Goal: Task Accomplishment & Management: Use online tool/utility

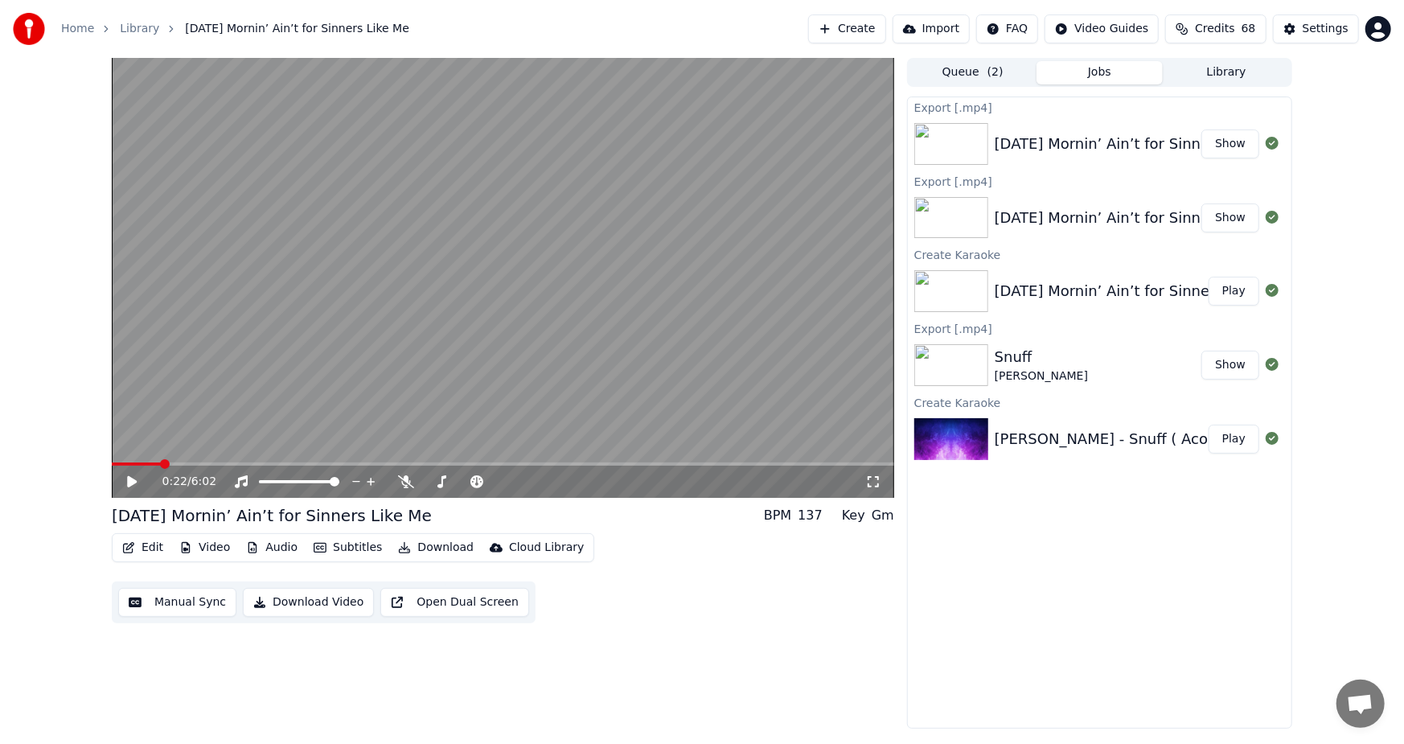
click at [868, 30] on button "Create" at bounding box center [847, 28] width 78 height 29
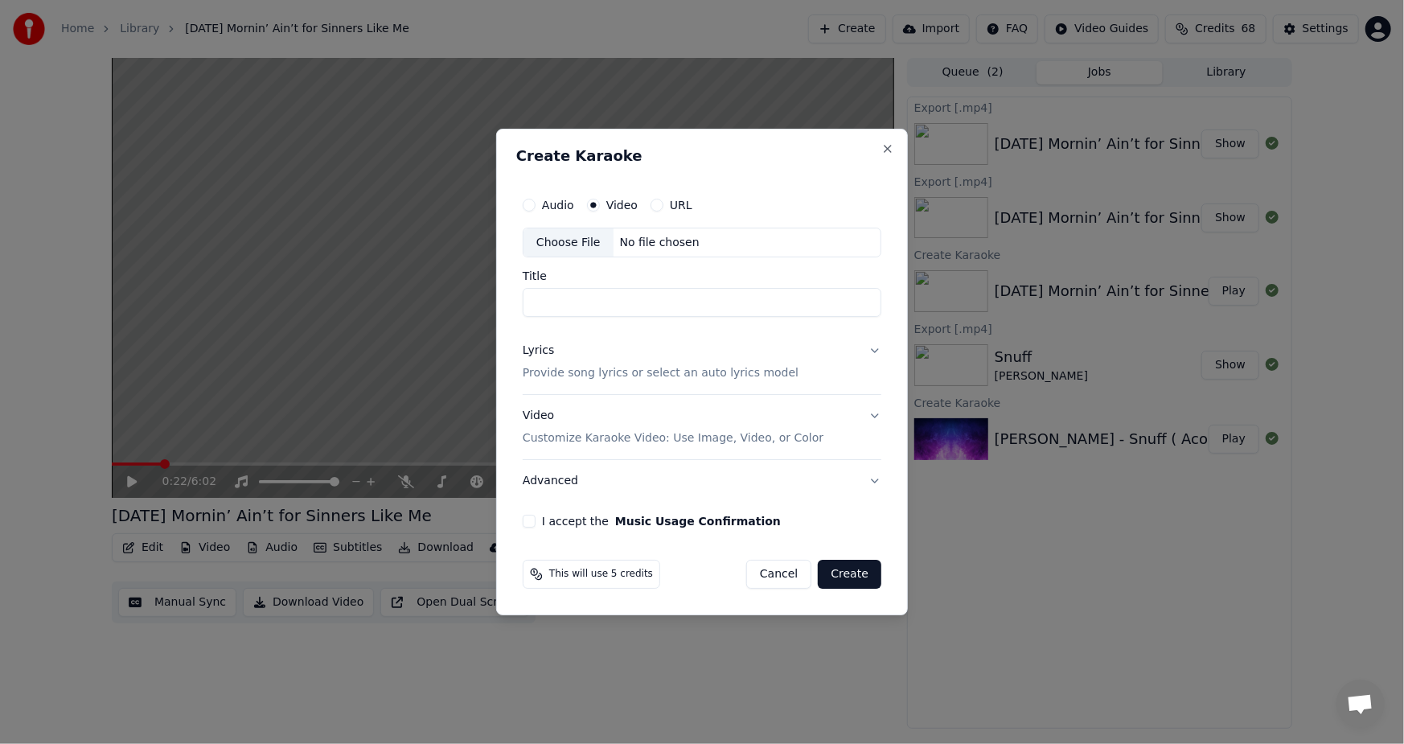
click at [574, 244] on div "Choose File" at bounding box center [568, 242] width 90 height 29
type input "**********"
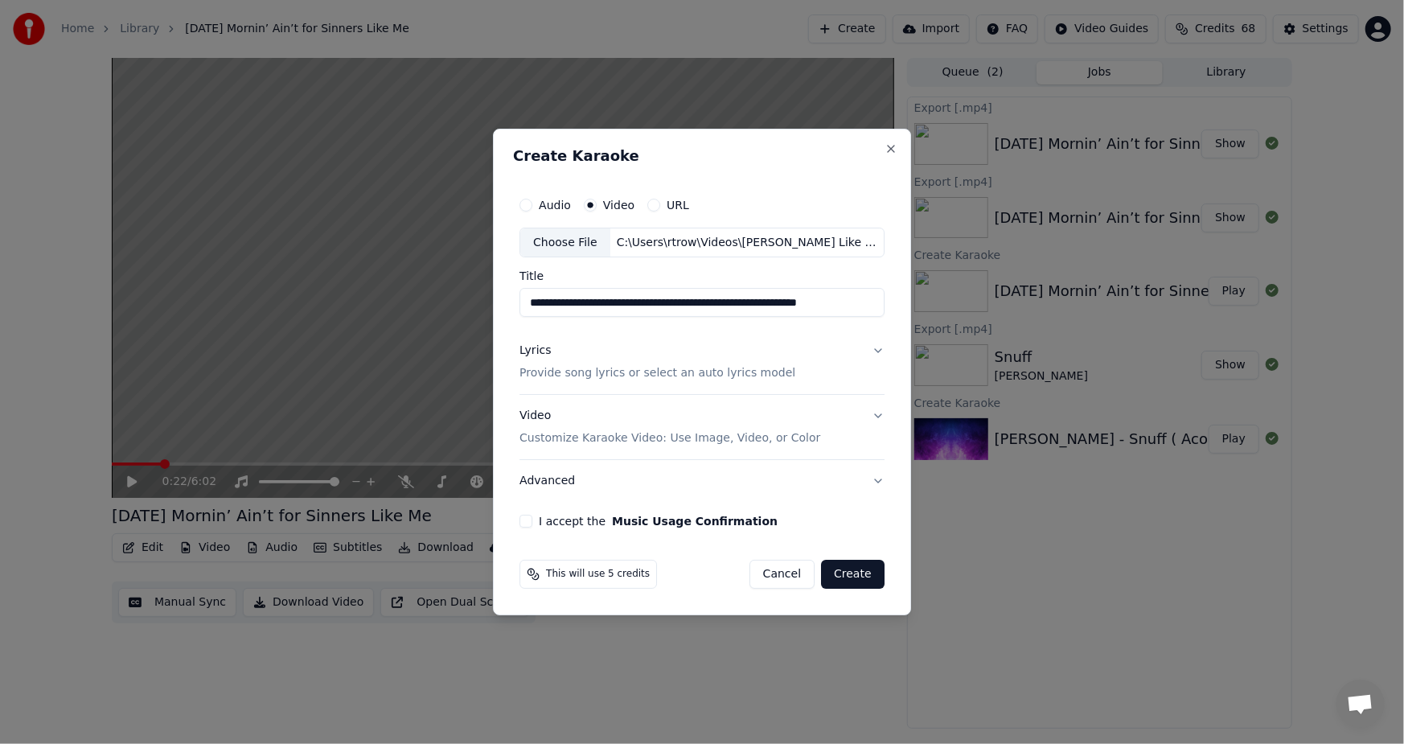
click at [528, 523] on button "I accept the Music Usage Confirmation" at bounding box center [525, 521] width 13 height 13
click at [873, 413] on button "Video Customize Karaoke Video: Use Image, Video, or Color" at bounding box center [701, 428] width 365 height 64
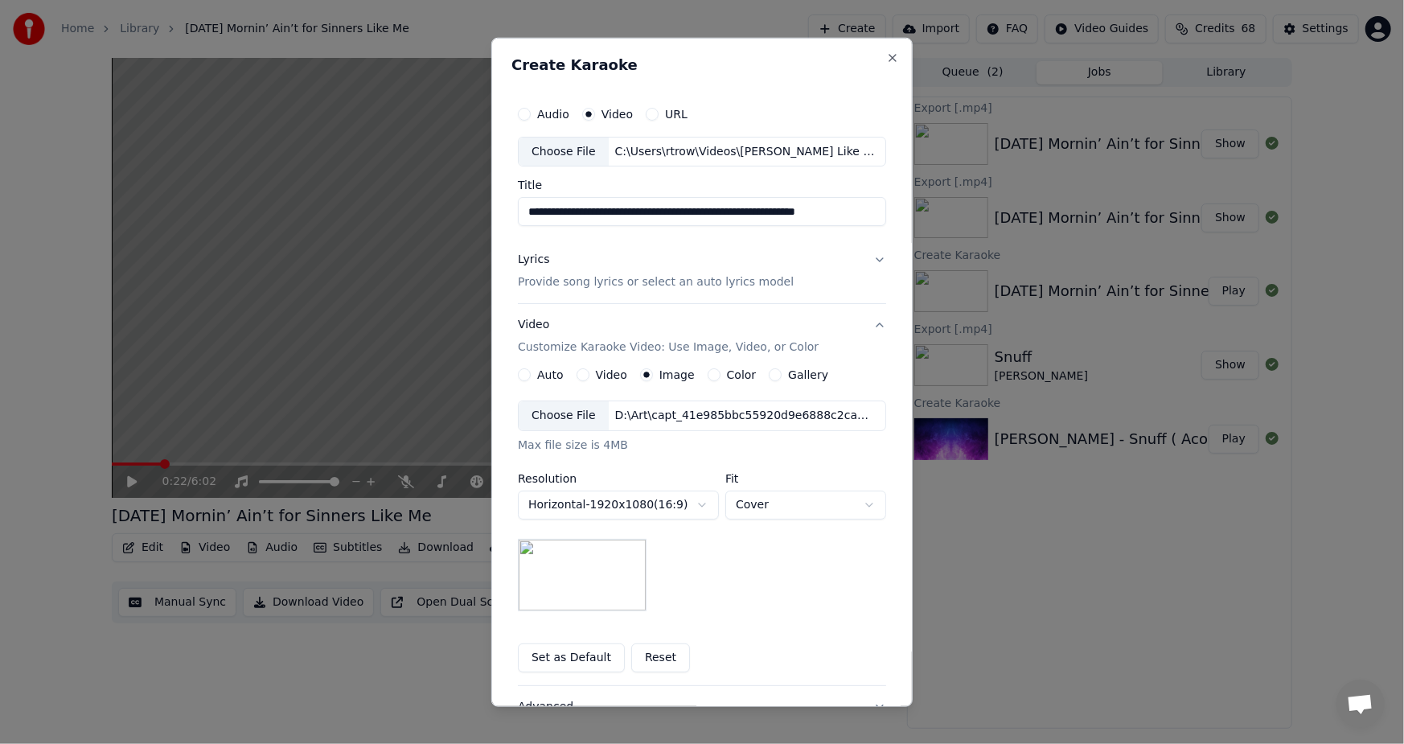
click at [579, 376] on button "Video" at bounding box center [583, 374] width 13 height 13
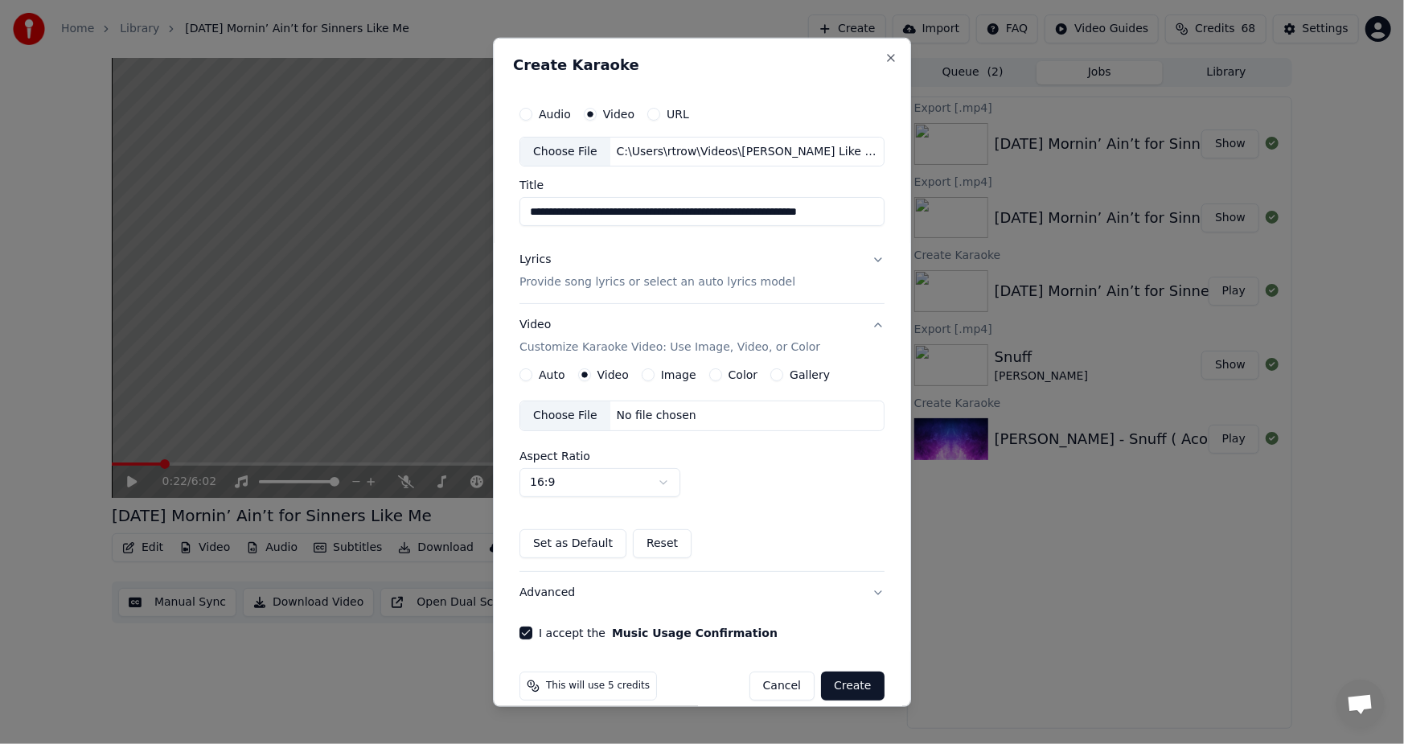
click at [671, 377] on label "Image" at bounding box center [678, 374] width 35 height 11
click at [655, 377] on button "Image" at bounding box center [648, 374] width 13 height 13
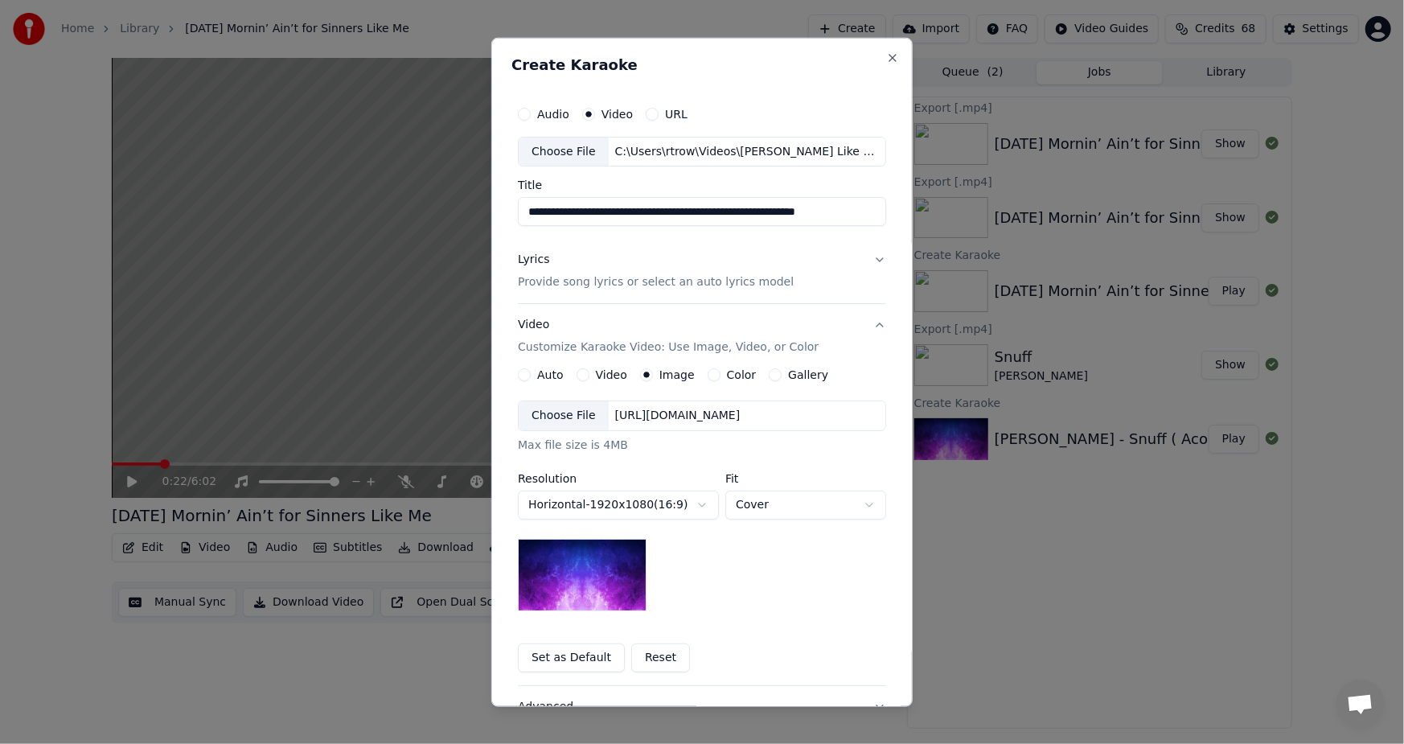
click at [747, 414] on div "[URL][DOMAIN_NAME]" at bounding box center [678, 416] width 138 height 16
click at [695, 507] on body "Home Library [DATE] Mornin’ Ain’t for Sinners Like Me Create Import FAQ Video G…" at bounding box center [702, 372] width 1404 height 744
click at [788, 579] on body "Home Library [DATE] Mornin’ Ain’t for Sinners Like Me Create Import FAQ Video G…" at bounding box center [702, 372] width 1404 height 744
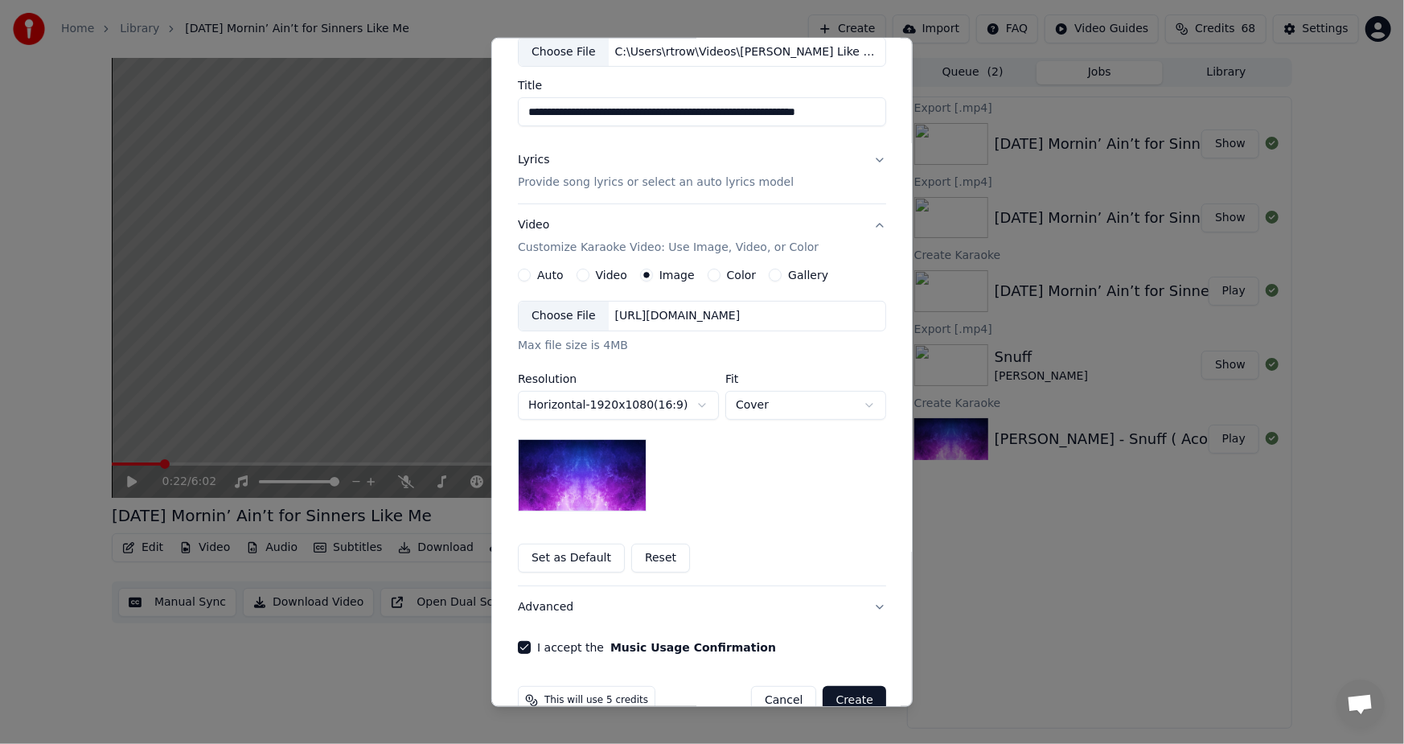
scroll to position [133, 0]
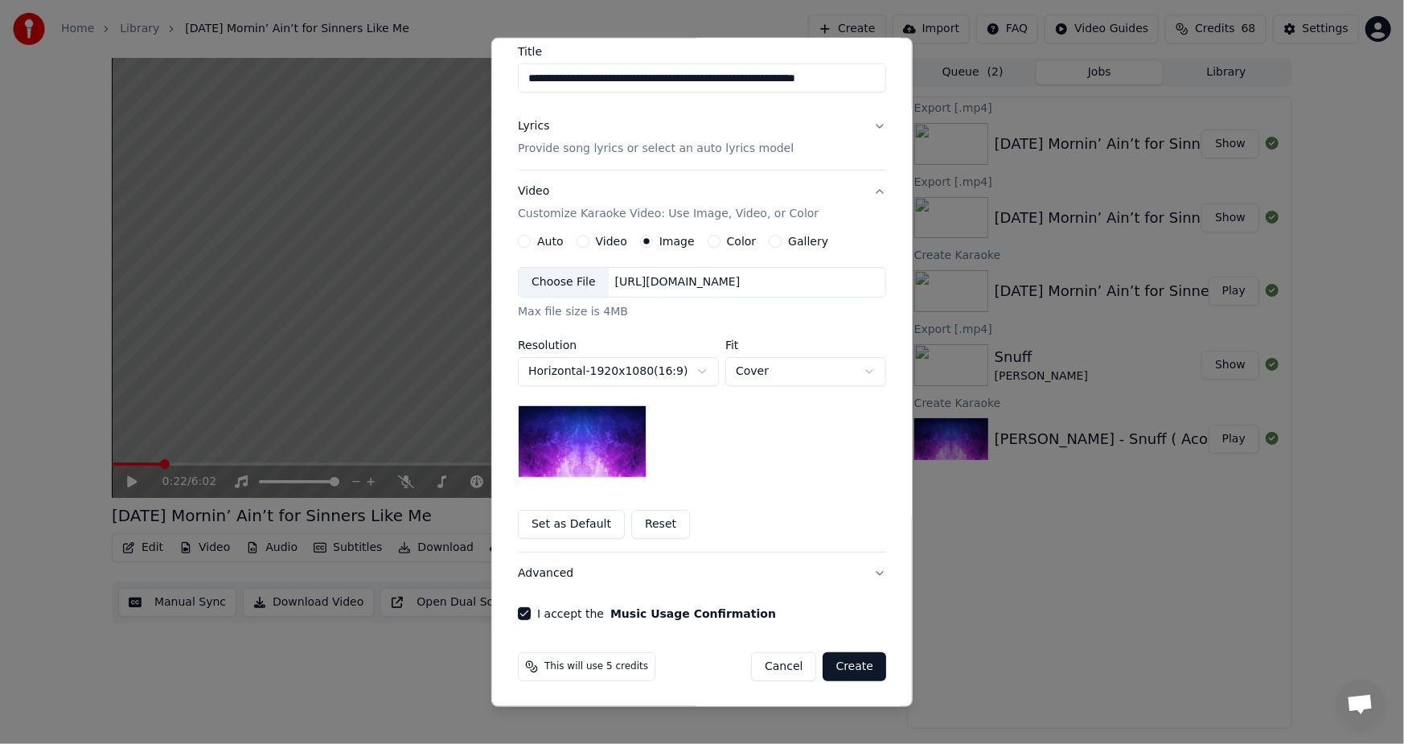
click at [535, 571] on button "Advanced" at bounding box center [702, 573] width 368 height 42
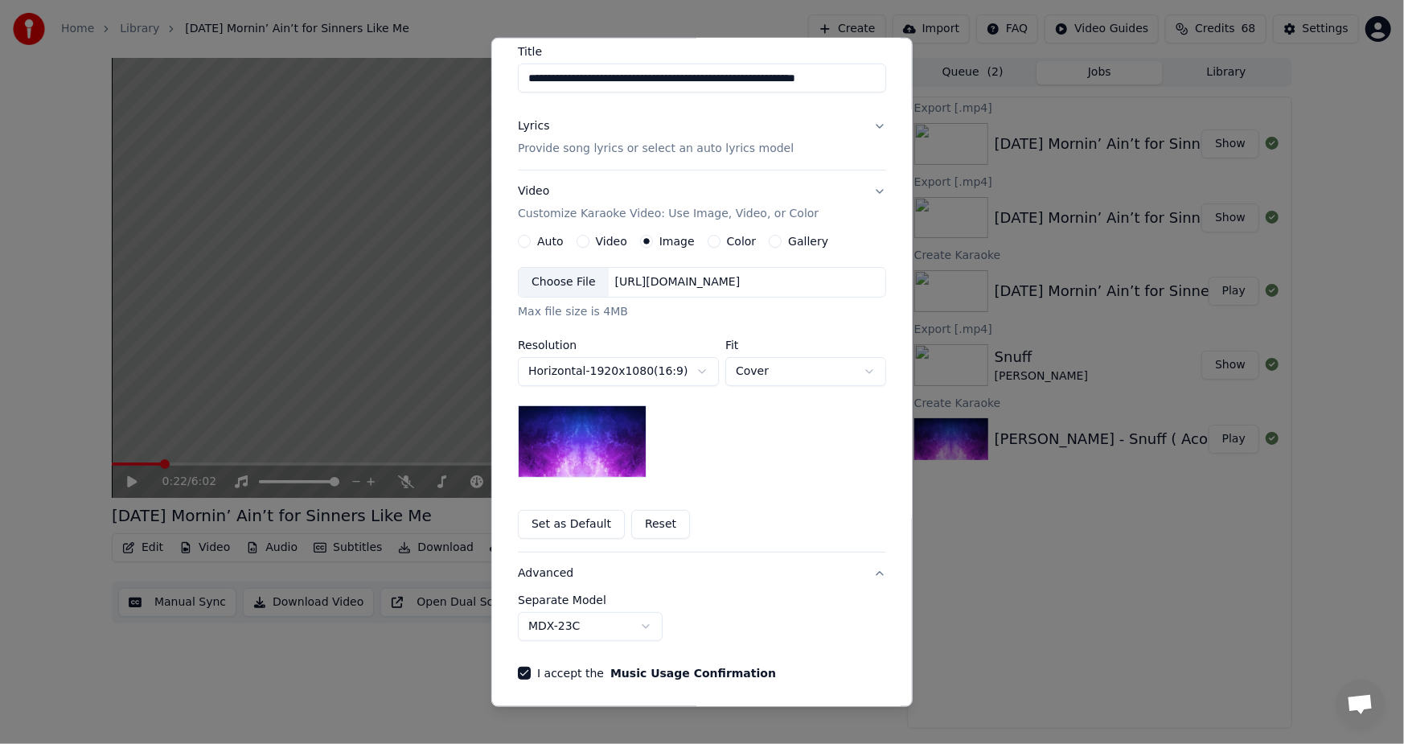
scroll to position [0, 0]
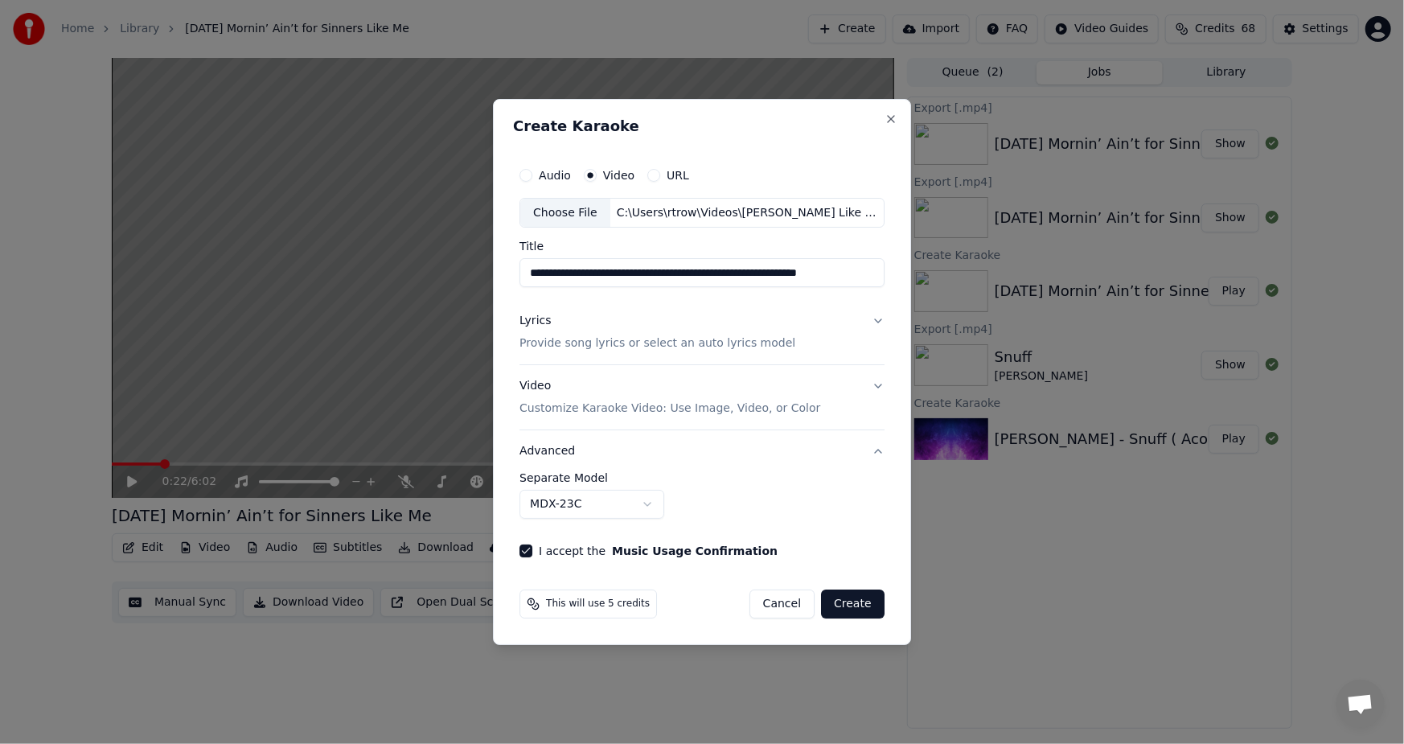
click at [875, 318] on button "Lyrics Provide song lyrics or select an auto lyrics model" at bounding box center [701, 333] width 365 height 64
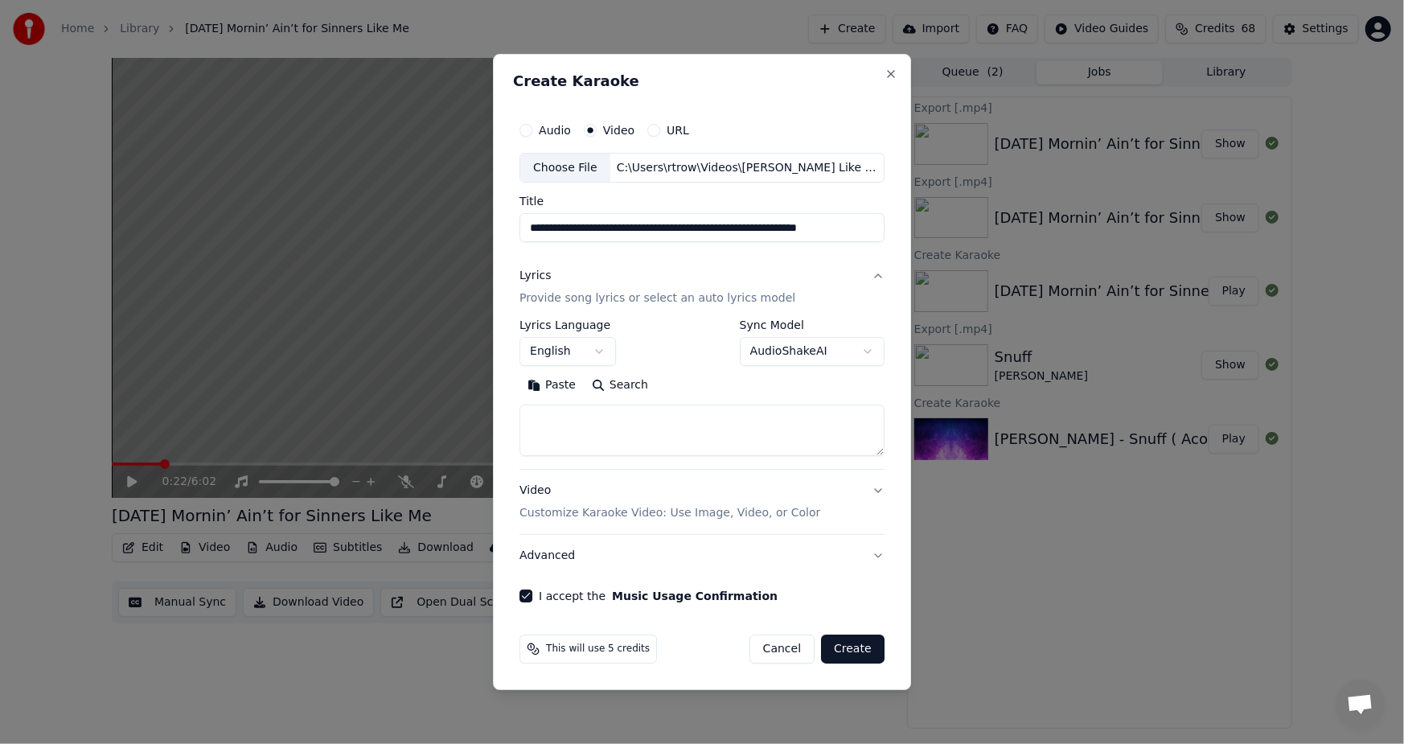
click at [879, 489] on button "Video Customize Karaoke Video: Use Image, Video, or Color" at bounding box center [701, 502] width 365 height 64
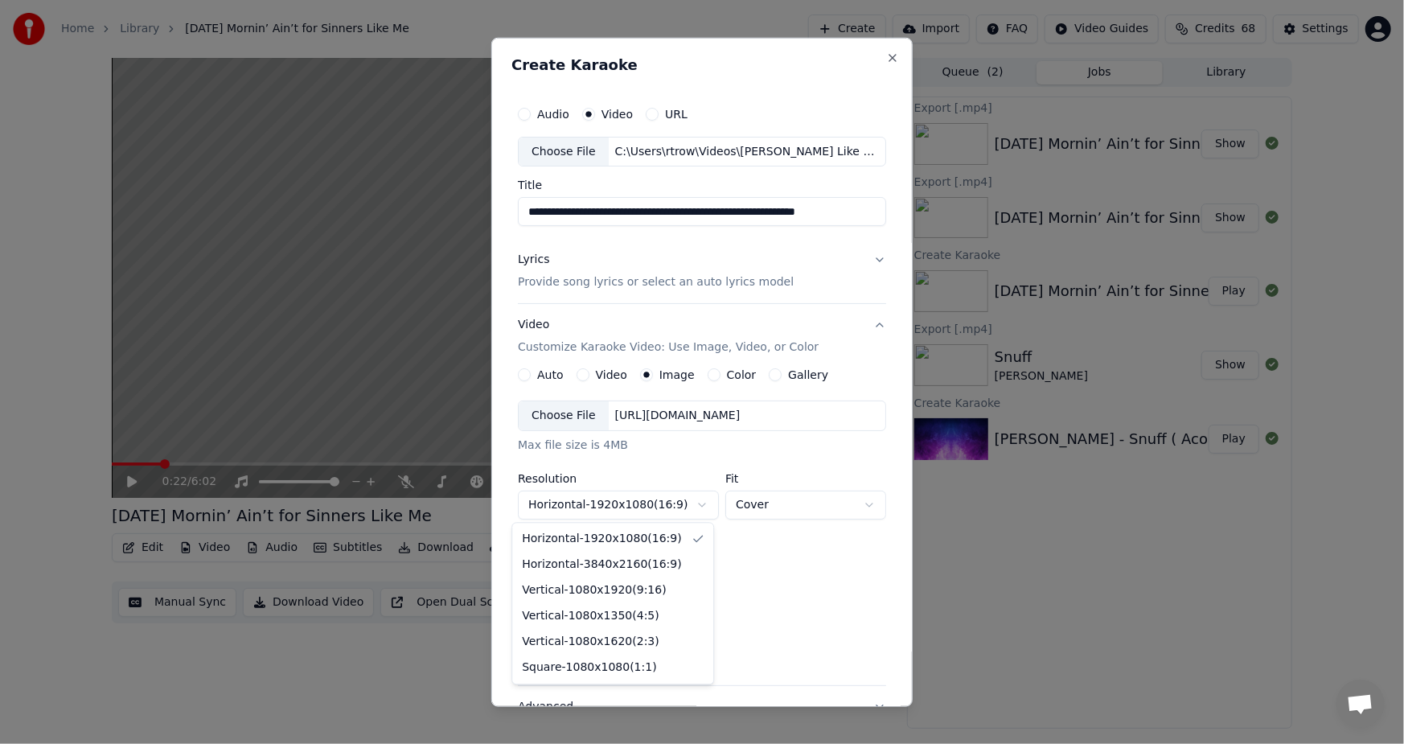
click at [694, 505] on body "Home Library [DATE] Mornin’ Ain’t for Sinners Like Me Create Import FAQ Video G…" at bounding box center [702, 372] width 1404 height 744
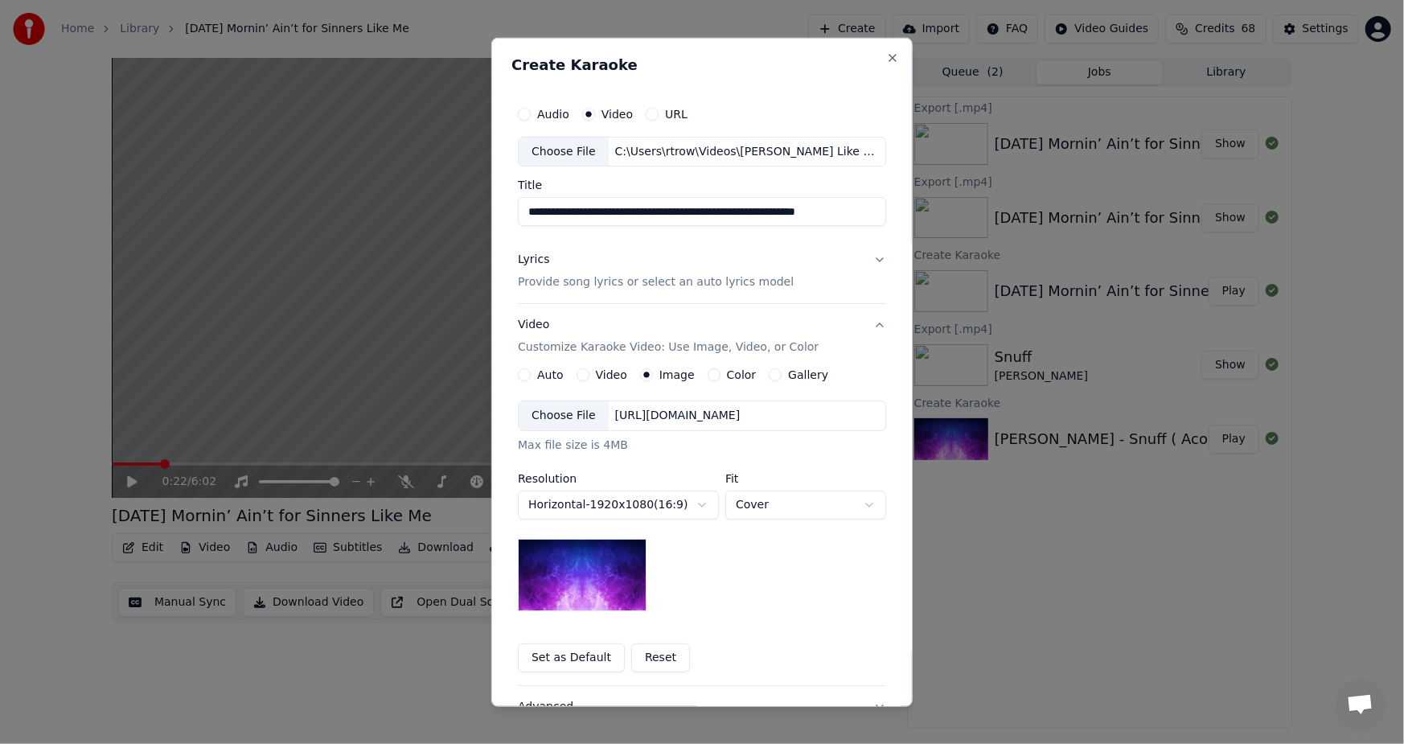
click at [694, 505] on body "Home Library [DATE] Mornin’ Ain’t for Sinners Like Me Create Import FAQ Video G…" at bounding box center [702, 372] width 1404 height 744
click at [770, 368] on div "Gallery" at bounding box center [799, 374] width 60 height 13
click at [769, 376] on button "Gallery" at bounding box center [775, 374] width 13 height 13
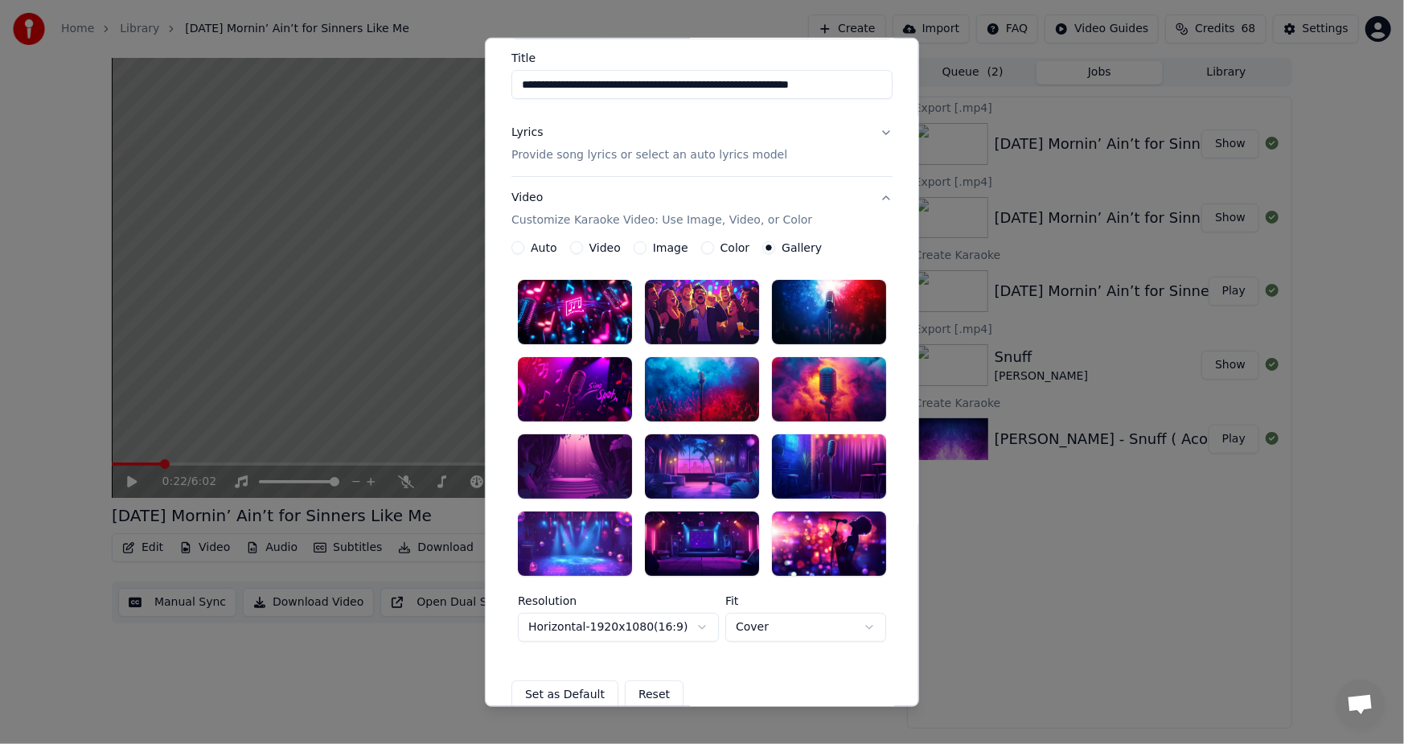
scroll to position [161, 0]
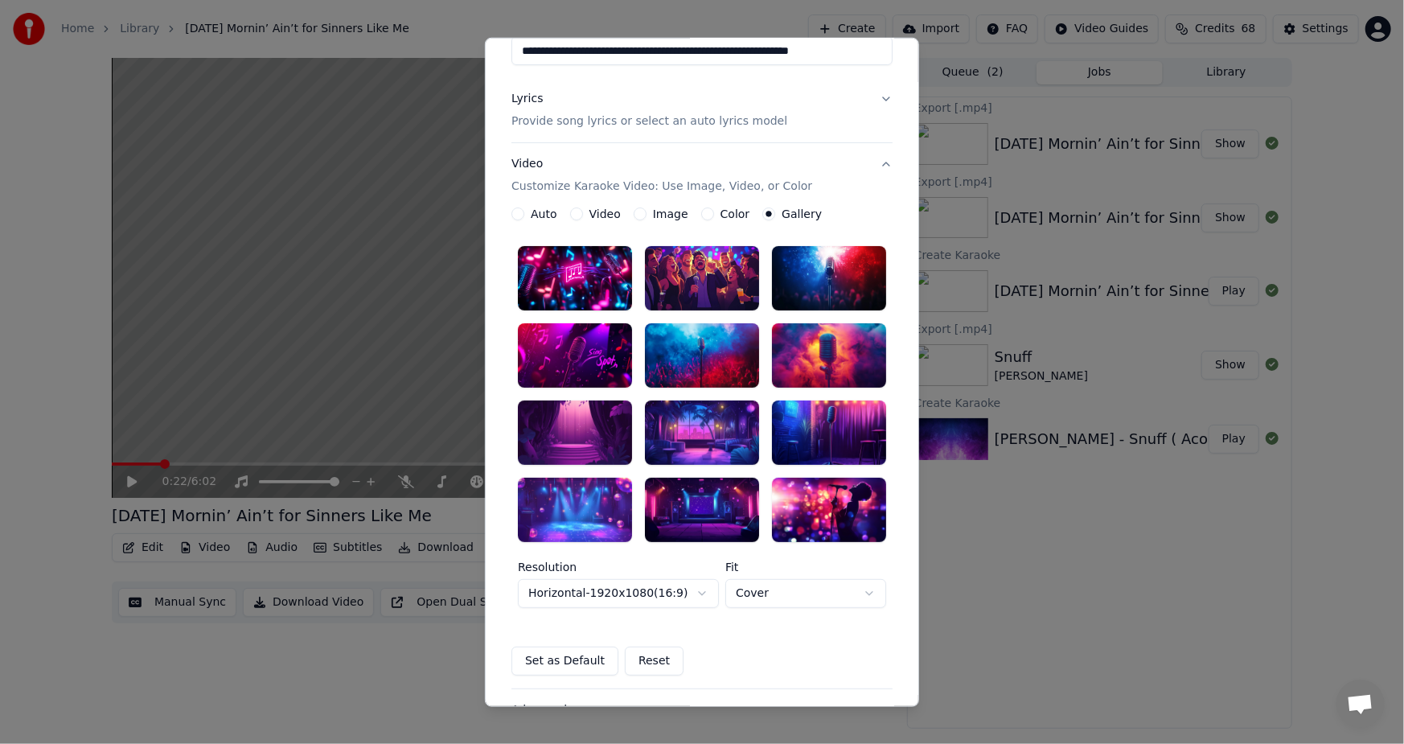
click at [571, 507] on div at bounding box center [575, 510] width 114 height 64
click at [678, 597] on body "Home Library [DATE] Mornin’ Ain’t for Sinners Like Me Create Import FAQ Video G…" at bounding box center [702, 372] width 1404 height 744
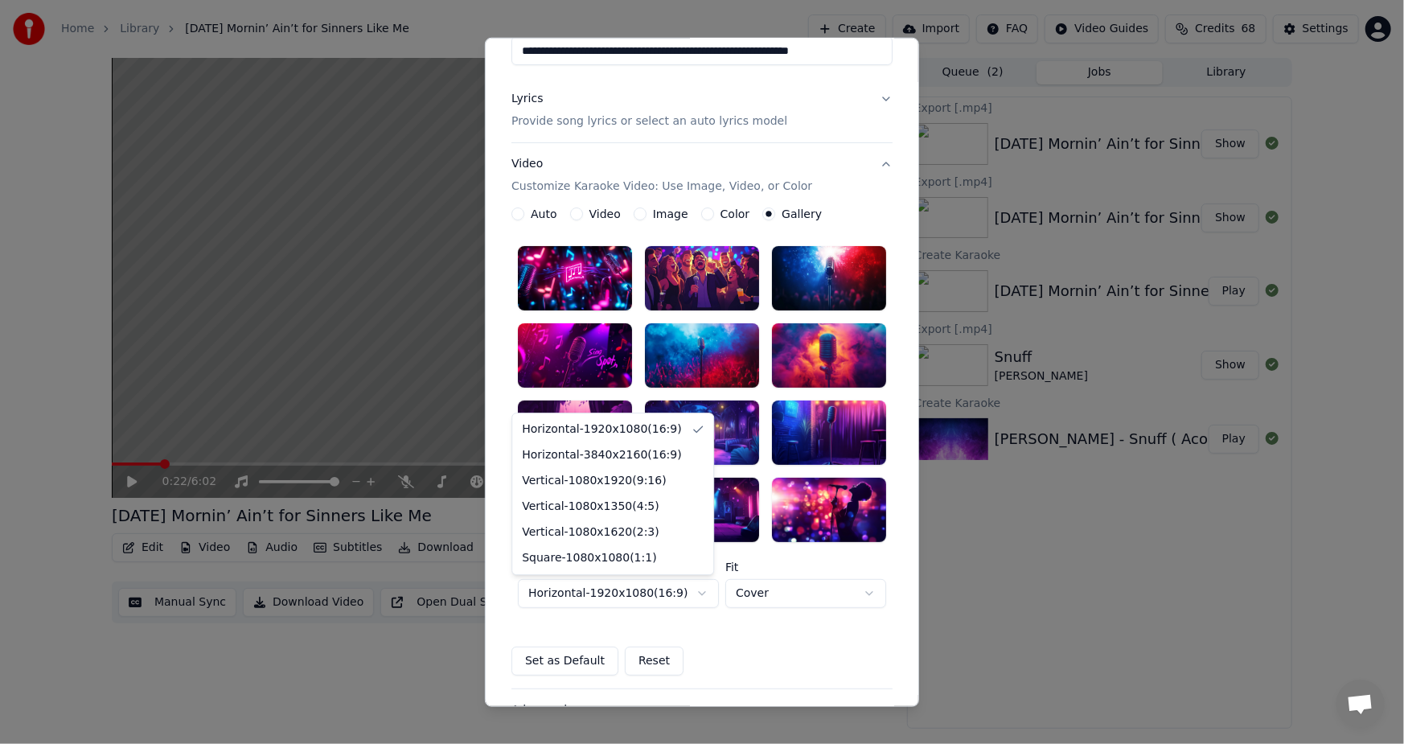
click at [678, 597] on body "Home Library Sunday Mornin’ Ain’t for Sinners Like Me Create Import FAQ Video G…" at bounding box center [702, 372] width 1404 height 744
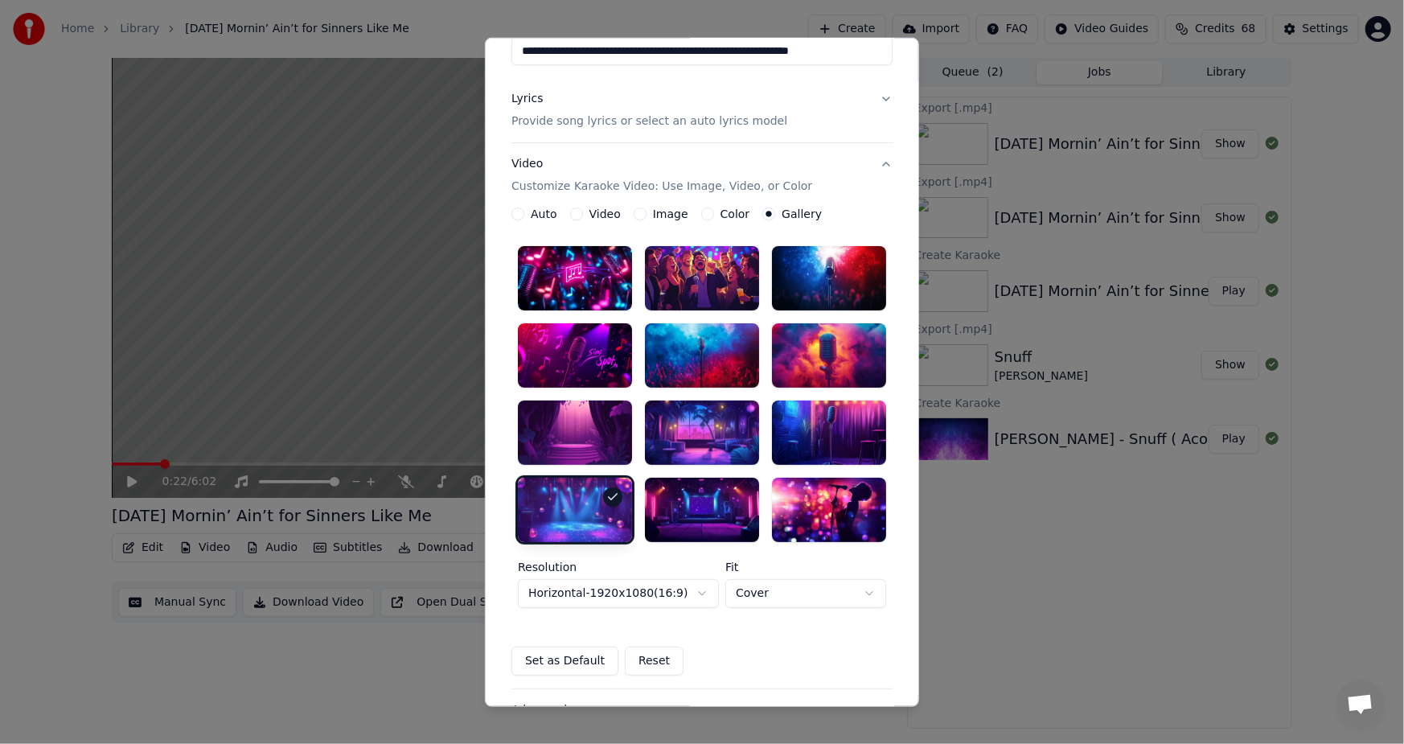
click at [876, 164] on button "Video Customize Karaoke Video: Use Image, Video, or Color" at bounding box center [701, 175] width 381 height 64
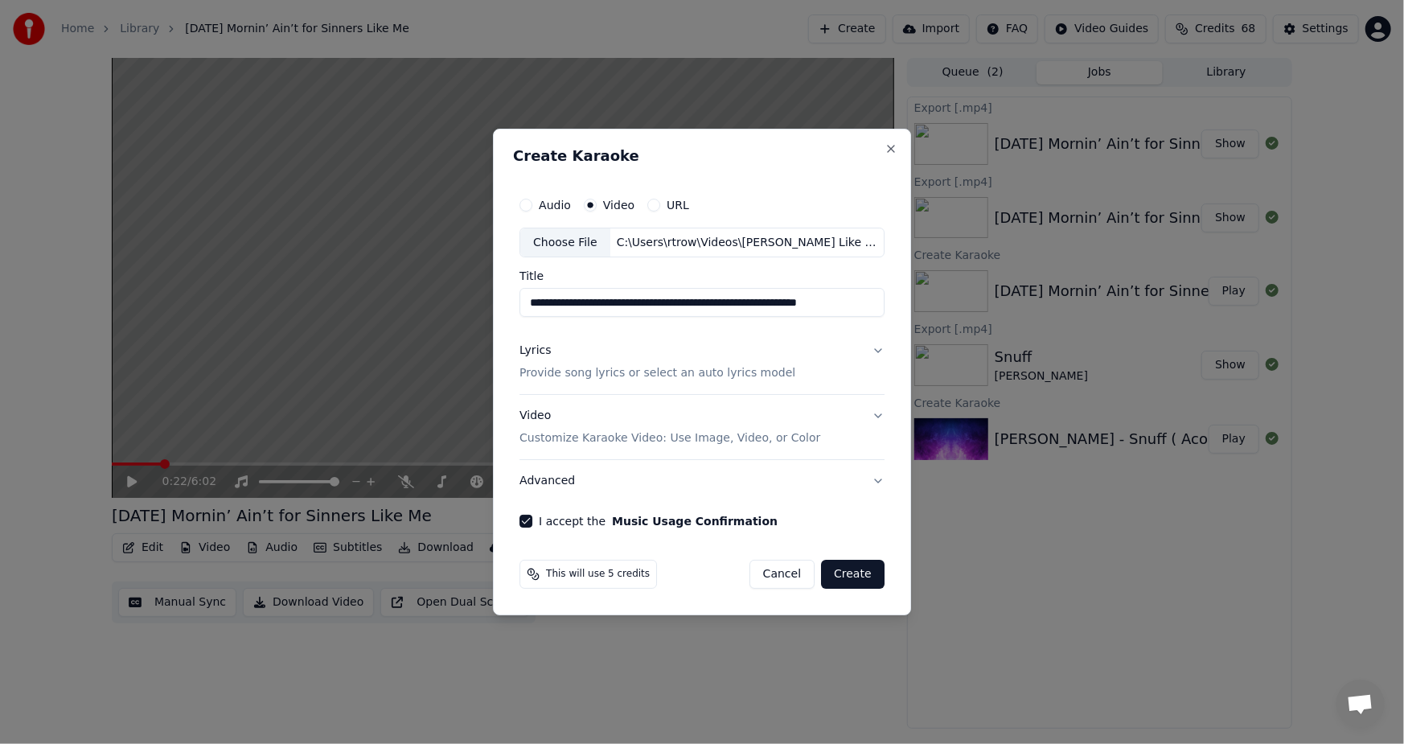
click at [665, 371] on p "Provide song lyrics or select an auto lyrics model" at bounding box center [657, 374] width 276 height 16
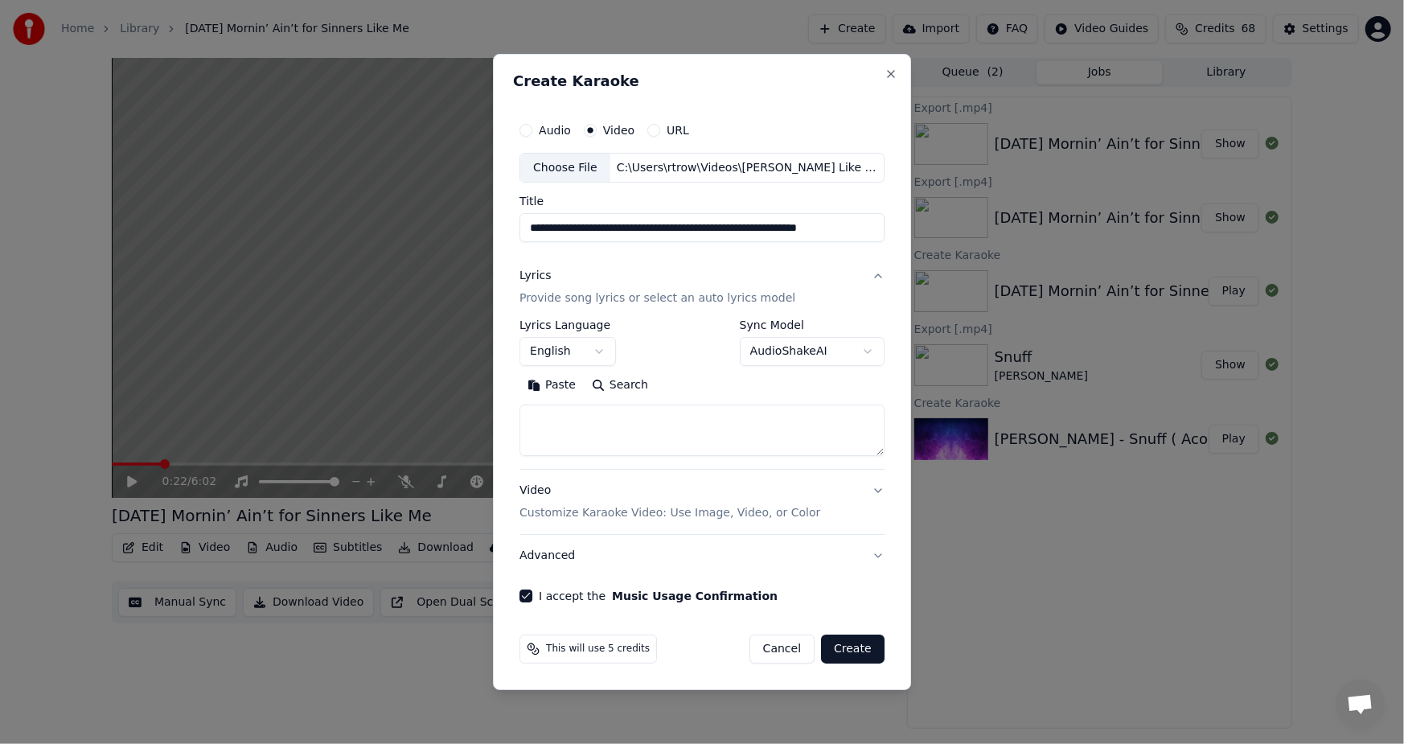
click at [852, 651] on button "Create" at bounding box center [853, 648] width 64 height 29
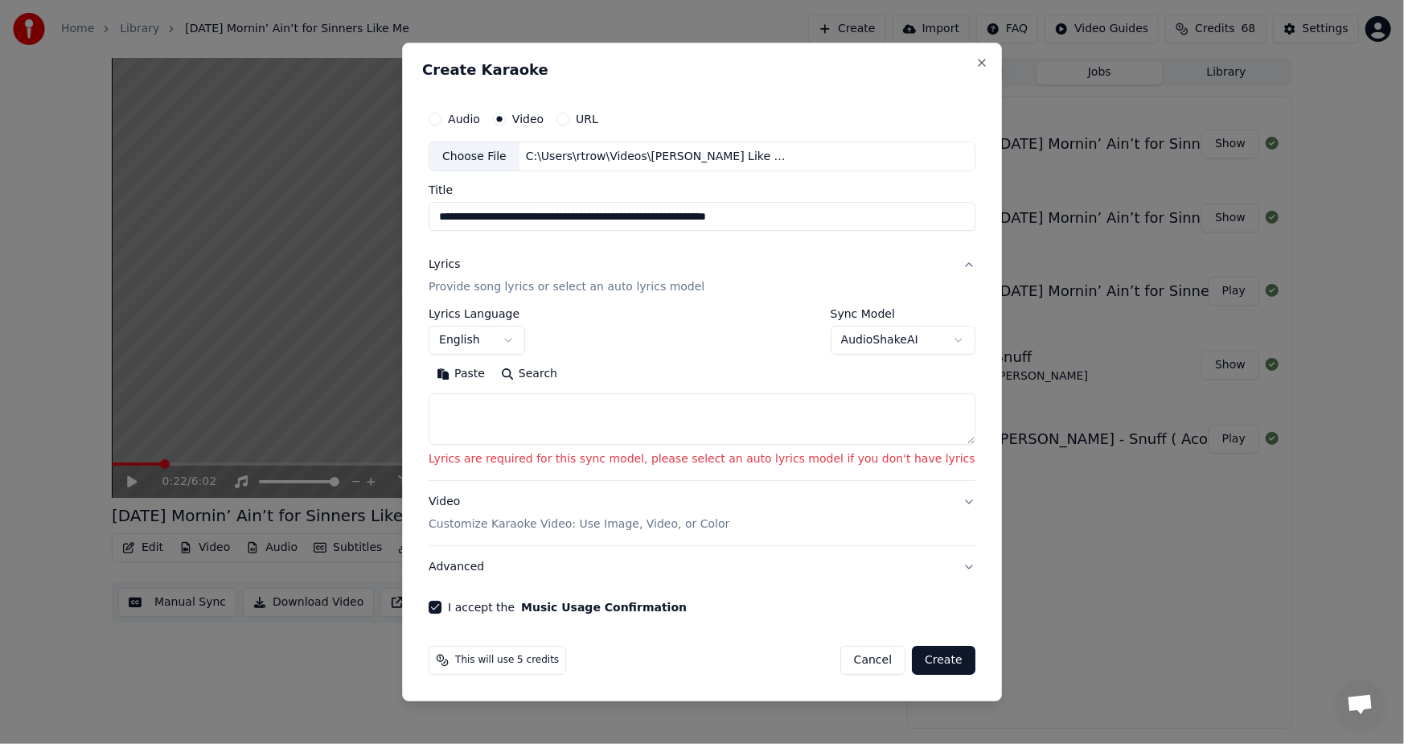
click at [493, 376] on button "Paste" at bounding box center [461, 375] width 64 height 26
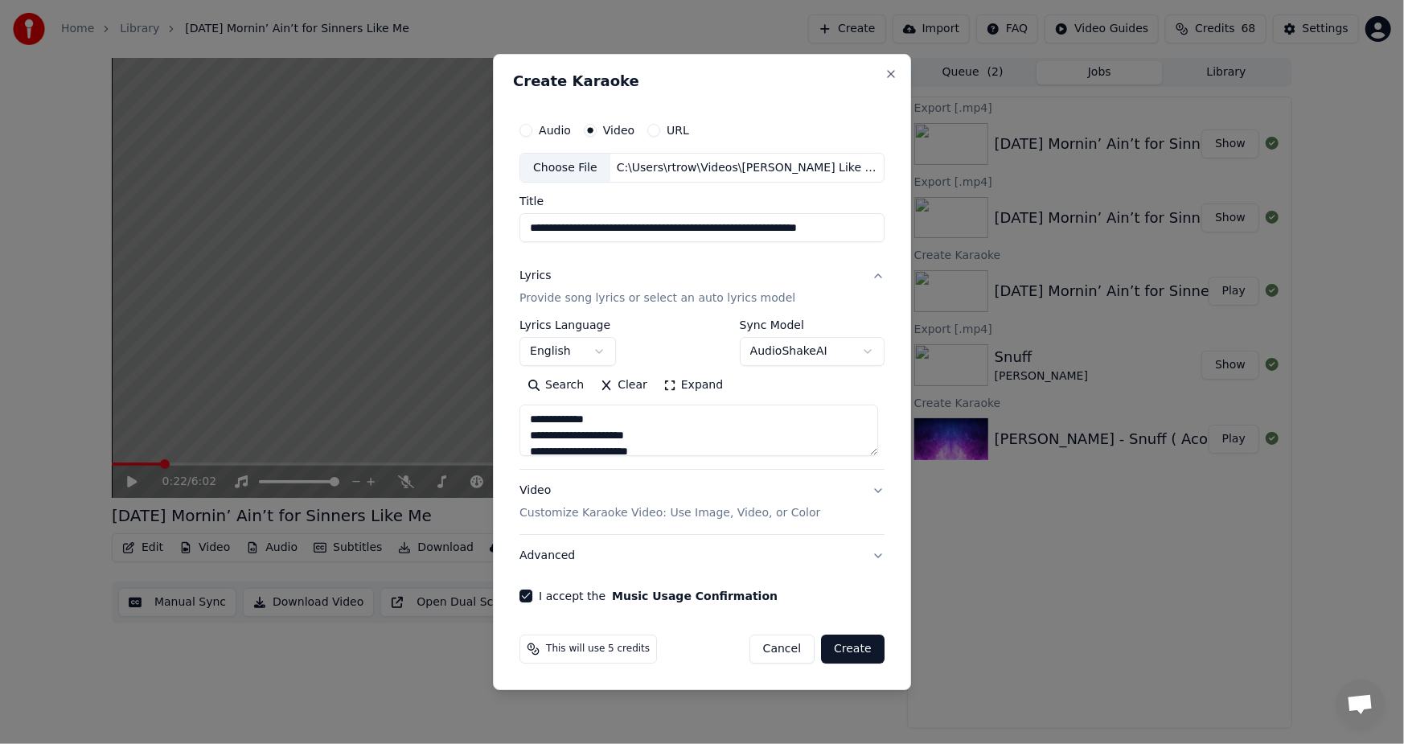
click at [856, 644] on button "Create" at bounding box center [853, 648] width 64 height 29
type textarea "**********"
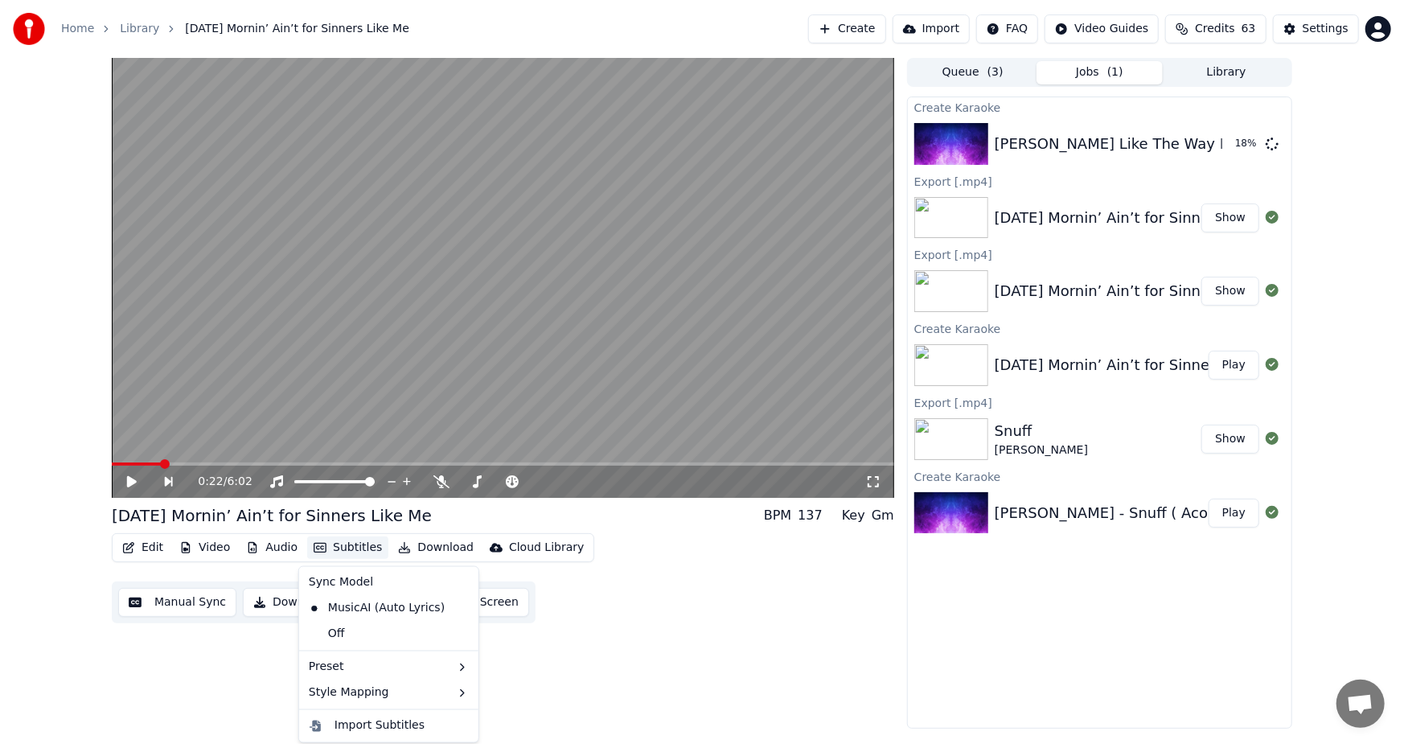
click at [335, 540] on button "Subtitles" at bounding box center [347, 547] width 81 height 23
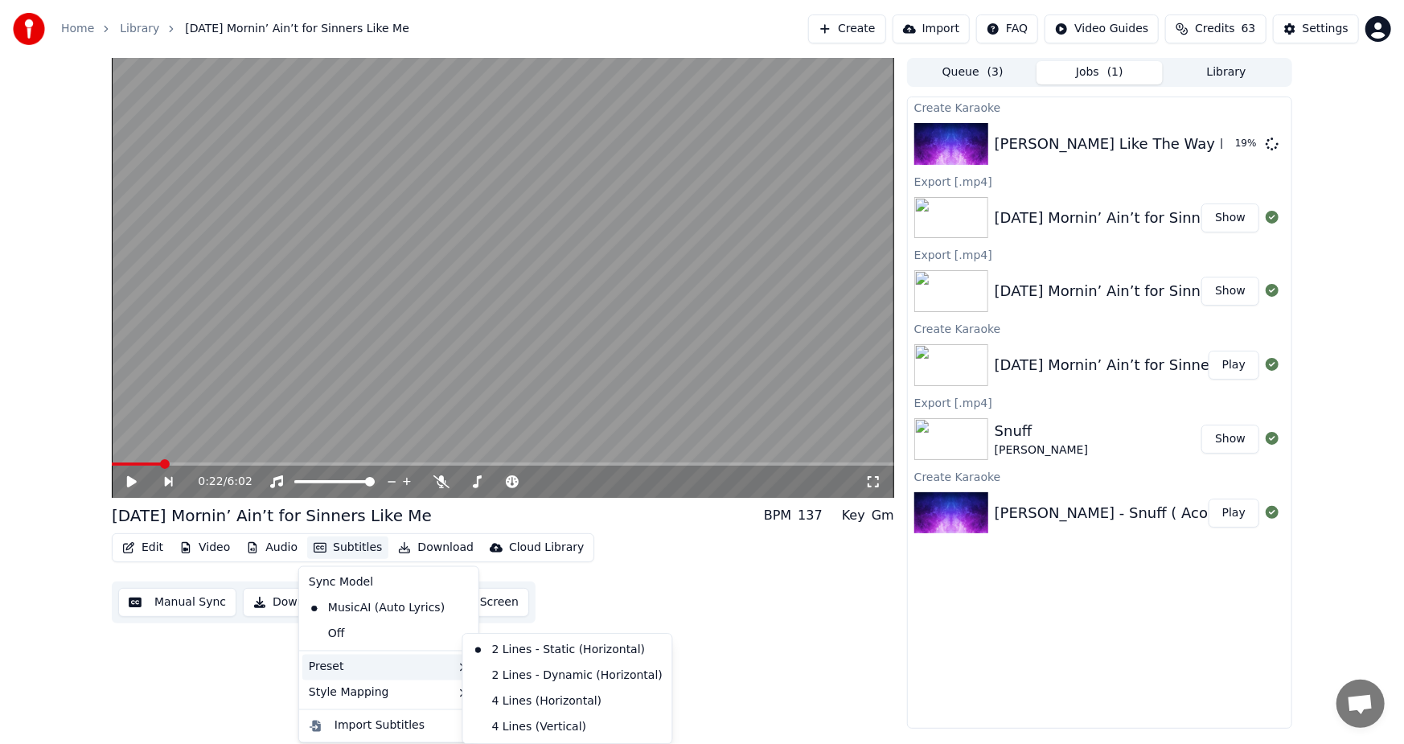
click at [456, 671] on icon at bounding box center [462, 667] width 13 height 13
click at [553, 703] on div "4 Lines (Horizontal)" at bounding box center [567, 701] width 203 height 26
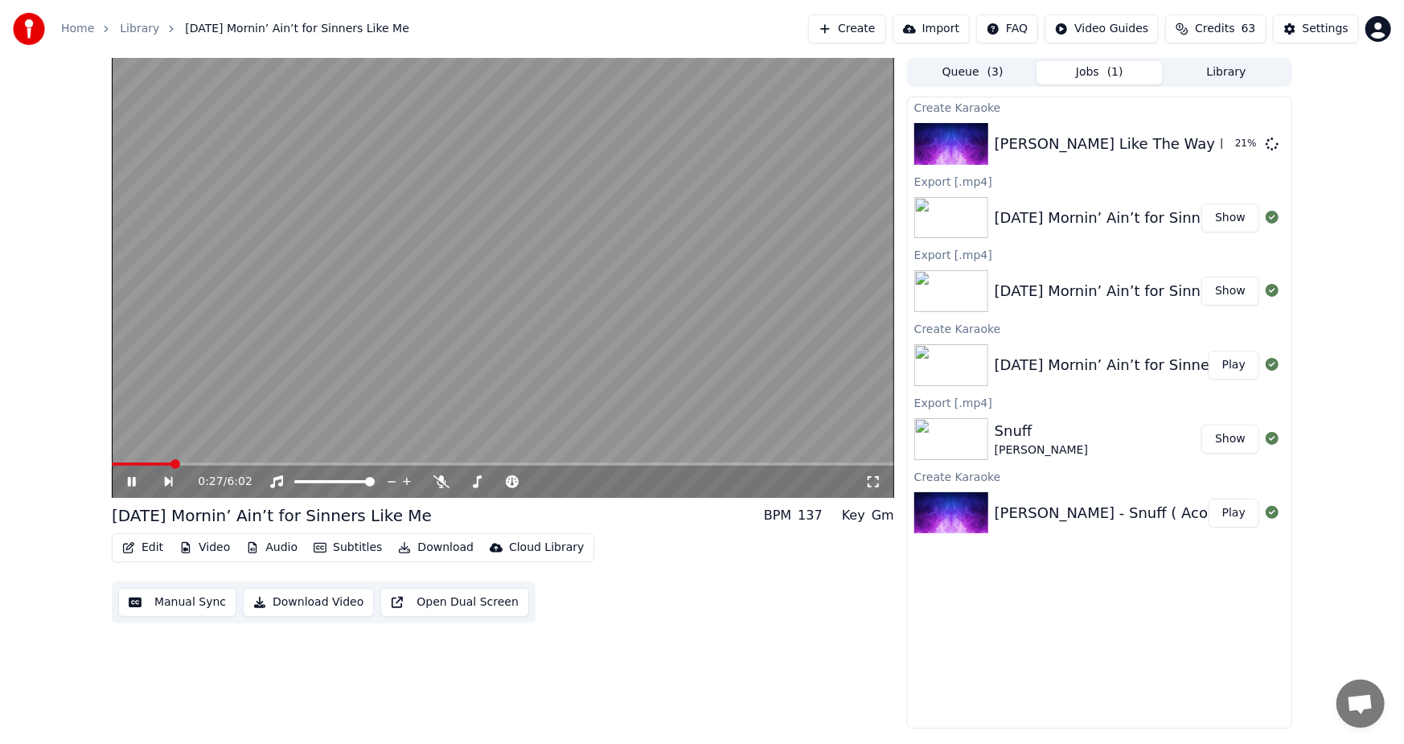
click at [131, 478] on icon at bounding box center [143, 481] width 37 height 13
click at [705, 462] on span at bounding box center [503, 463] width 782 height 3
click at [129, 477] on icon at bounding box center [132, 481] width 10 height 11
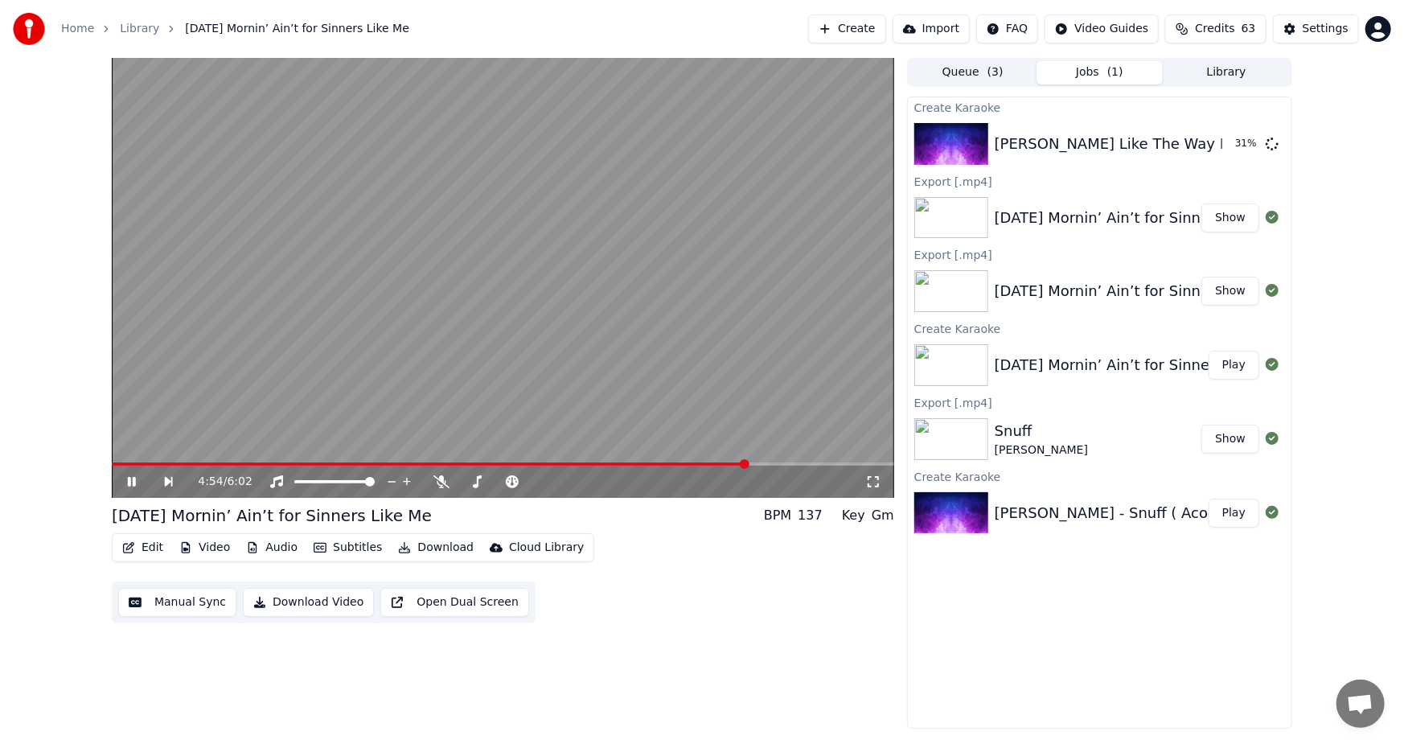
click at [119, 482] on div "4:54 / 6:02" at bounding box center [503, 482] width 770 height 16
click at [125, 476] on icon at bounding box center [143, 481] width 37 height 13
click at [120, 459] on video at bounding box center [503, 278] width 782 height 440
click at [121, 454] on video at bounding box center [503, 278] width 782 height 440
click at [123, 457] on video at bounding box center [503, 278] width 782 height 440
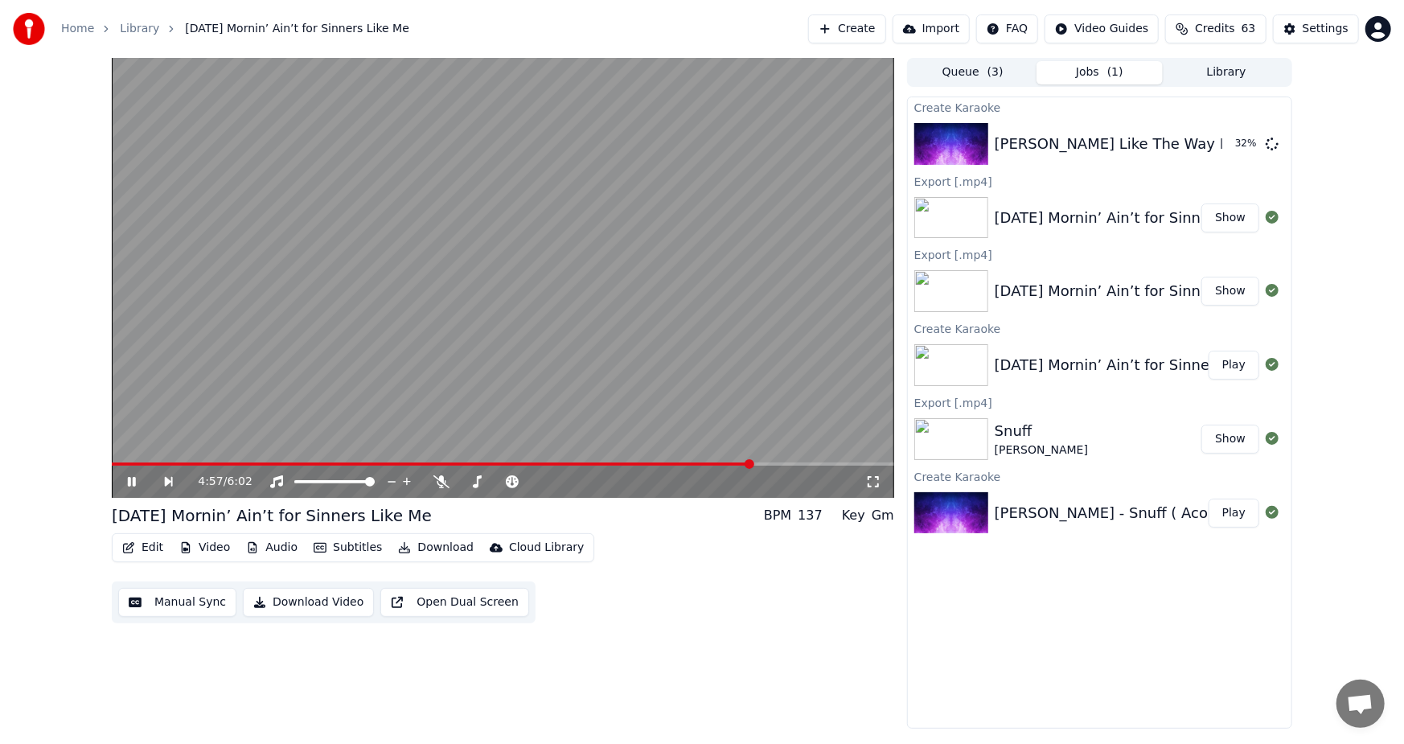
click at [145, 459] on video at bounding box center [503, 278] width 782 height 440
click at [130, 480] on icon at bounding box center [132, 481] width 10 height 11
click at [129, 480] on icon at bounding box center [132, 482] width 8 height 10
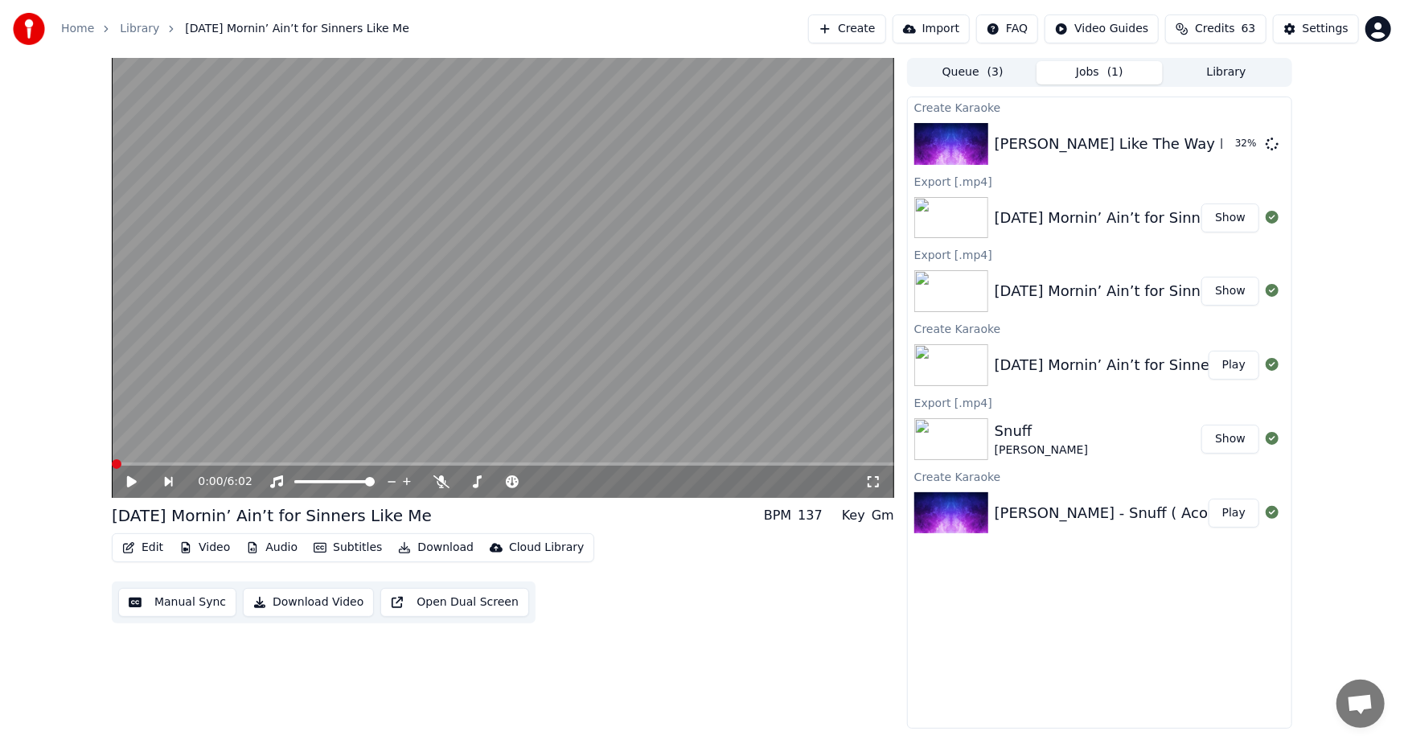
click at [112, 467] on span at bounding box center [117, 464] width 10 height 10
click at [1123, 137] on div "Melissa Etheridge Like The Way I Do Male Version Picture Slideshow" at bounding box center [1301, 144] width 613 height 23
click at [1229, 137] on button "Play" at bounding box center [1234, 143] width 51 height 29
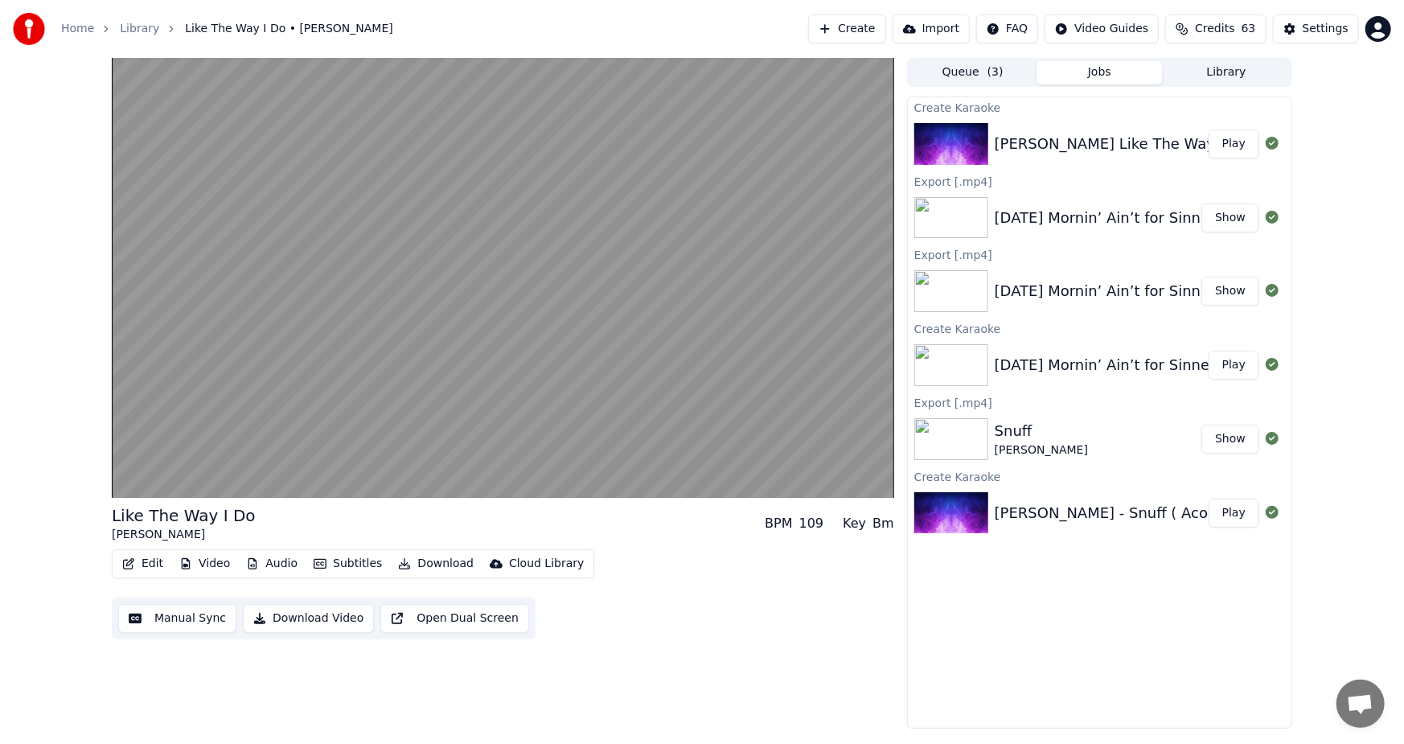
click at [363, 560] on button "Subtitles" at bounding box center [347, 563] width 81 height 23
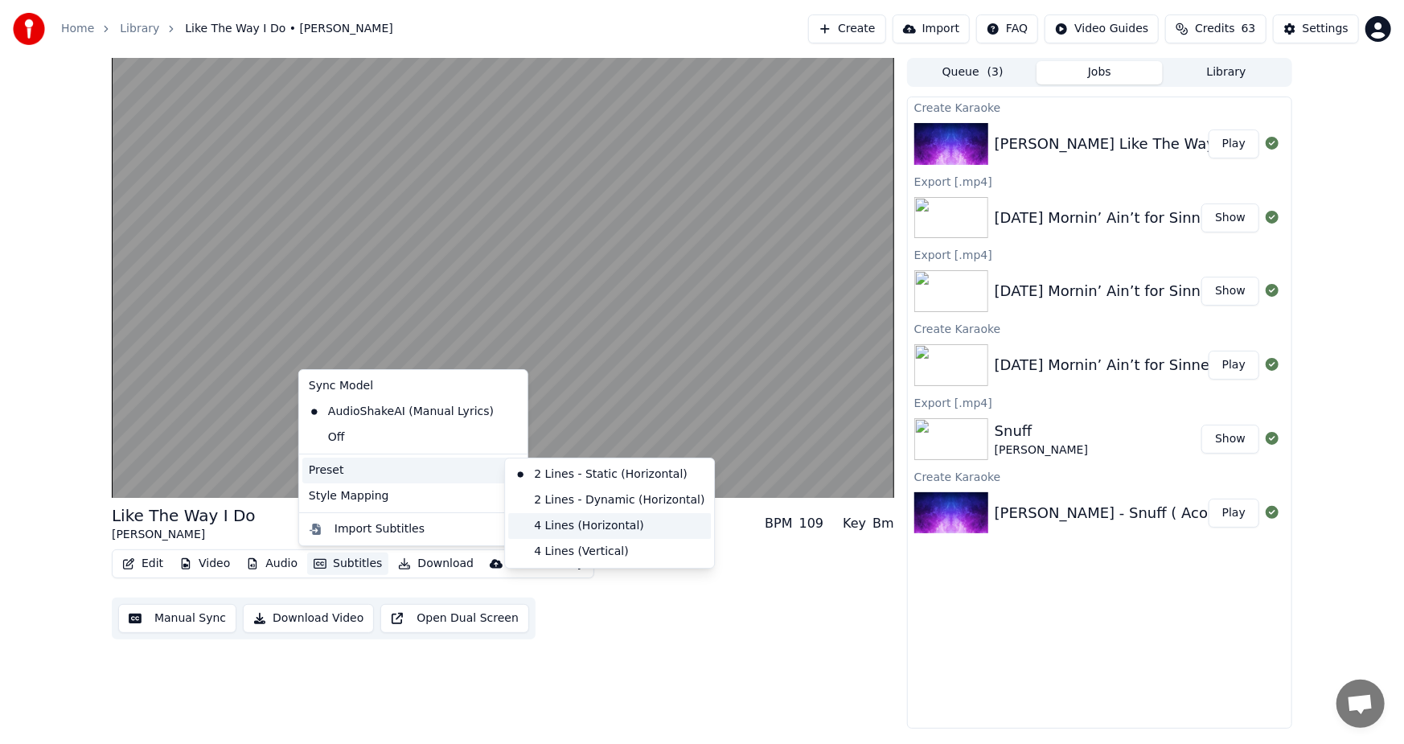
click at [583, 527] on div "4 Lines (Horizontal)" at bounding box center [609, 526] width 203 height 26
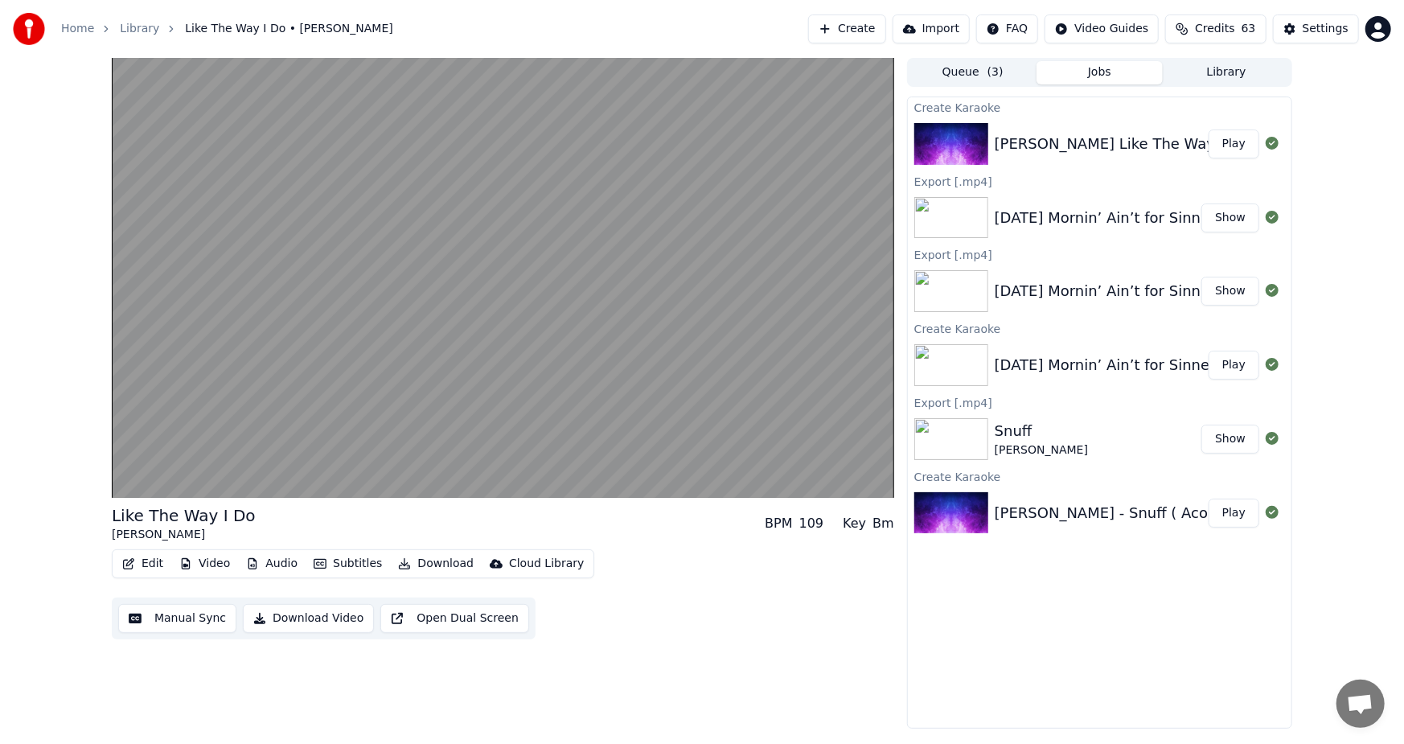
click at [130, 559] on icon "button" at bounding box center [128, 563] width 11 height 11
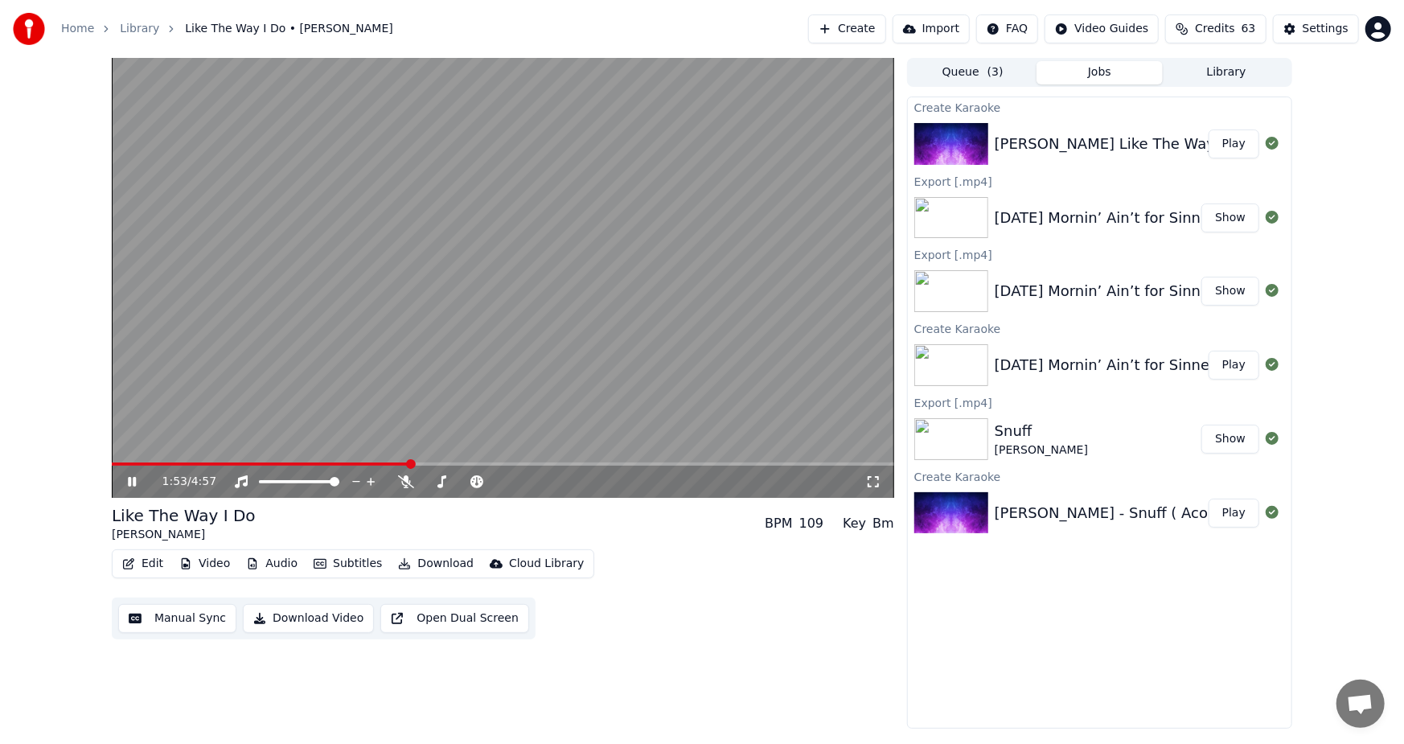
click at [321, 318] on video at bounding box center [503, 278] width 782 height 440
click at [306, 612] on button "Download Video" at bounding box center [308, 618] width 131 height 29
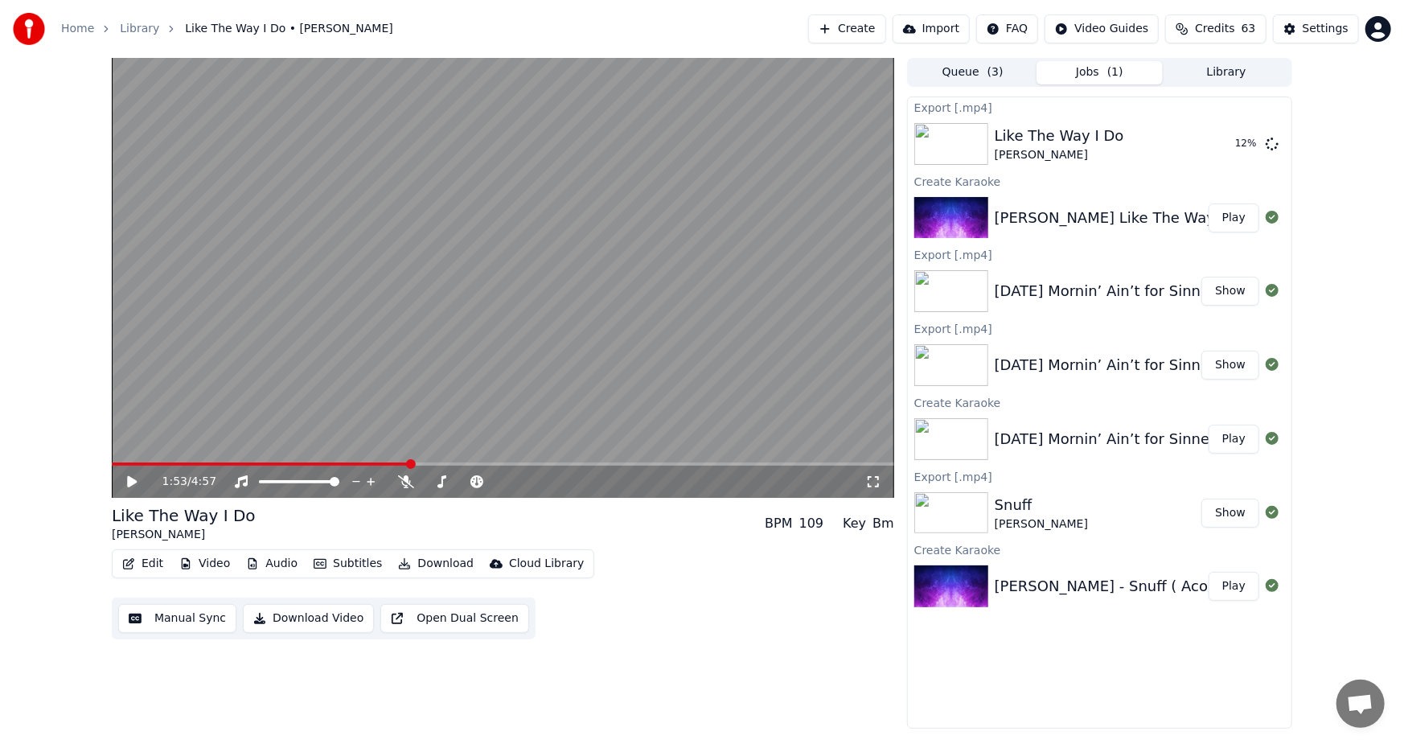
click at [141, 564] on button "Edit" at bounding box center [143, 563] width 54 height 23
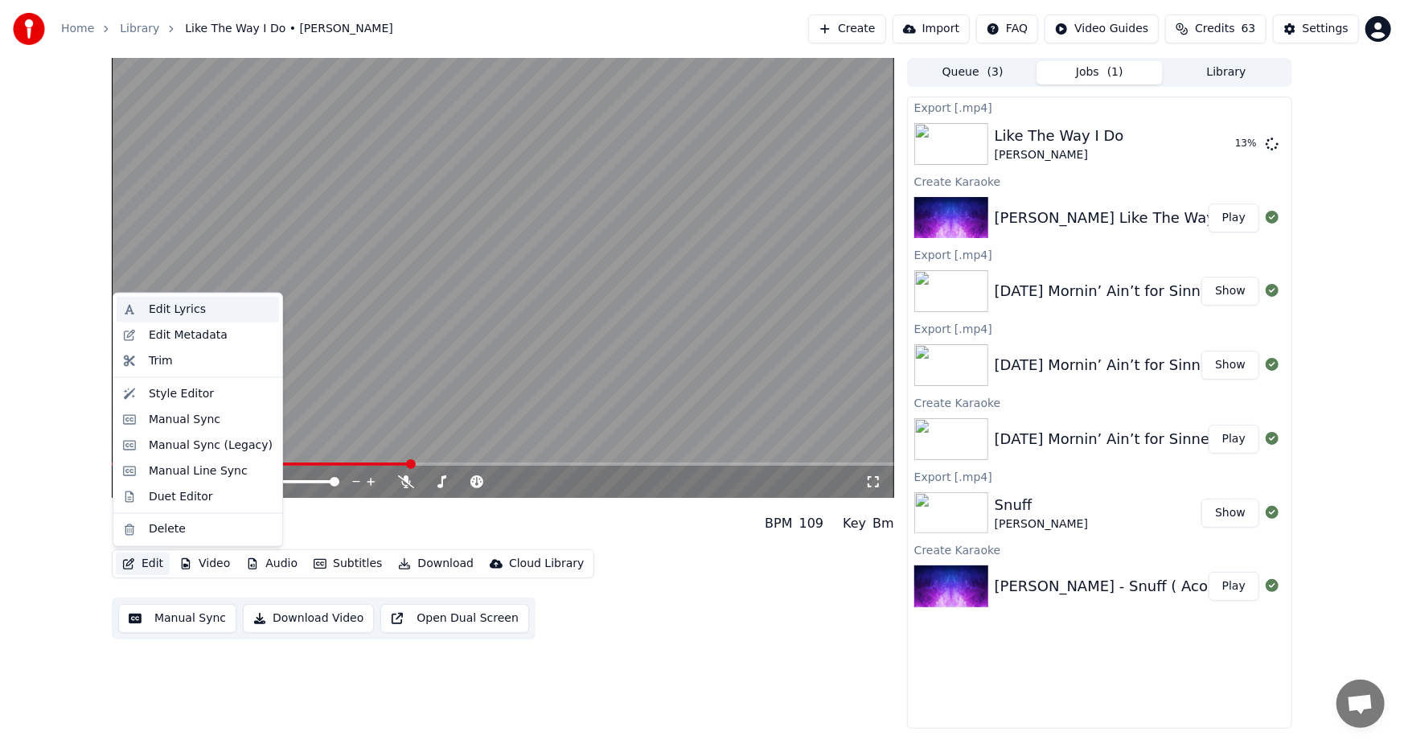
click at [182, 305] on div "Edit Lyrics" at bounding box center [177, 310] width 57 height 16
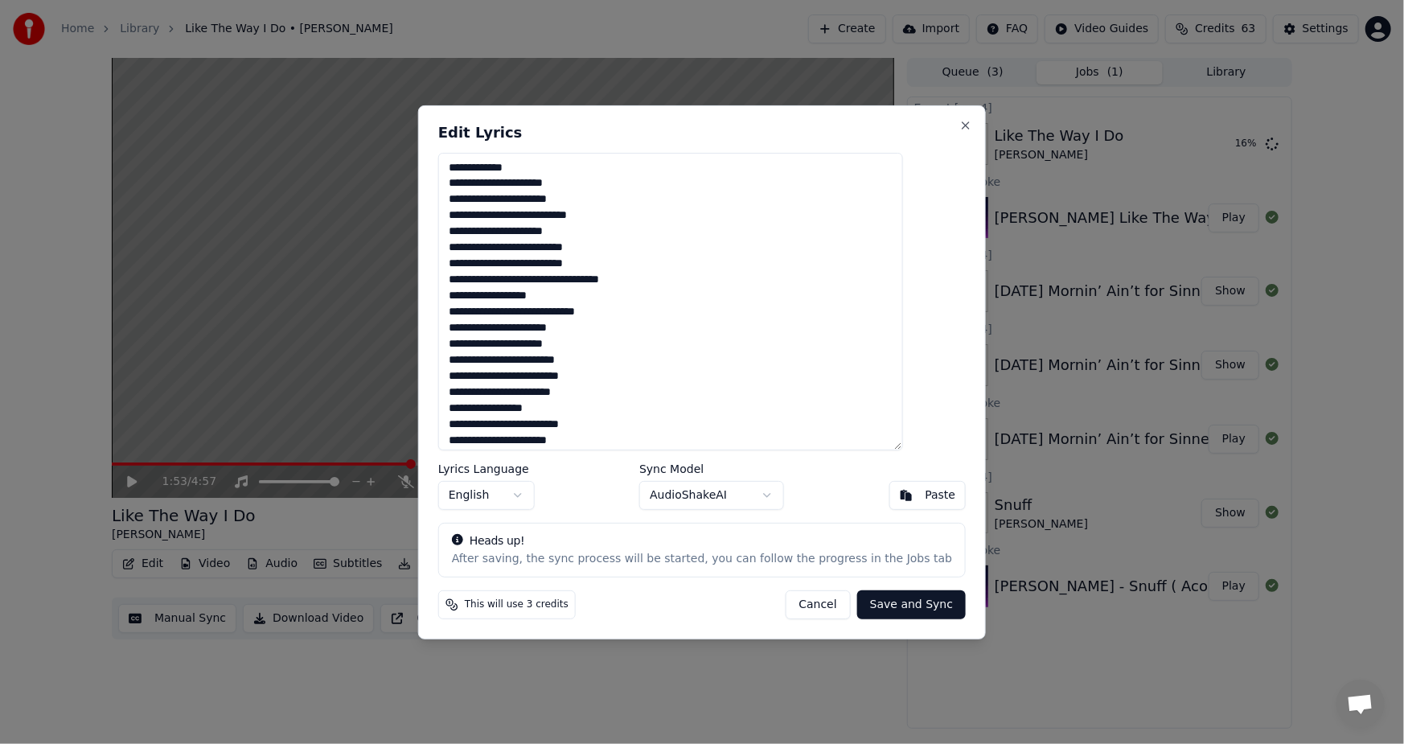
click at [510, 297] on textarea at bounding box center [670, 301] width 465 height 298
click at [573, 312] on textarea at bounding box center [670, 301] width 465 height 298
click at [507, 343] on textarea at bounding box center [670, 301] width 465 height 298
click at [547, 376] on textarea at bounding box center [670, 301] width 465 height 298
click at [546, 425] on textarea at bounding box center [670, 301] width 465 height 298
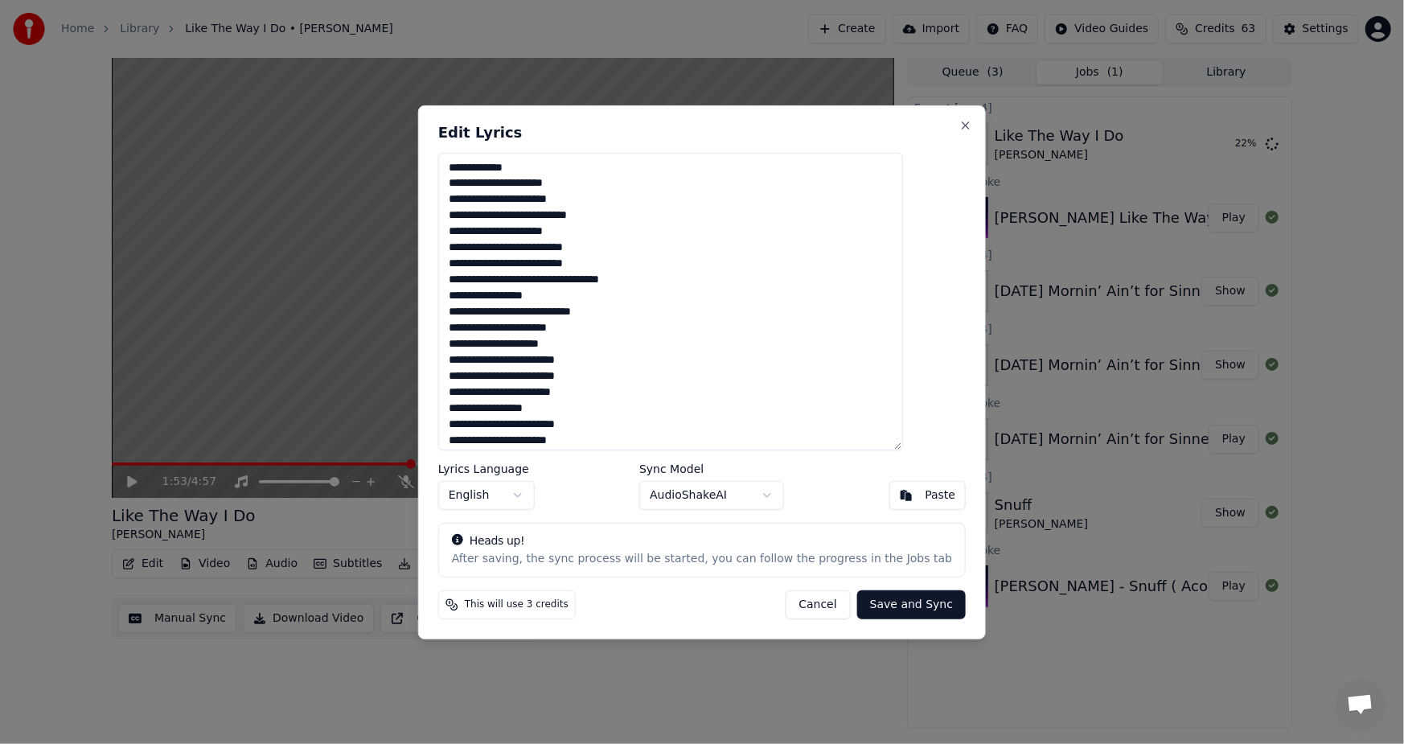
scroll to position [161, 0]
click at [511, 296] on textarea at bounding box center [670, 301] width 465 height 298
click at [508, 328] on textarea at bounding box center [670, 301] width 465 height 298
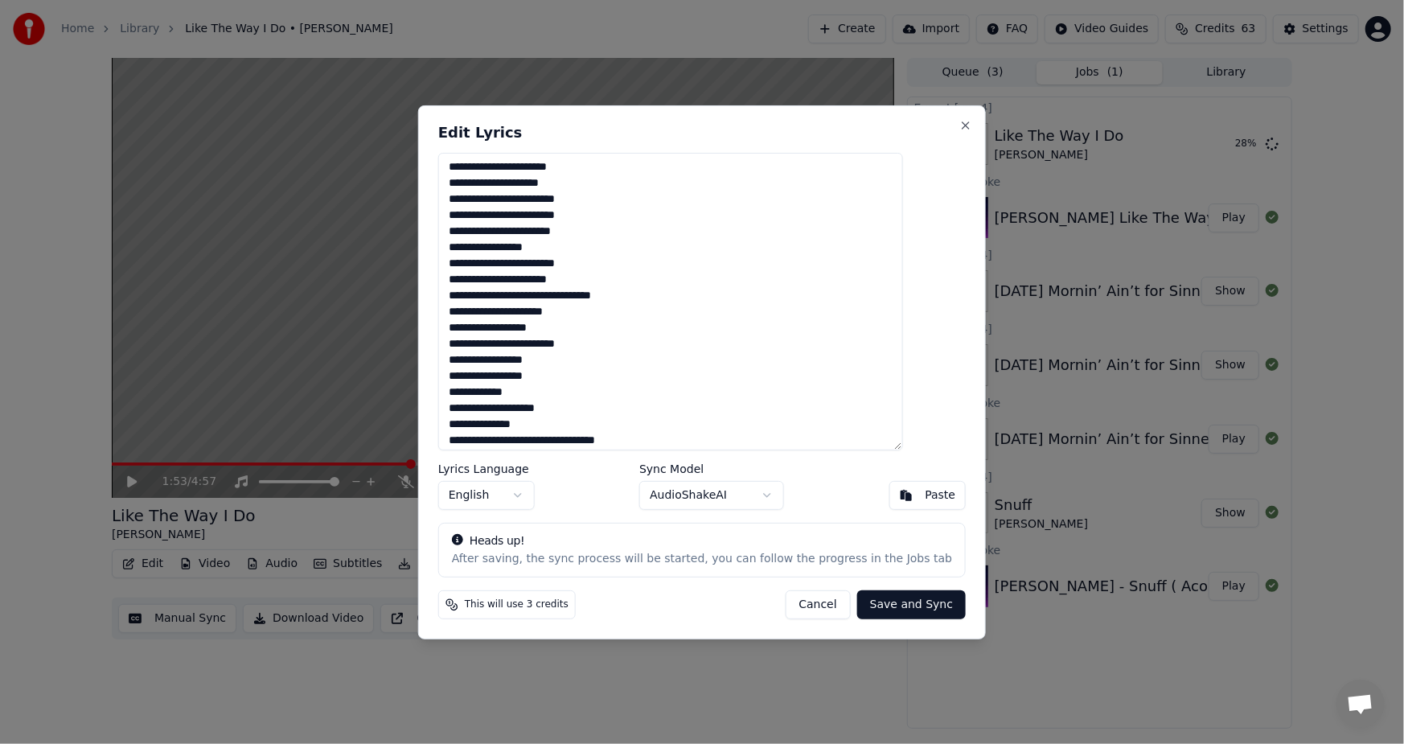
scroll to position [322, 0]
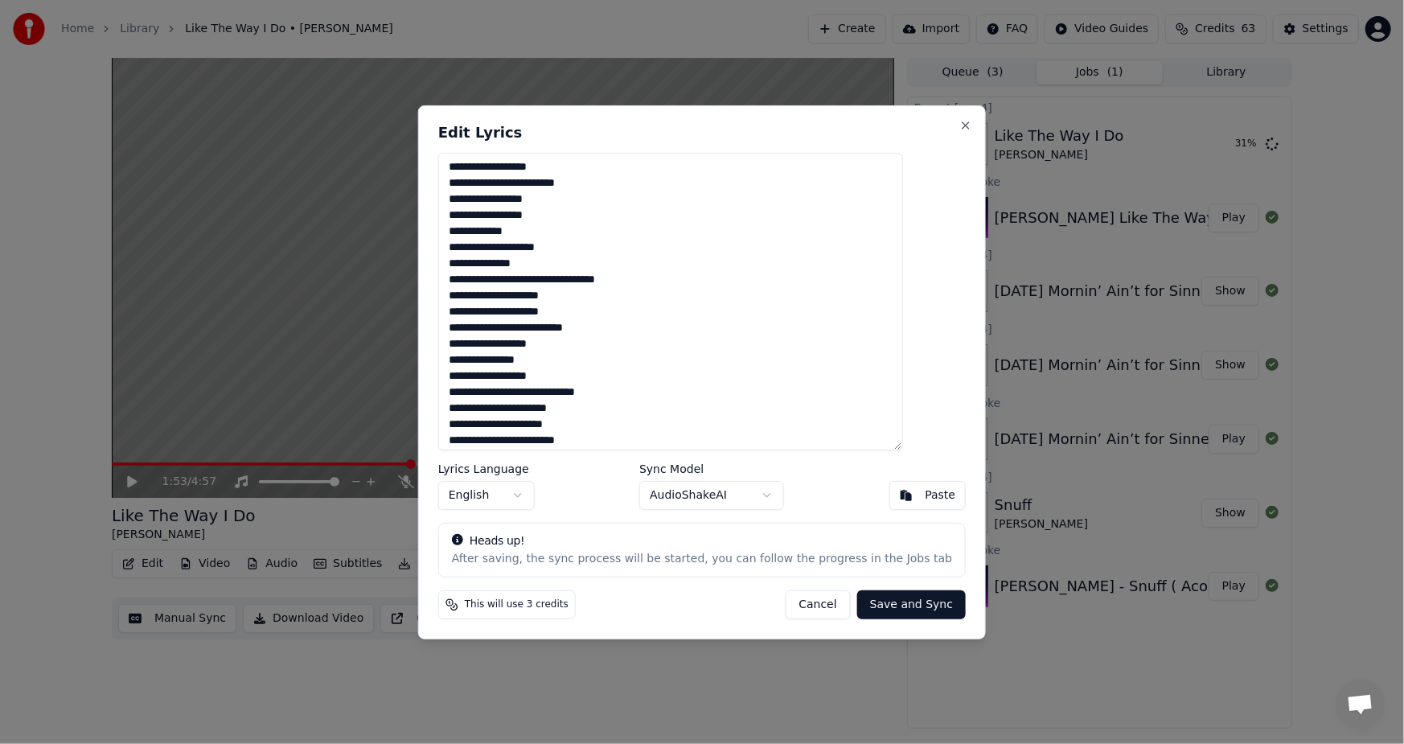
click at [576, 392] on textarea at bounding box center [670, 301] width 465 height 298
click at [508, 425] on textarea at bounding box center [670, 301] width 465 height 298
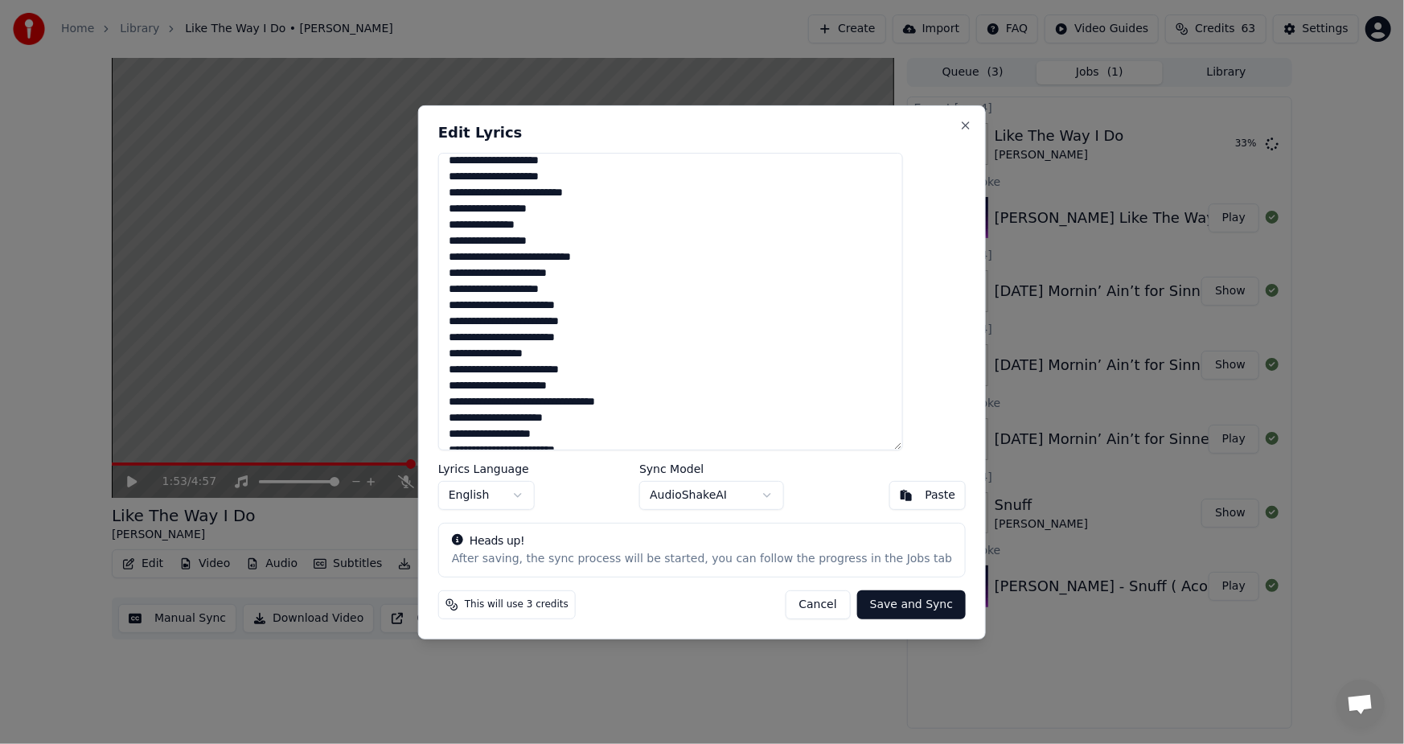
scroll to position [482, 0]
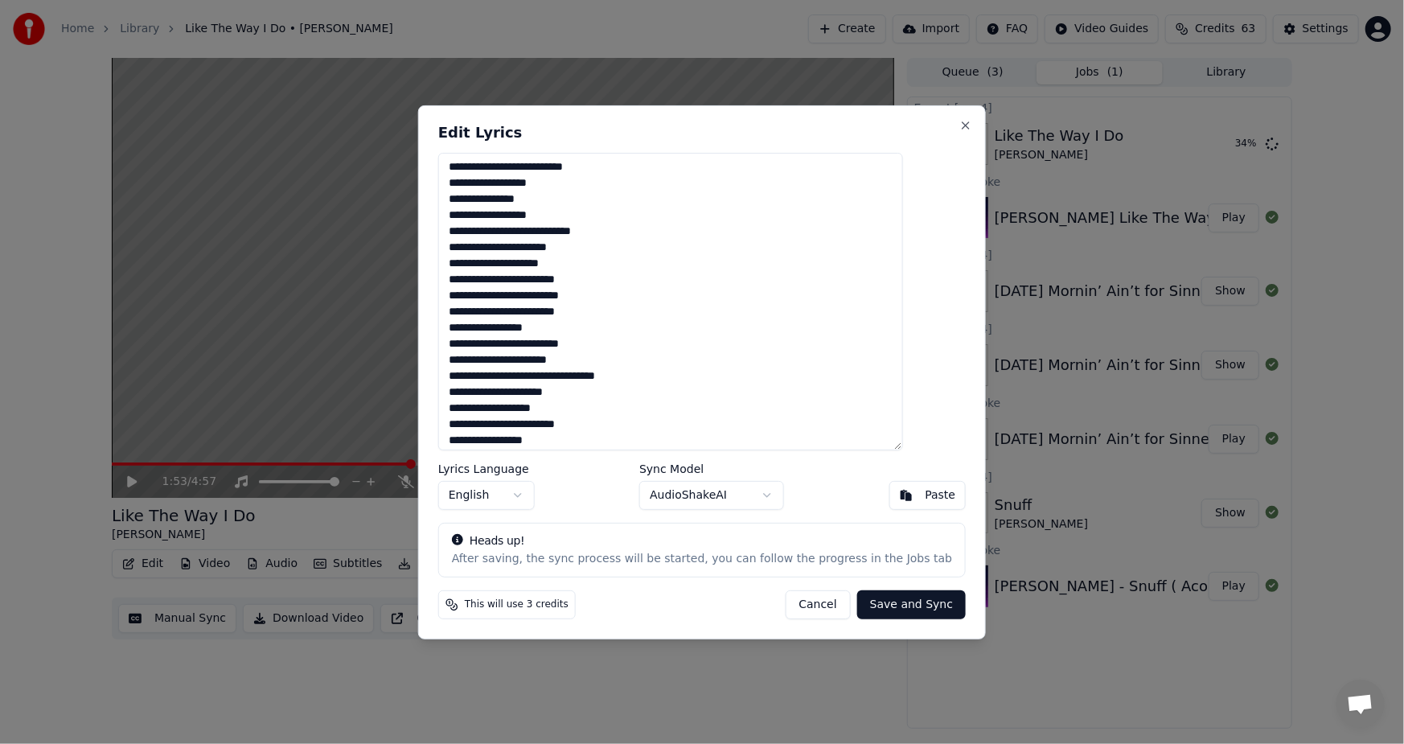
click at [545, 298] on textarea at bounding box center [670, 301] width 465 height 298
click at [548, 341] on textarea at bounding box center [670, 301] width 465 height 298
click at [542, 298] on textarea at bounding box center [670, 301] width 465 height 298
click at [508, 375] on textarea at bounding box center [670, 301] width 465 height 298
click at [508, 409] on textarea at bounding box center [670, 301] width 465 height 298
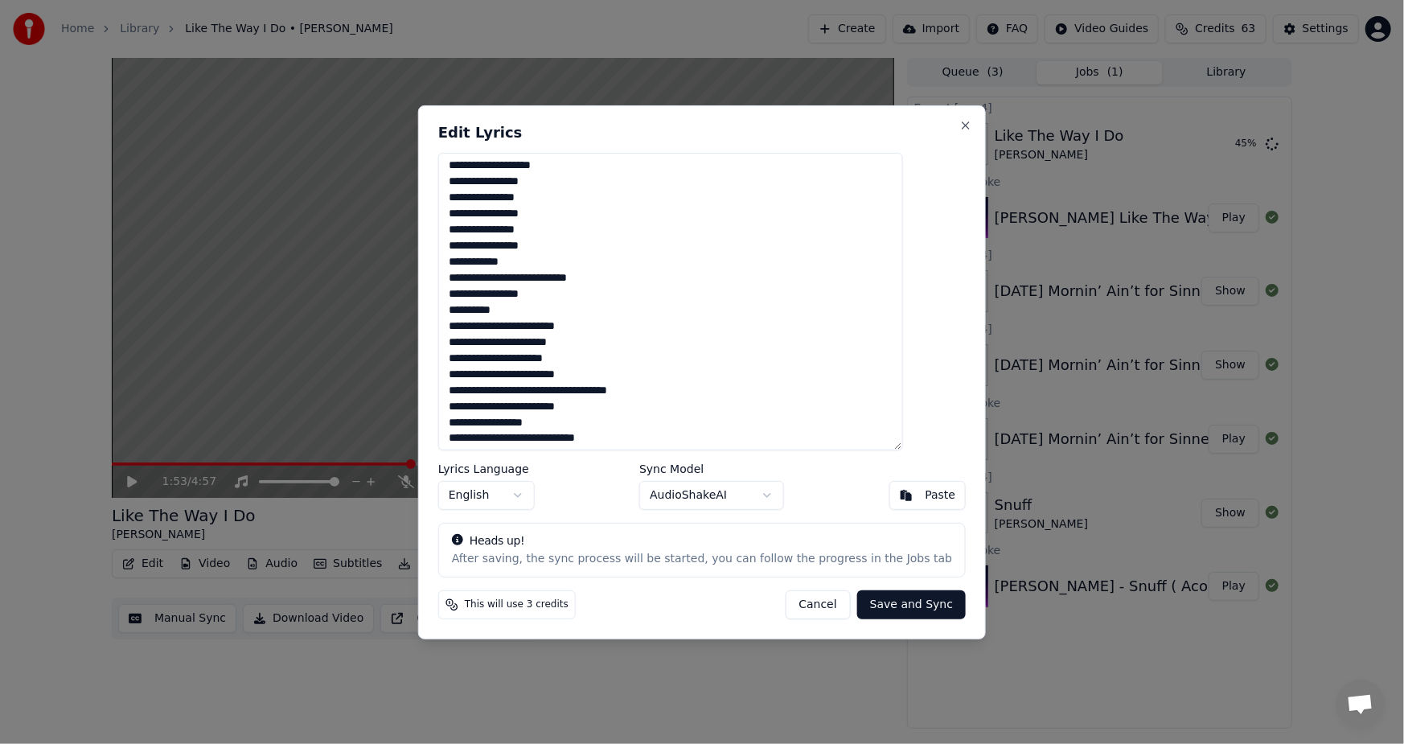
scroll to position [804, 0]
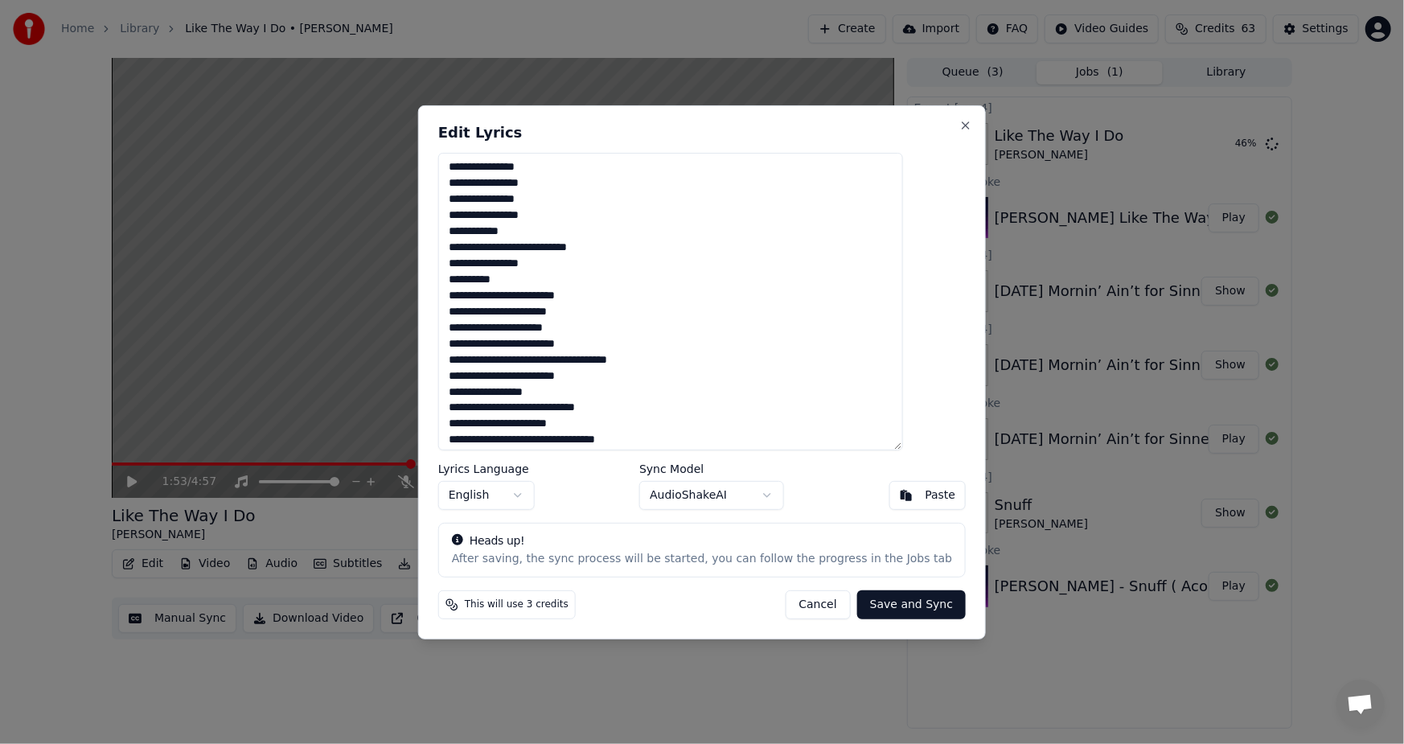
click at [508, 330] on textarea at bounding box center [670, 301] width 465 height 298
click at [605, 358] on textarea at bounding box center [670, 301] width 465 height 298
click at [566, 408] on textarea at bounding box center [670, 301] width 465 height 298
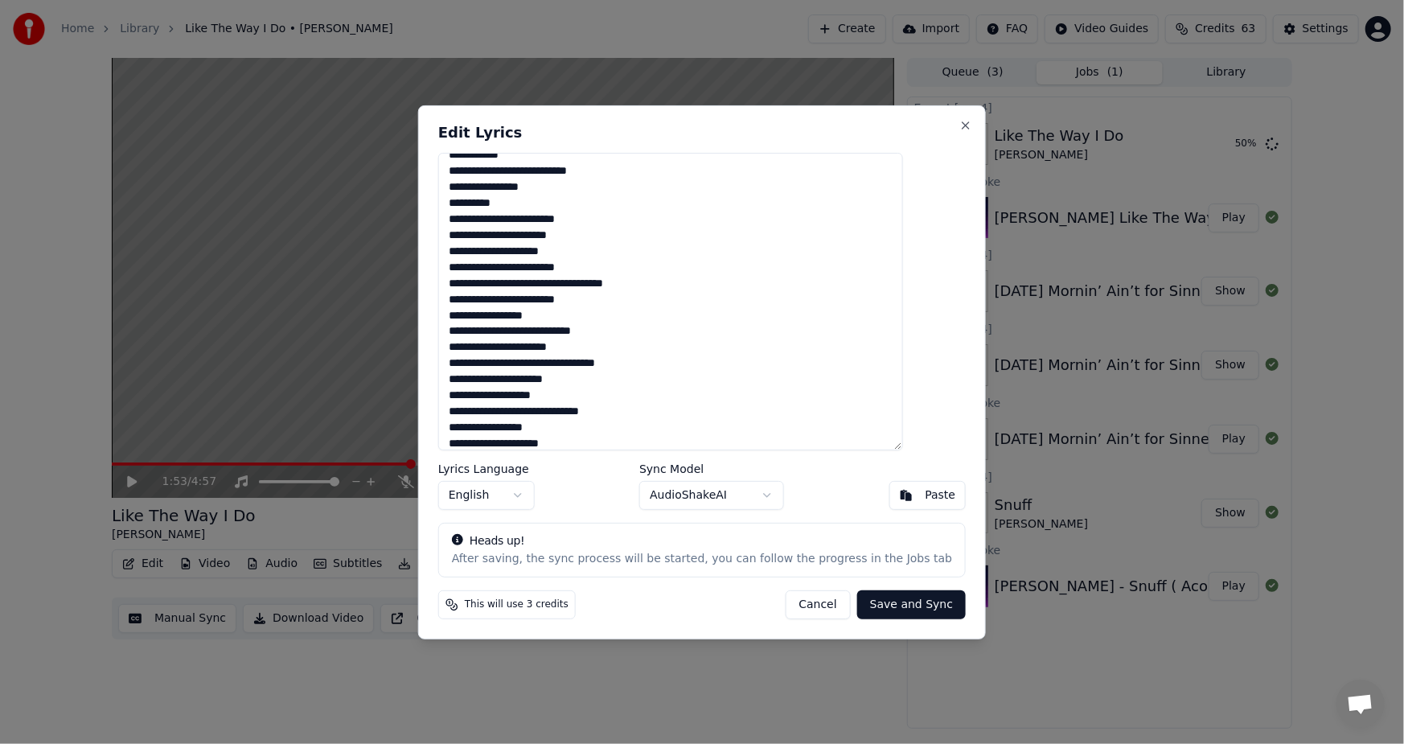
scroll to position [906, 0]
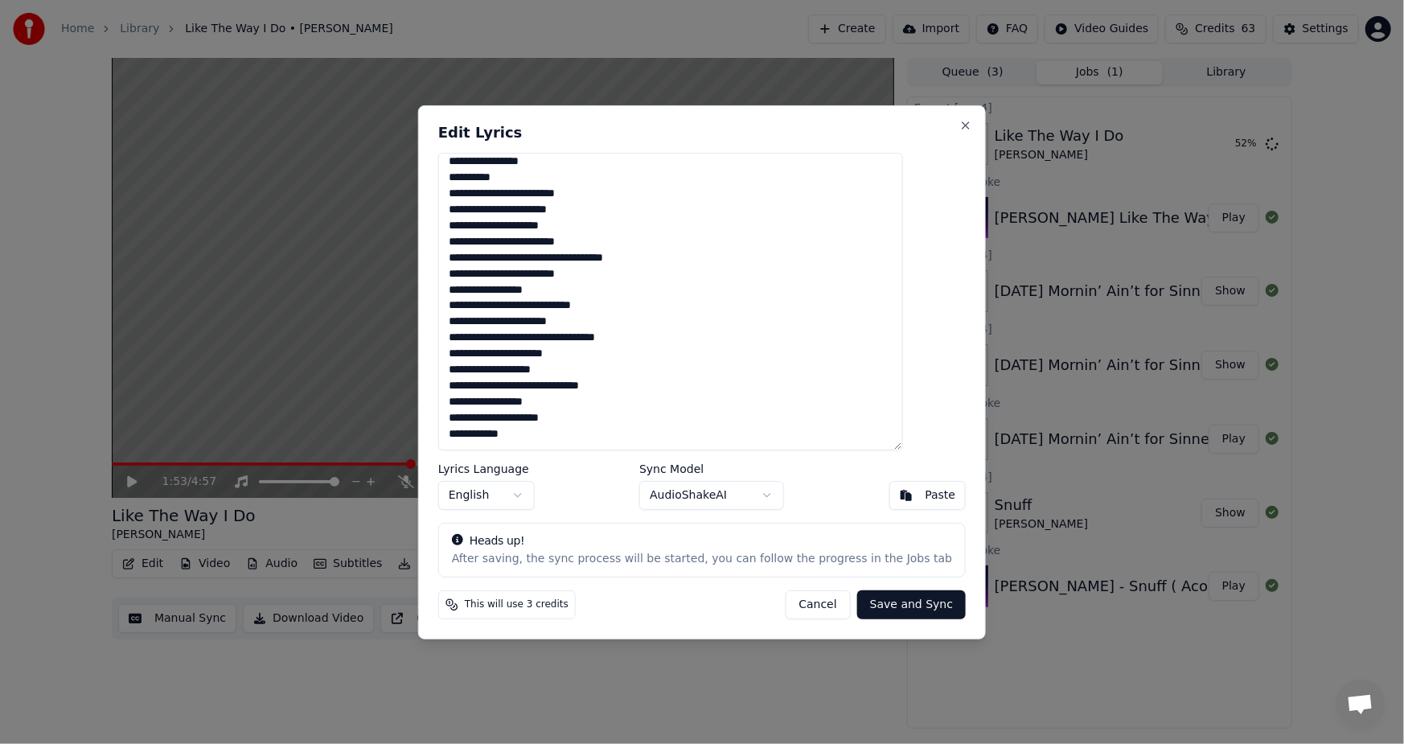
click at [508, 341] on textarea at bounding box center [670, 301] width 465 height 298
click at [507, 369] on textarea at bounding box center [670, 301] width 465 height 298
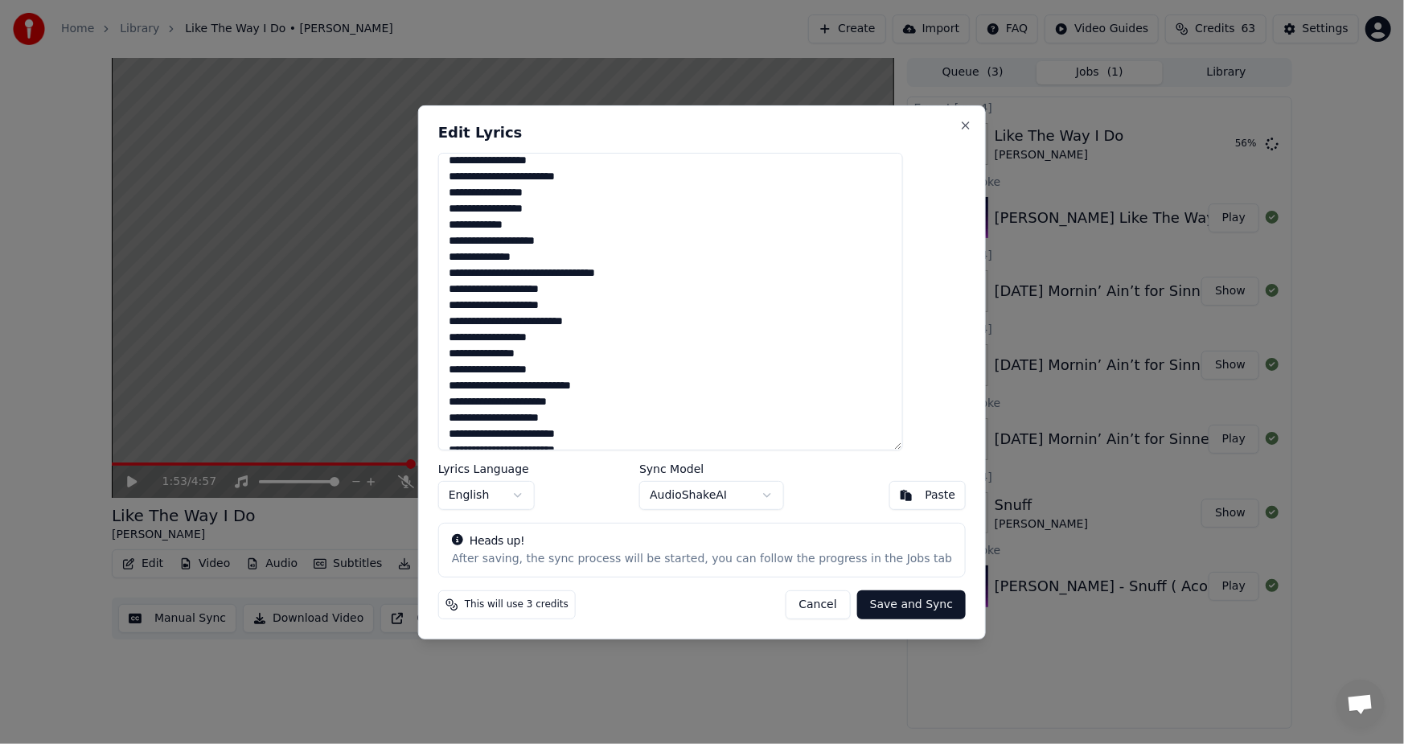
scroll to position [0, 0]
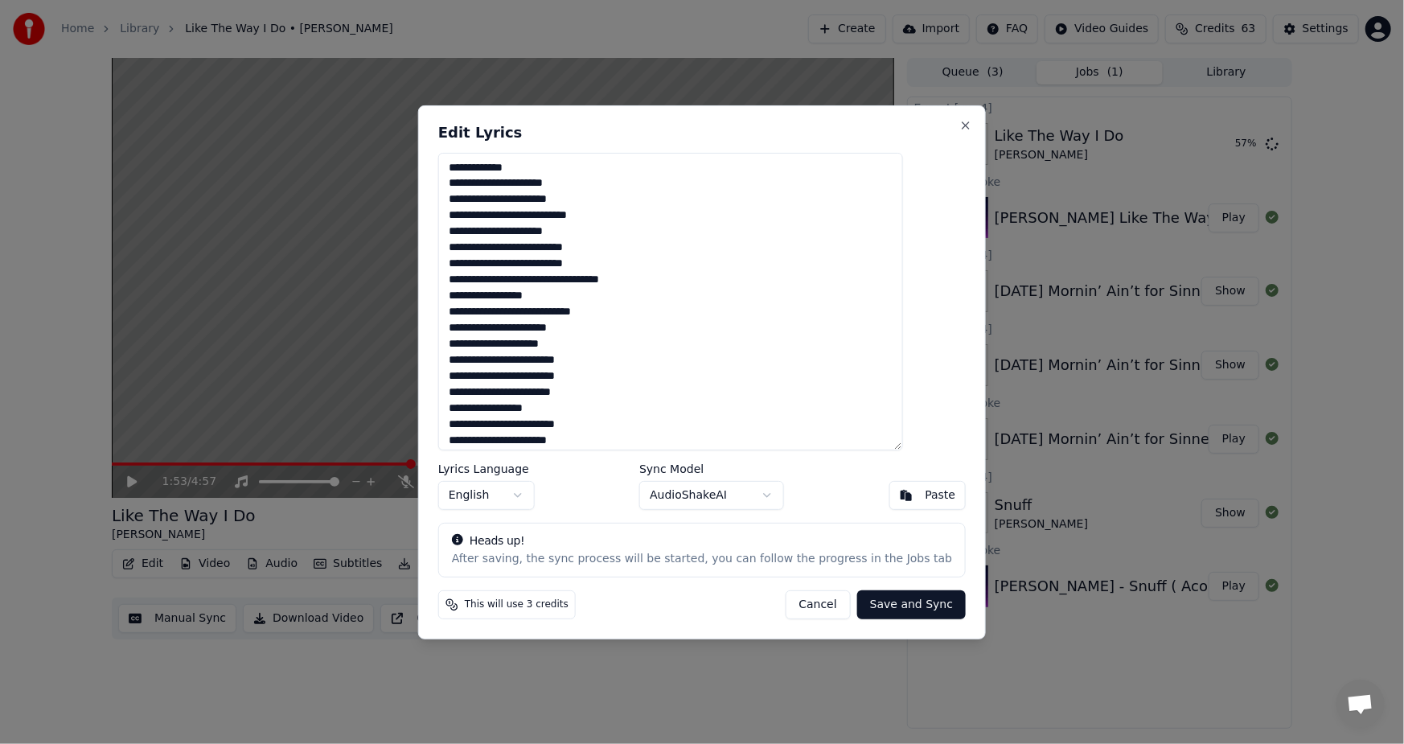
type textarea "**********"
click at [884, 600] on button "Save and Sync" at bounding box center [911, 604] width 109 height 29
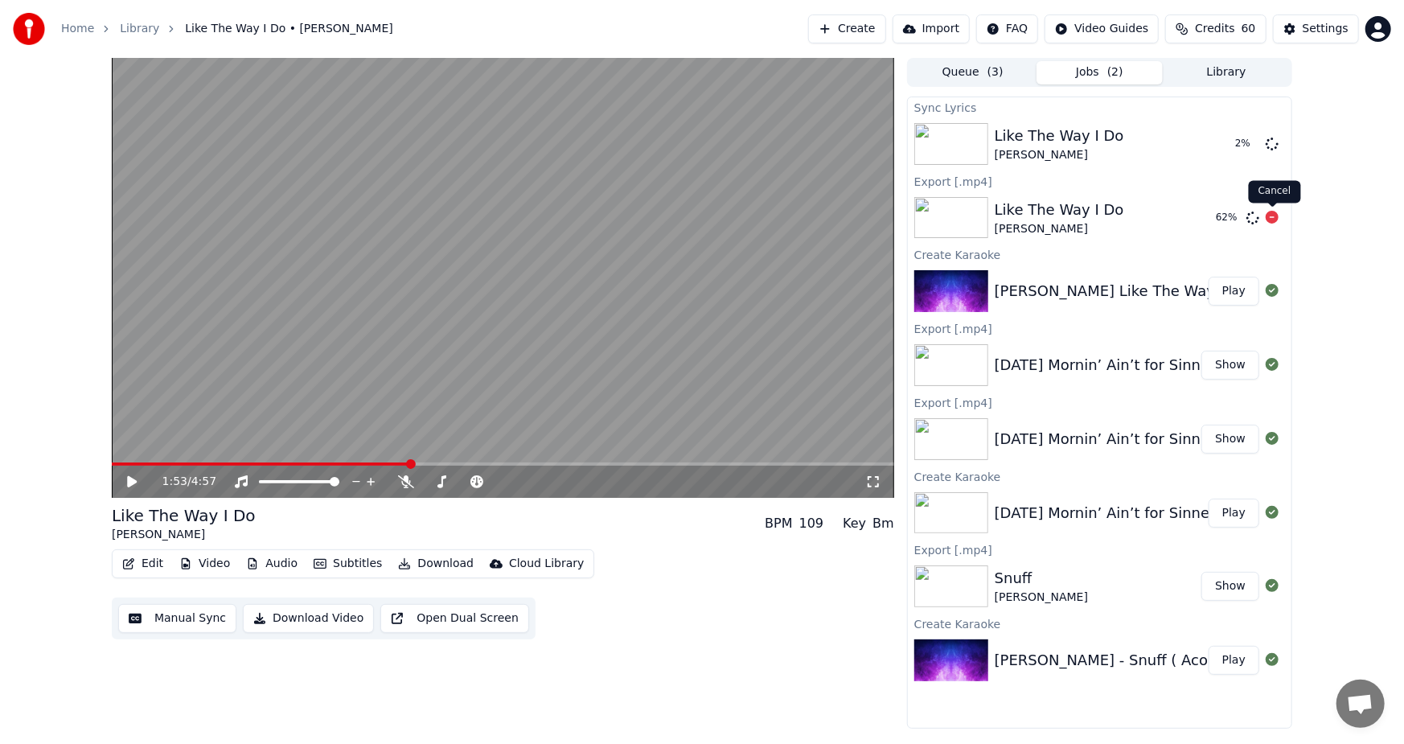
click at [1271, 215] on icon at bounding box center [1272, 217] width 13 height 13
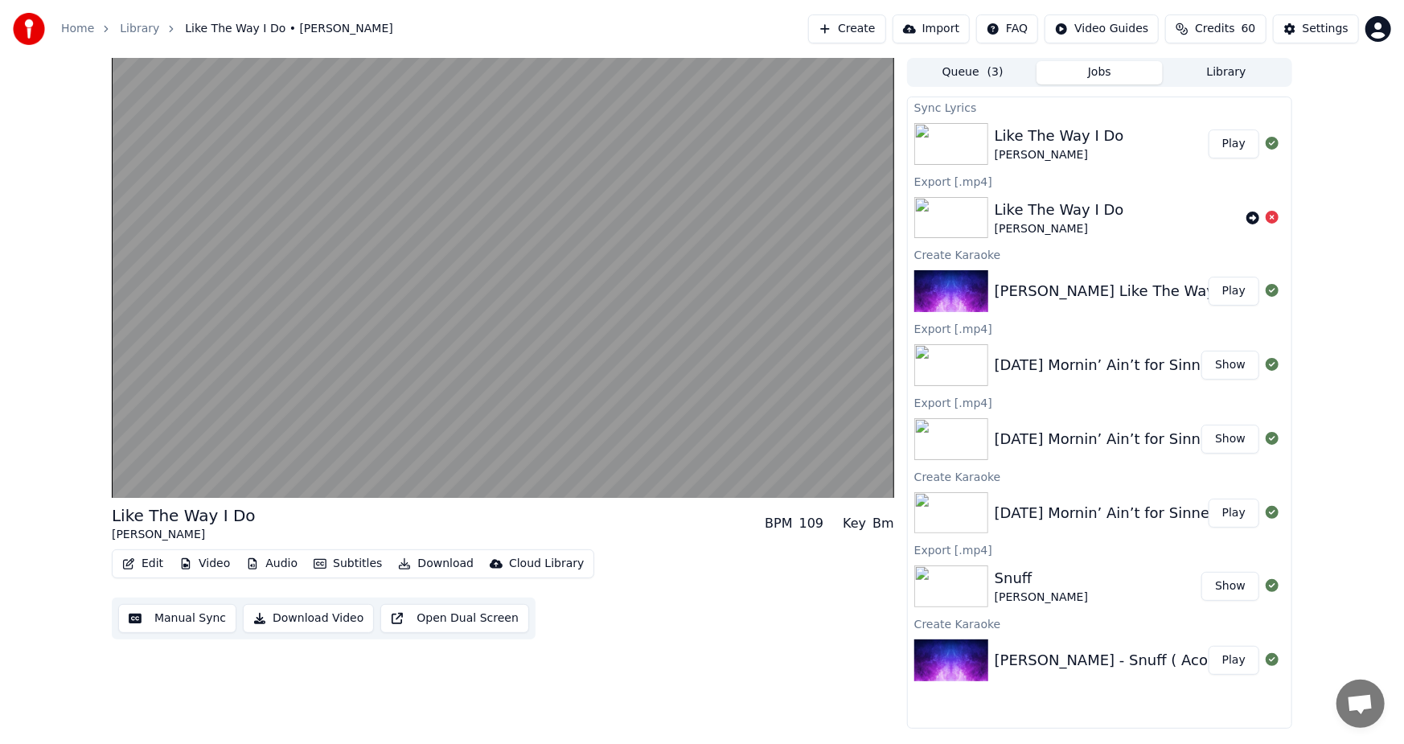
click at [294, 614] on button "Download Video" at bounding box center [308, 618] width 131 height 29
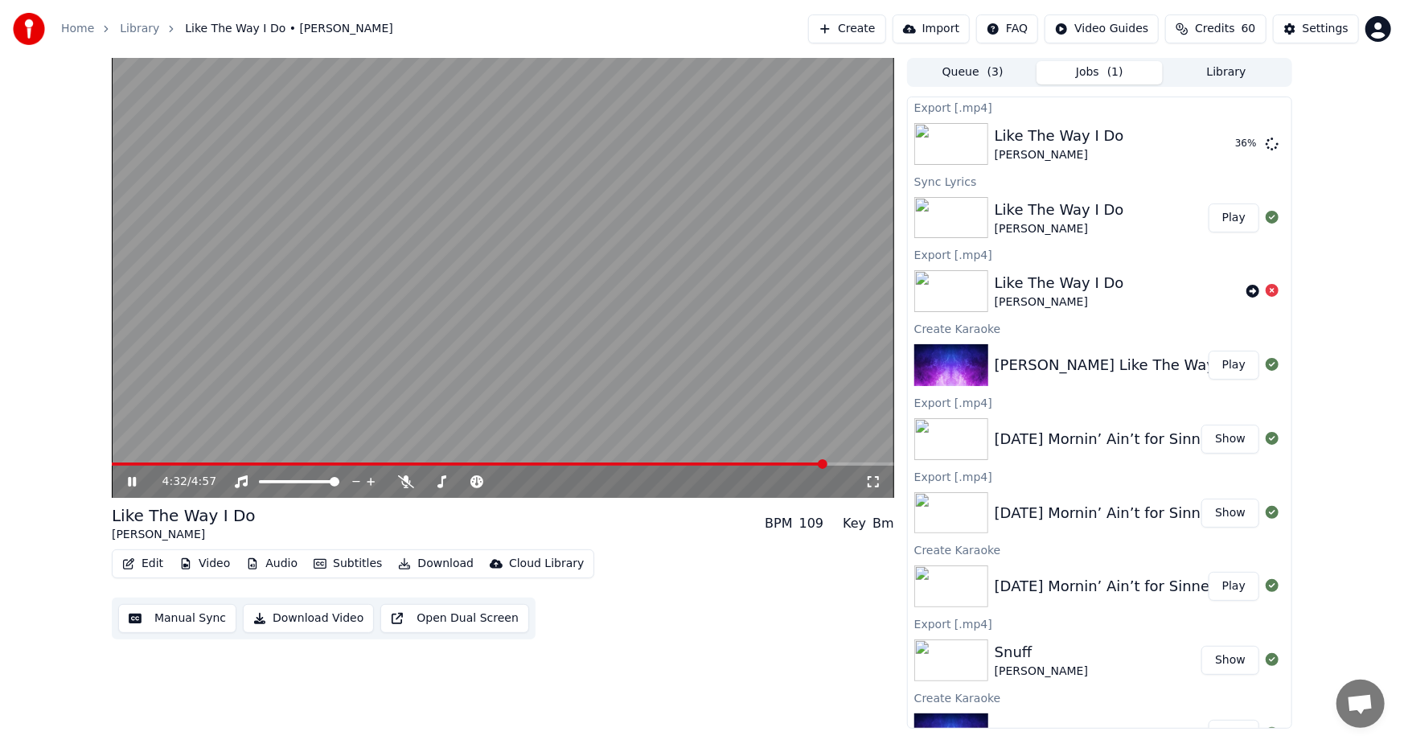
click at [867, 461] on video at bounding box center [503, 278] width 782 height 440
click at [813, 401] on video at bounding box center [503, 278] width 782 height 440
click at [129, 478] on icon at bounding box center [132, 482] width 8 height 10
click at [126, 458] on video at bounding box center [503, 278] width 782 height 440
click at [128, 478] on icon at bounding box center [144, 481] width 38 height 13
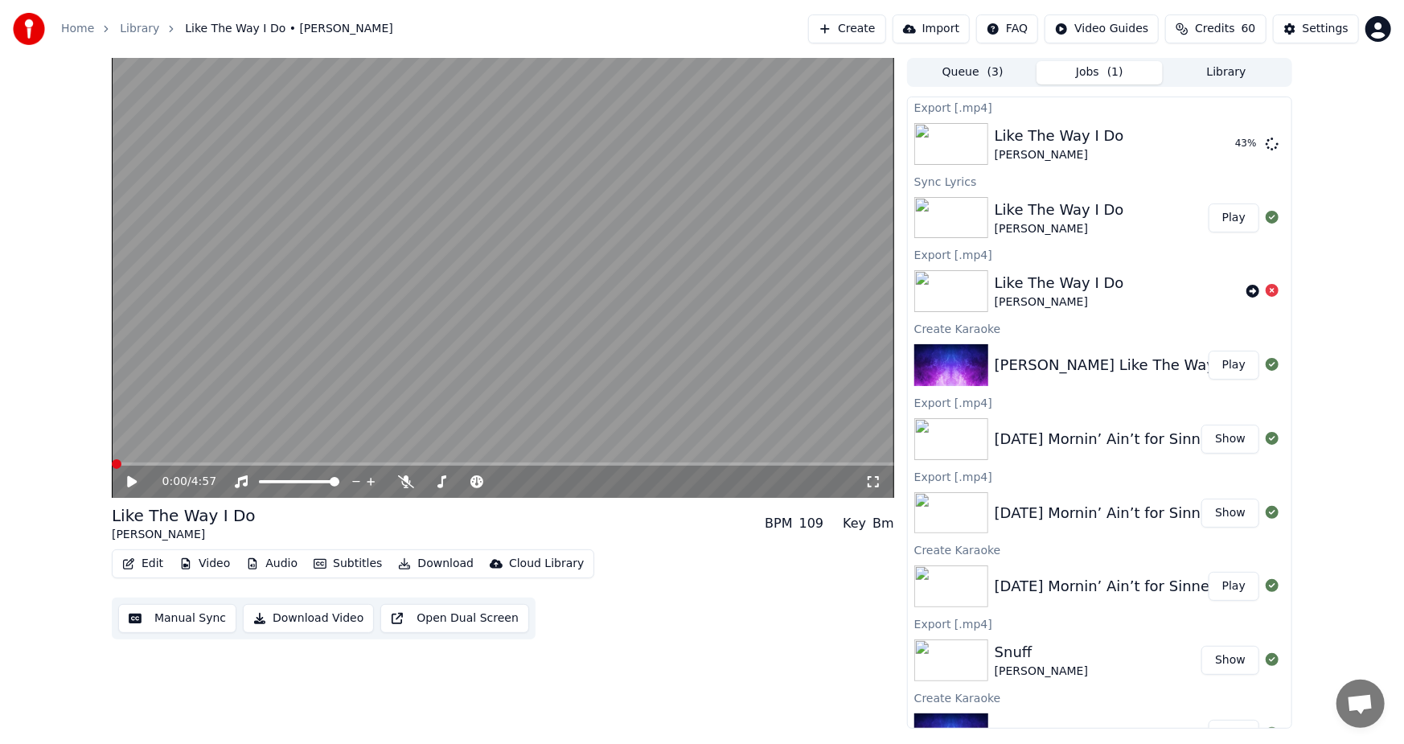
click at [112, 459] on span at bounding box center [117, 464] width 10 height 10
click at [1218, 147] on button "Show" at bounding box center [1230, 143] width 58 height 29
click at [957, 585] on img at bounding box center [951, 586] width 74 height 42
click at [1239, 581] on button "Play" at bounding box center [1234, 586] width 51 height 29
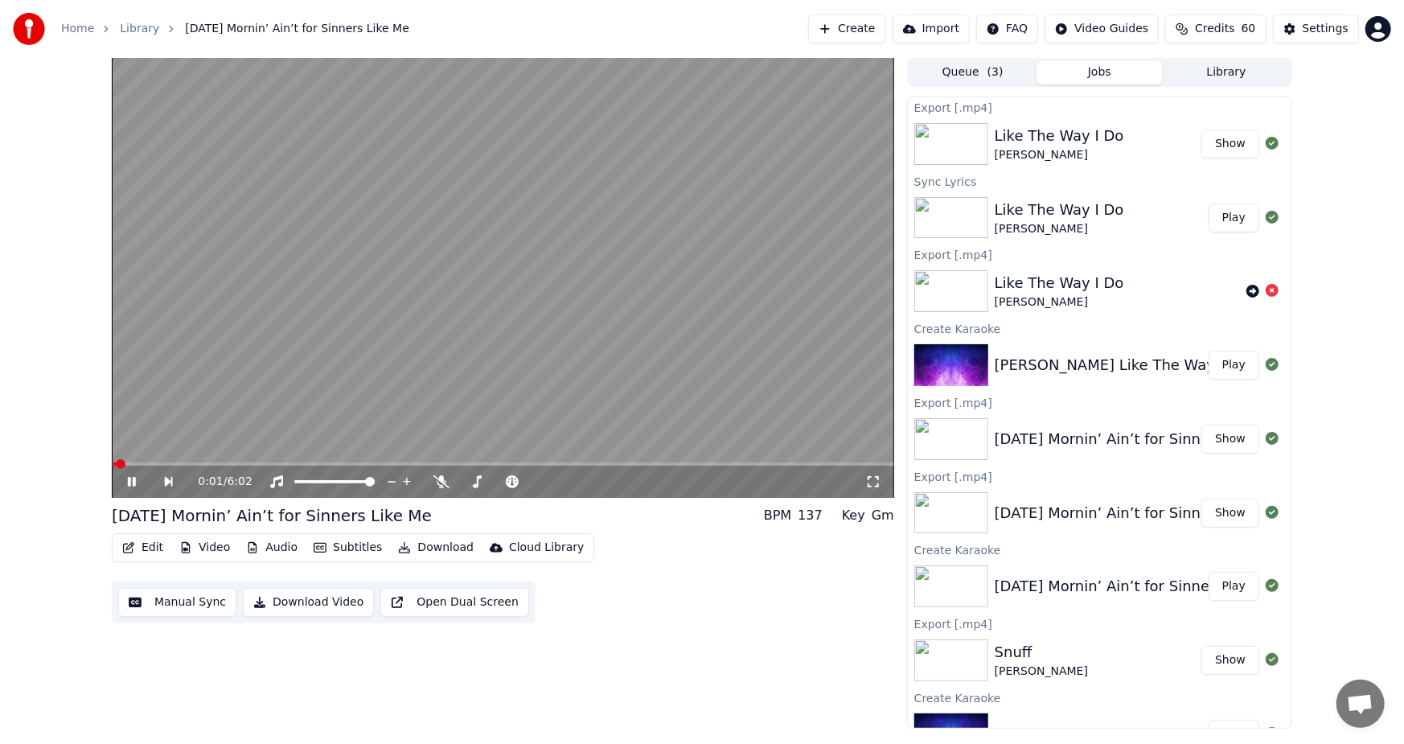
click at [183, 458] on video at bounding box center [503, 278] width 782 height 440
click at [200, 438] on video at bounding box center [503, 278] width 782 height 440
click at [142, 460] on span at bounding box center [140, 464] width 10 height 10
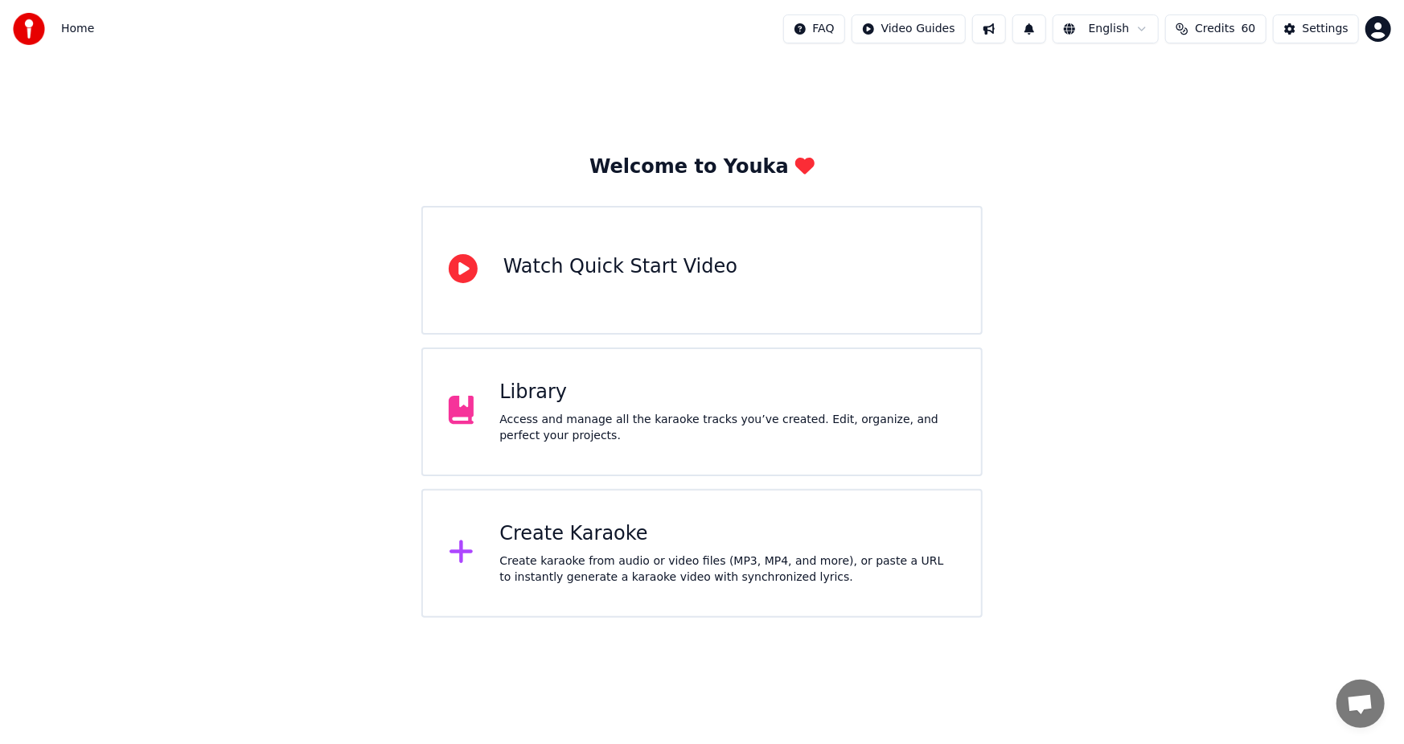
click at [556, 562] on div "Create karaoke from audio or video files (MP3, MP4, and more), or paste a URL t…" at bounding box center [727, 569] width 456 height 32
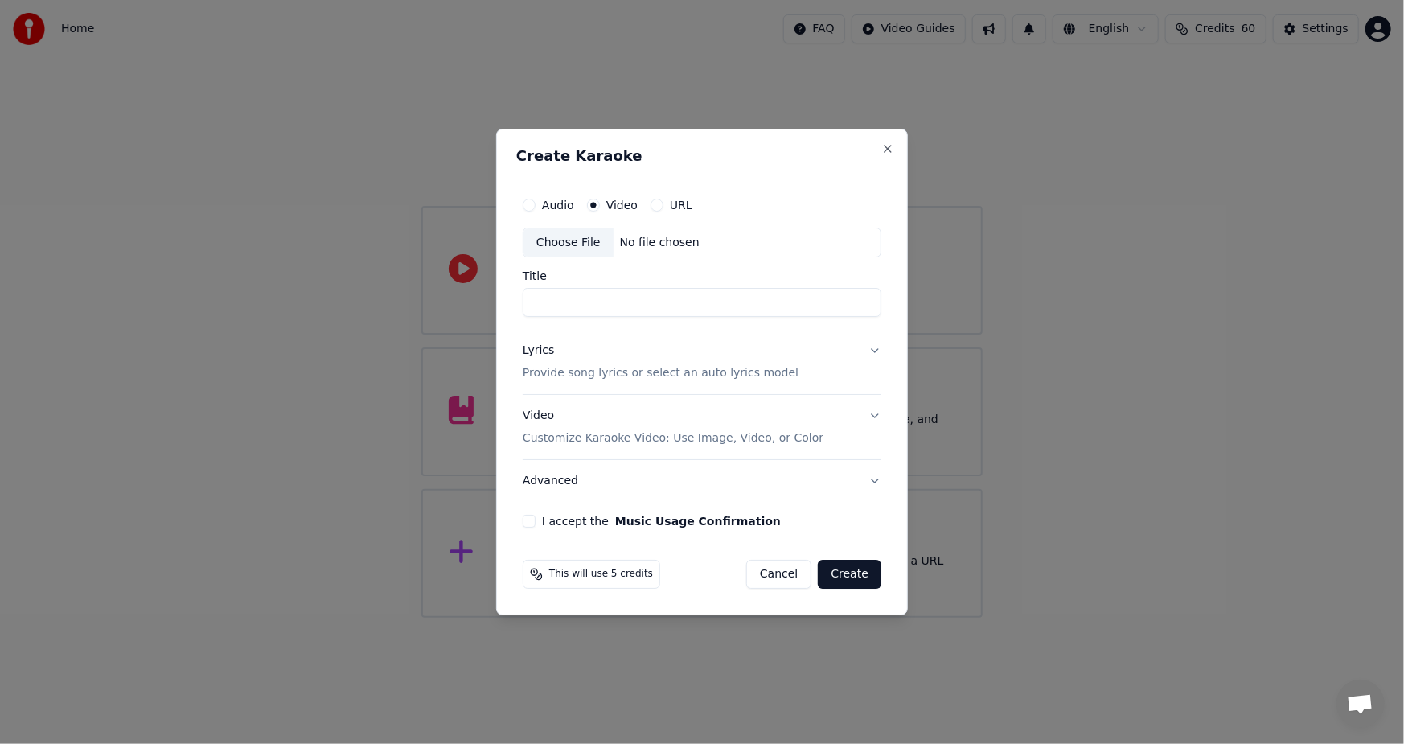
click at [567, 241] on div "Choose File" at bounding box center [568, 242] width 90 height 29
type input "**********"
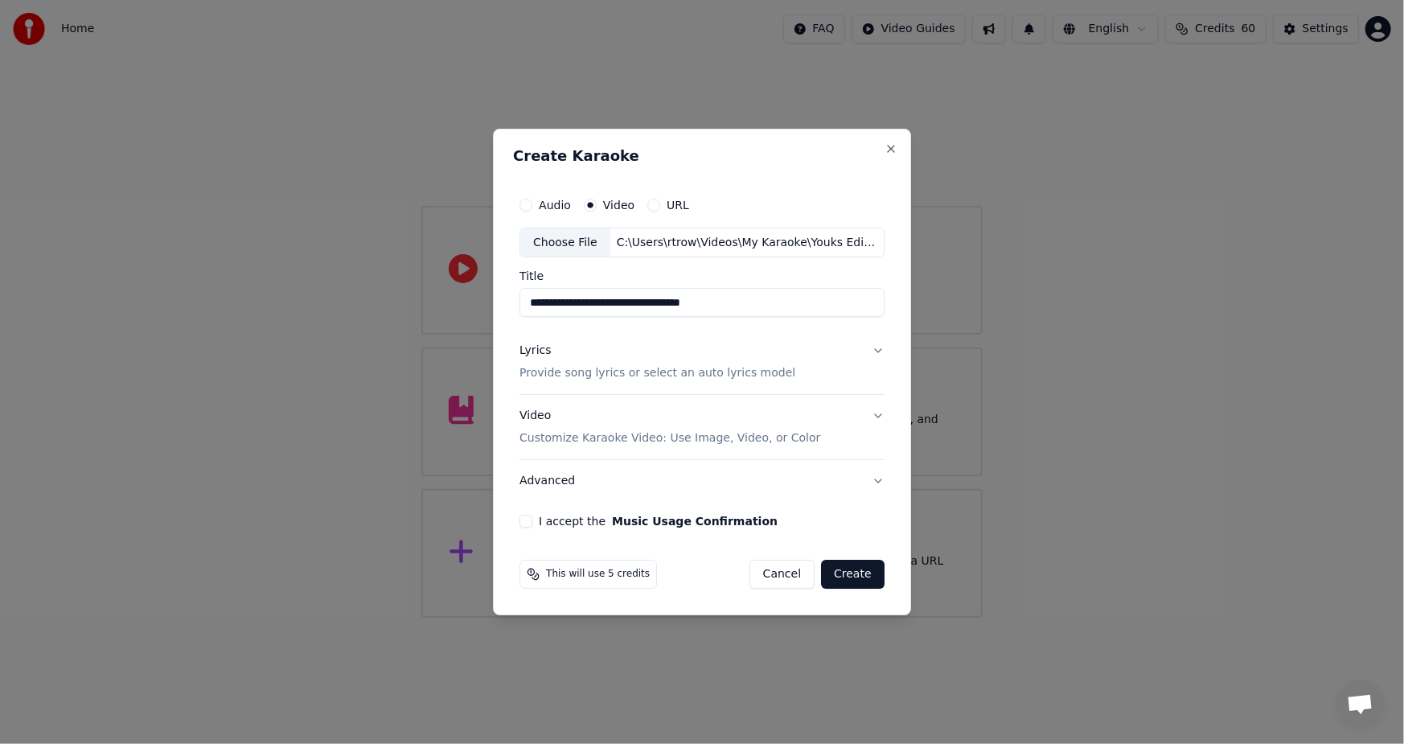
click at [536, 525] on div "I accept the Music Usage Confirmation" at bounding box center [701, 521] width 365 height 13
click at [531, 523] on button "I accept the Music Usage Confirmation" at bounding box center [525, 521] width 13 height 13
click at [854, 578] on button "Create" at bounding box center [853, 574] width 64 height 29
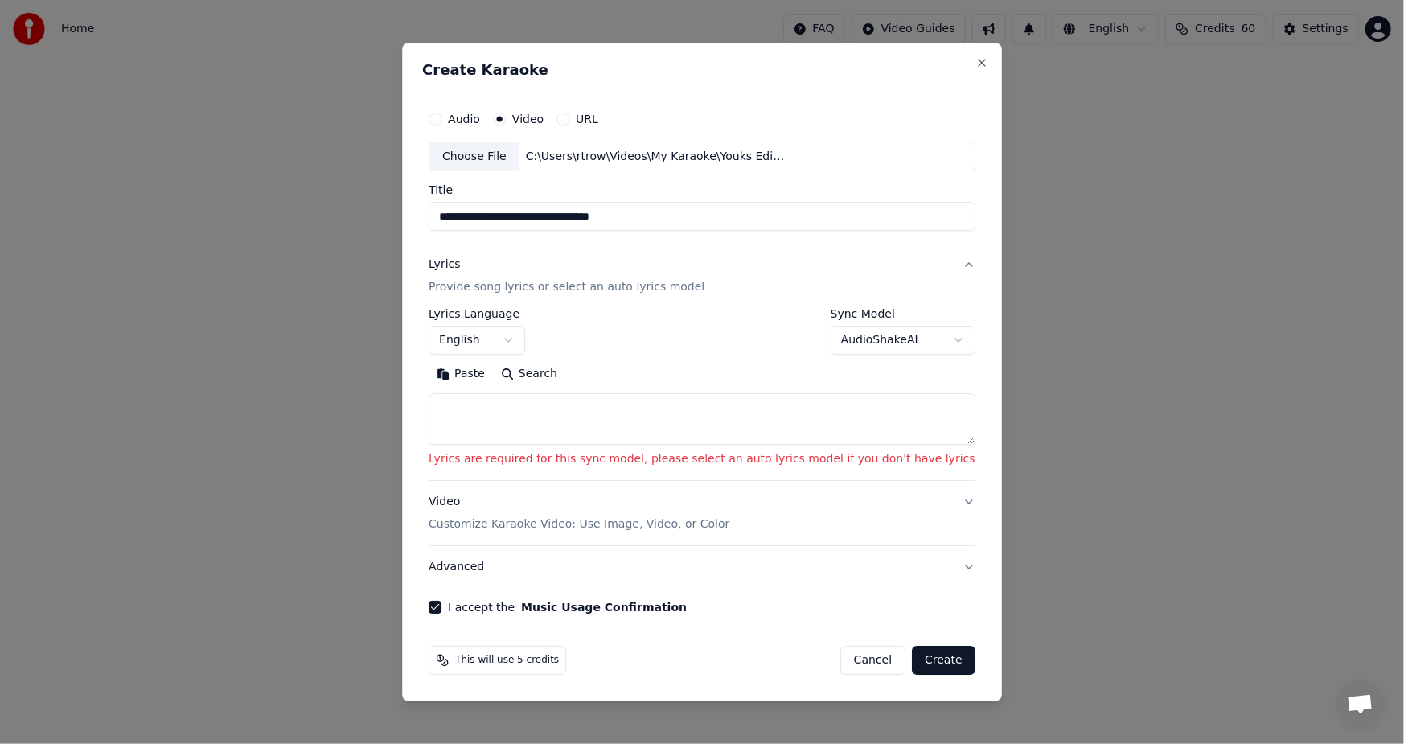
click at [926, 337] on body "**********" at bounding box center [702, 309] width 1404 height 618
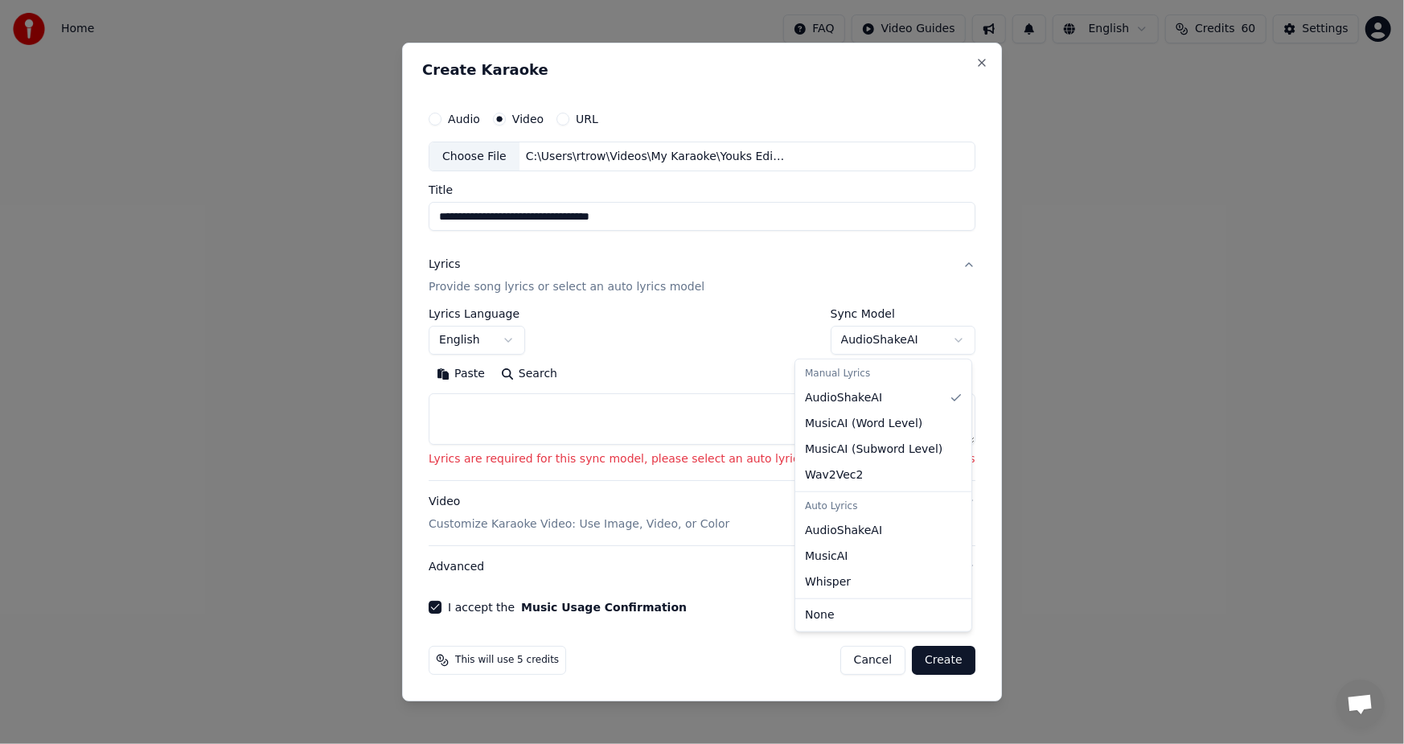
select select "**********"
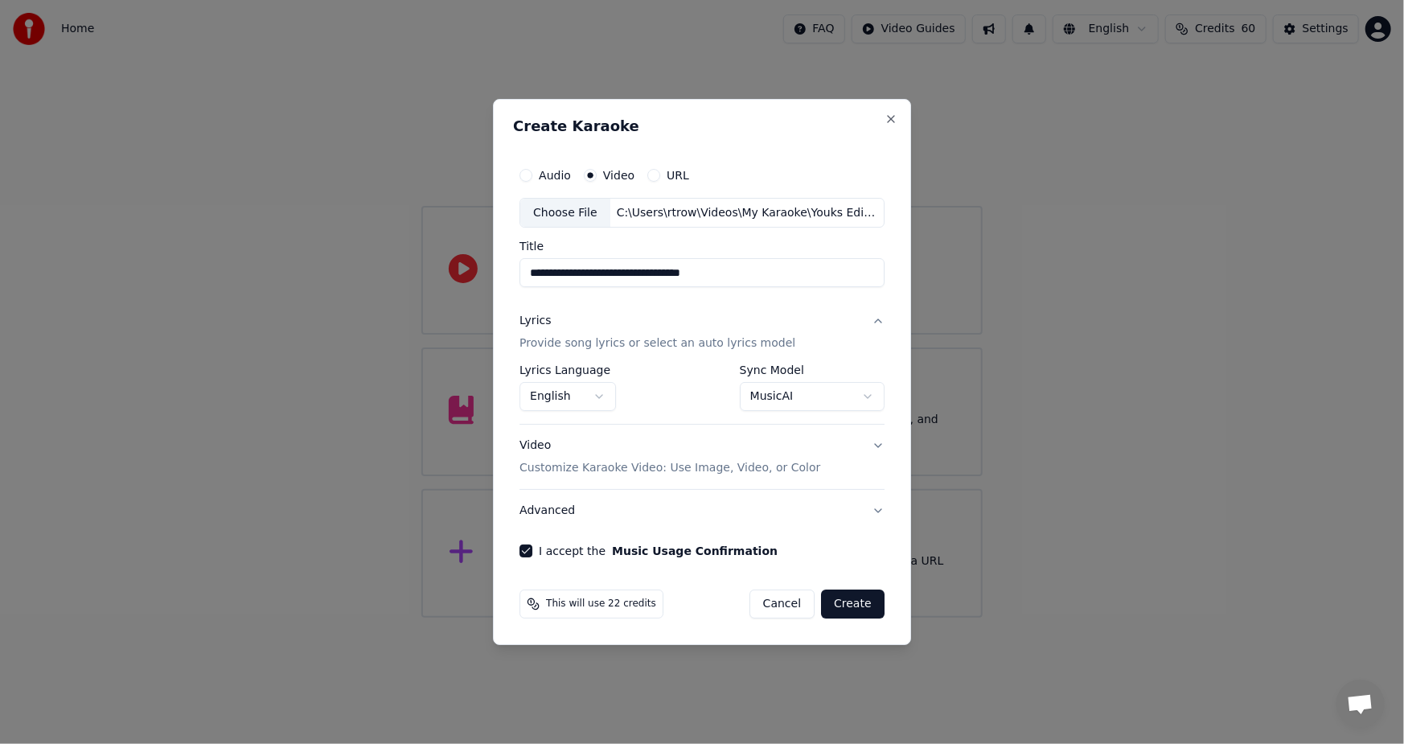
click at [852, 605] on button "Create" at bounding box center [853, 603] width 64 height 29
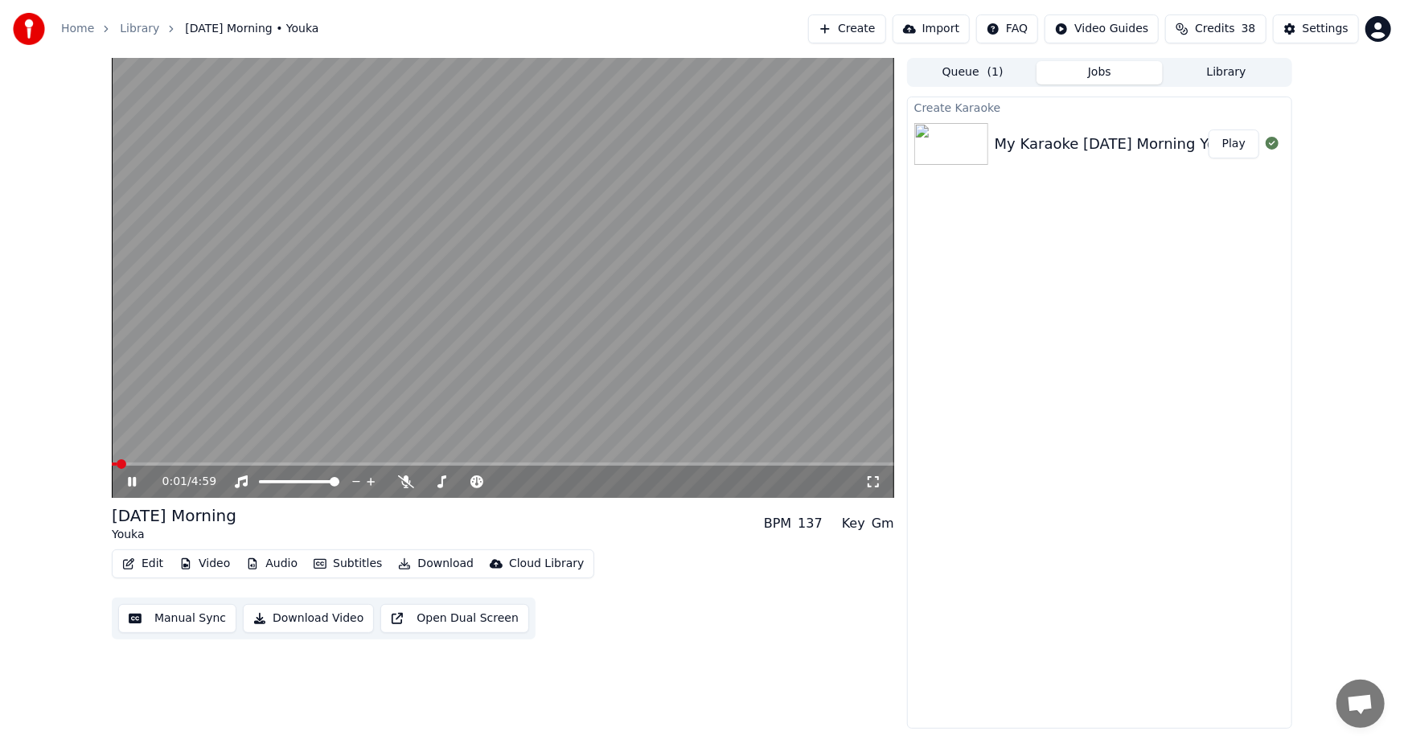
click at [357, 559] on button "Subtitles" at bounding box center [347, 563] width 81 height 23
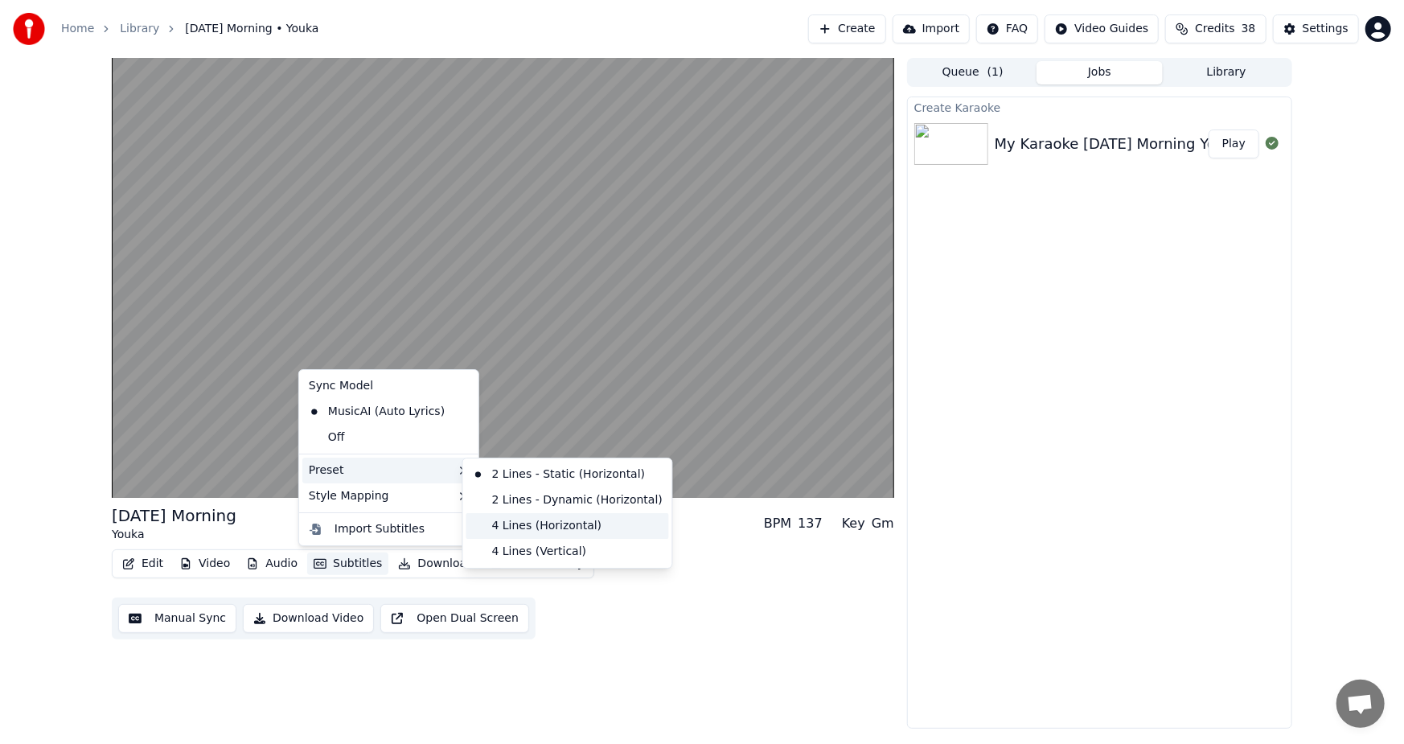
click at [521, 523] on div "4 Lines (Horizontal)" at bounding box center [567, 526] width 203 height 26
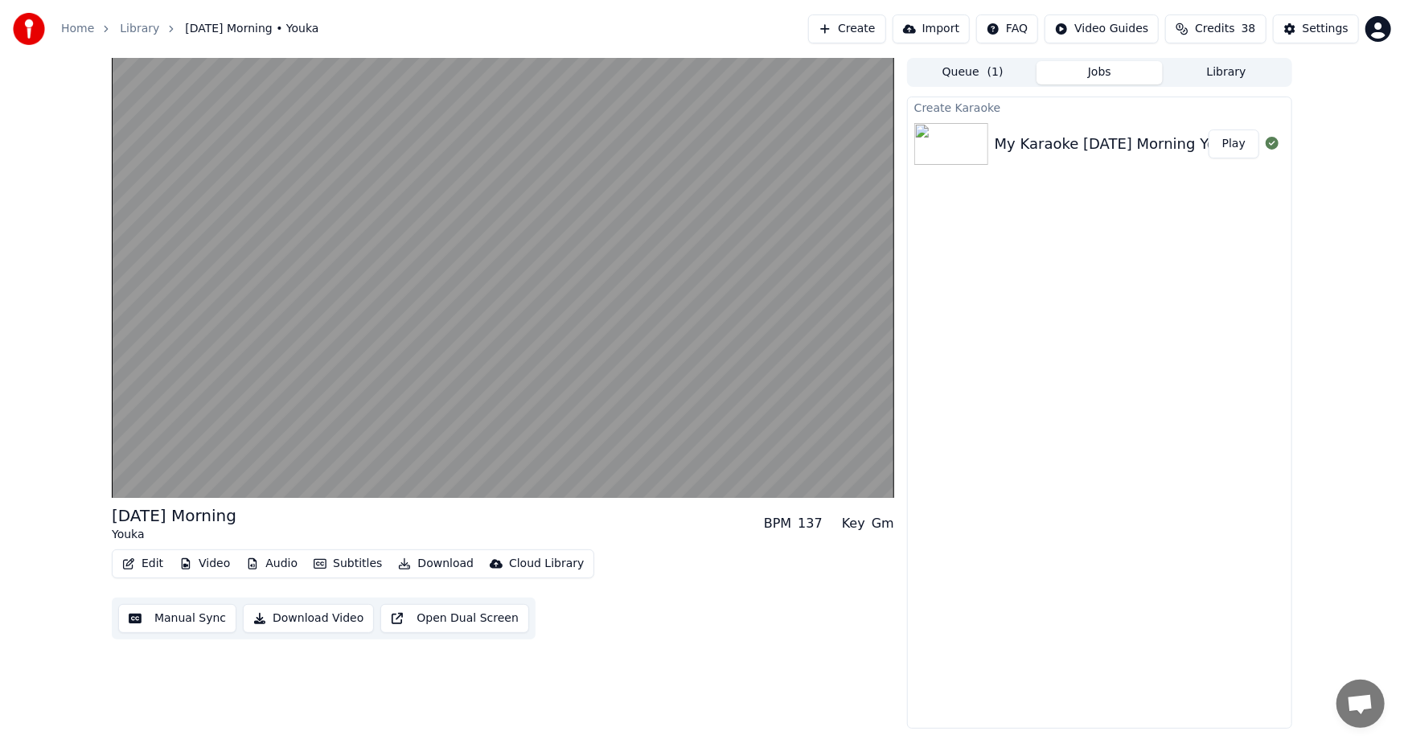
click at [142, 563] on button "Edit" at bounding box center [143, 563] width 54 height 23
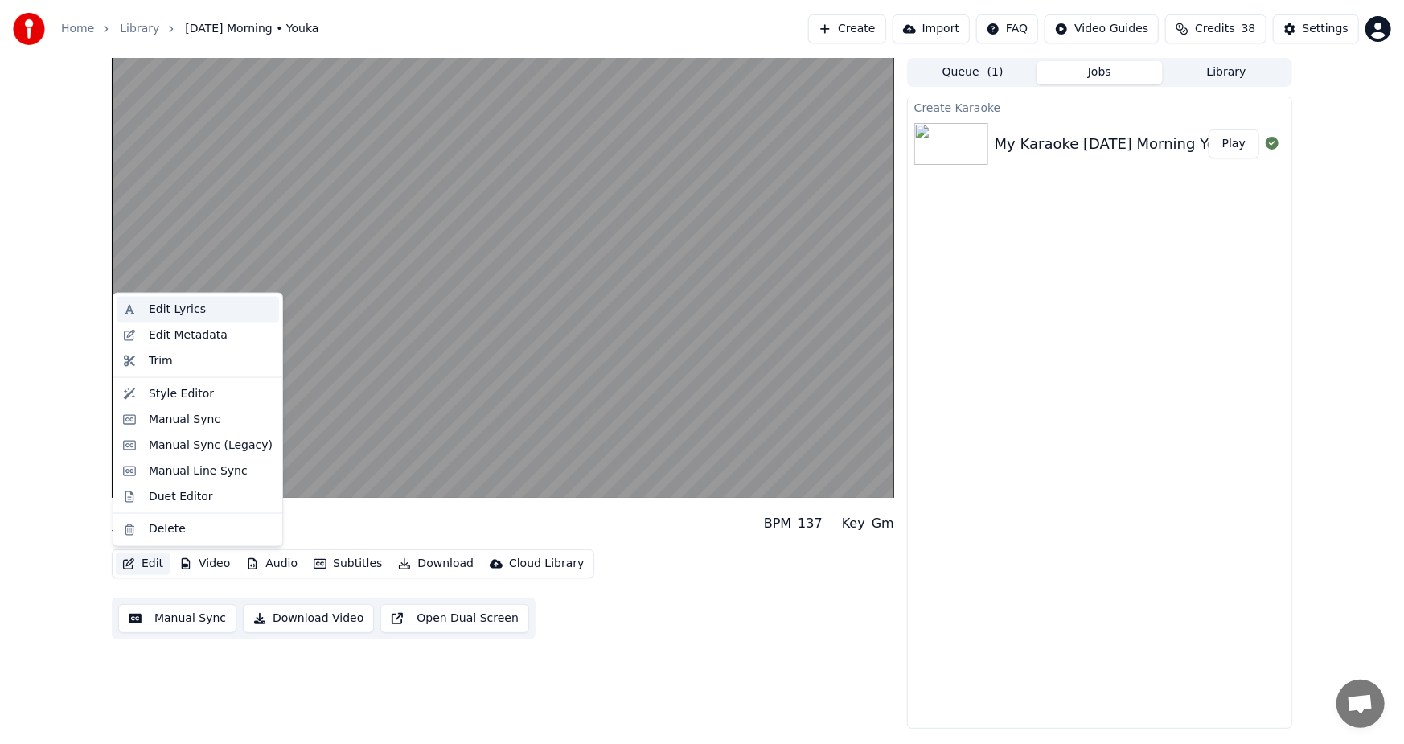
click at [183, 302] on div "Edit Lyrics" at bounding box center [177, 310] width 57 height 16
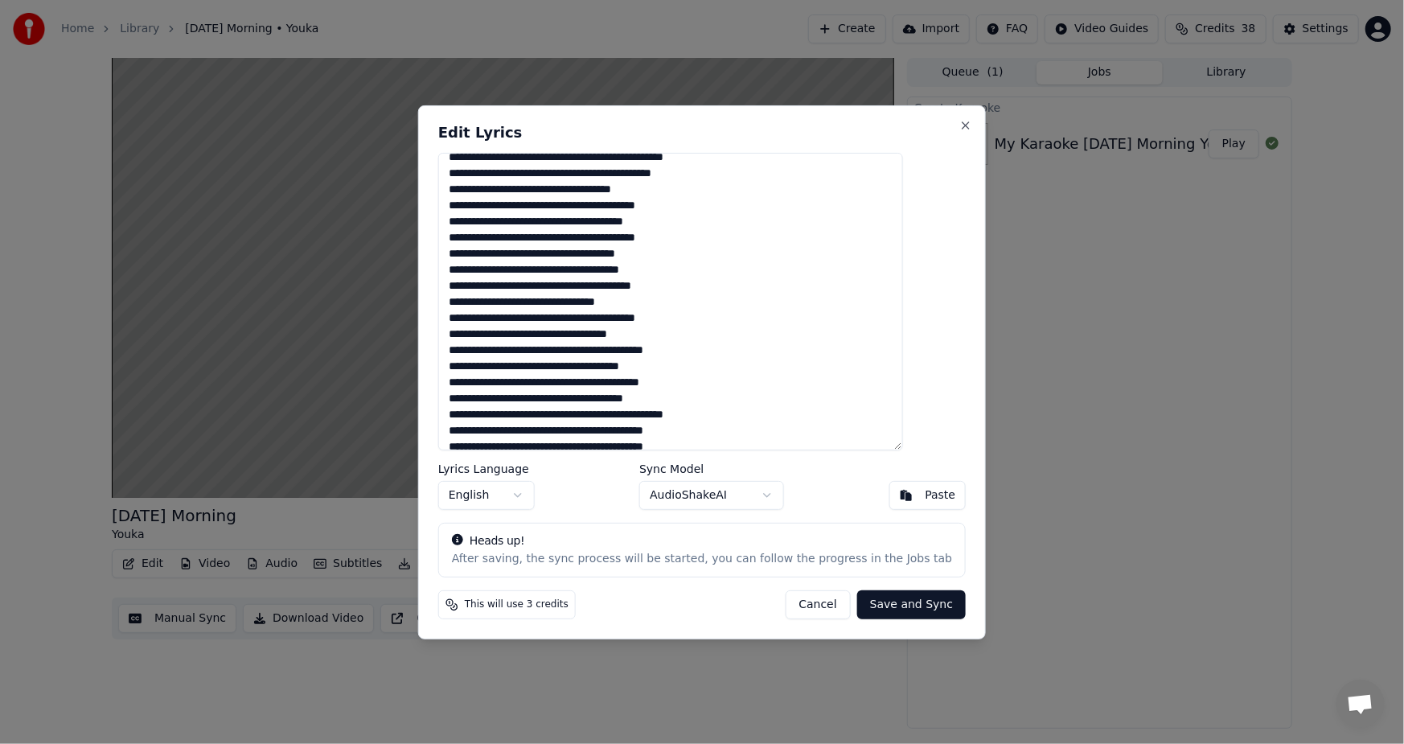
scroll to position [322, 0]
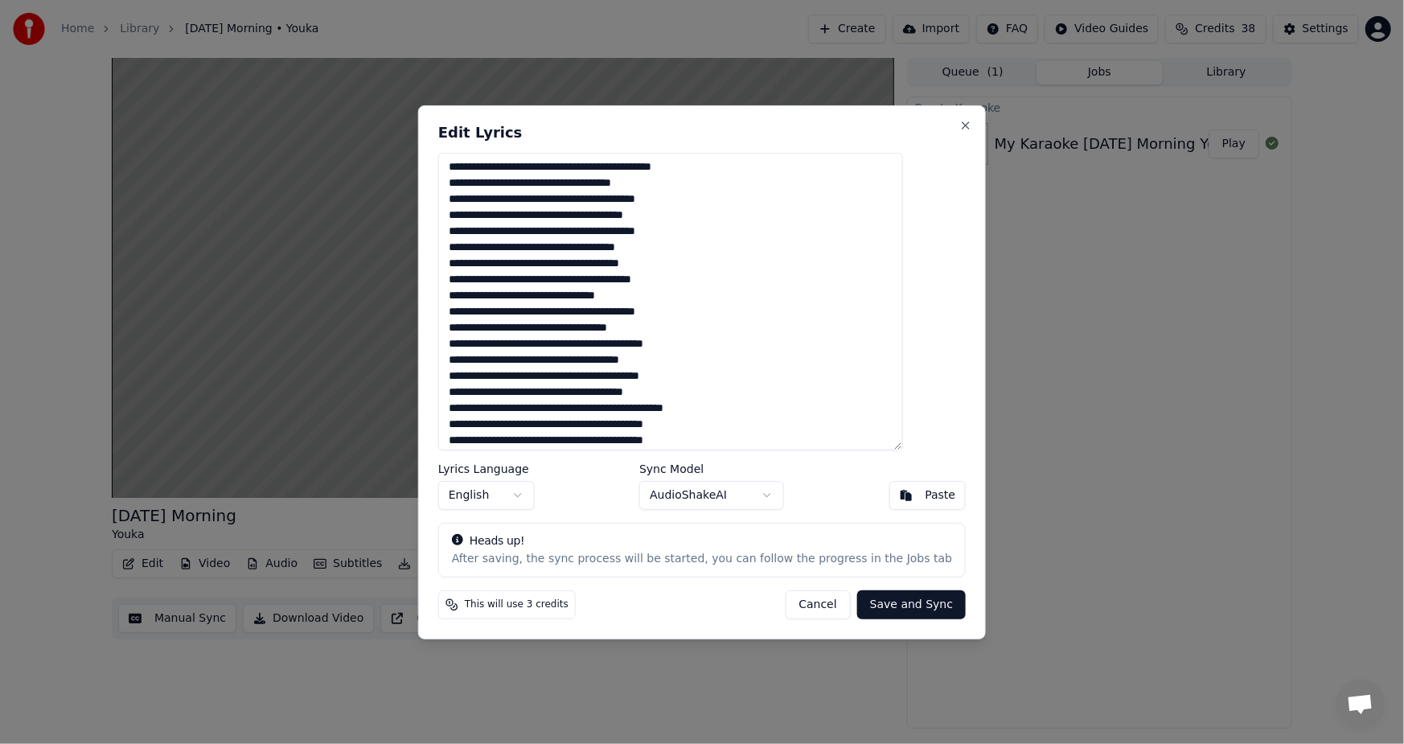
drag, startPoint x: 675, startPoint y: 281, endPoint x: 721, endPoint y: 302, distance: 50.0
click at [721, 302] on textarea at bounding box center [670, 301] width 465 height 298
click at [729, 278] on textarea at bounding box center [670, 301] width 465 height 298
drag, startPoint x: 676, startPoint y: 280, endPoint x: 694, endPoint y: 281, distance: 17.8
click at [694, 281] on textarea at bounding box center [670, 301] width 465 height 298
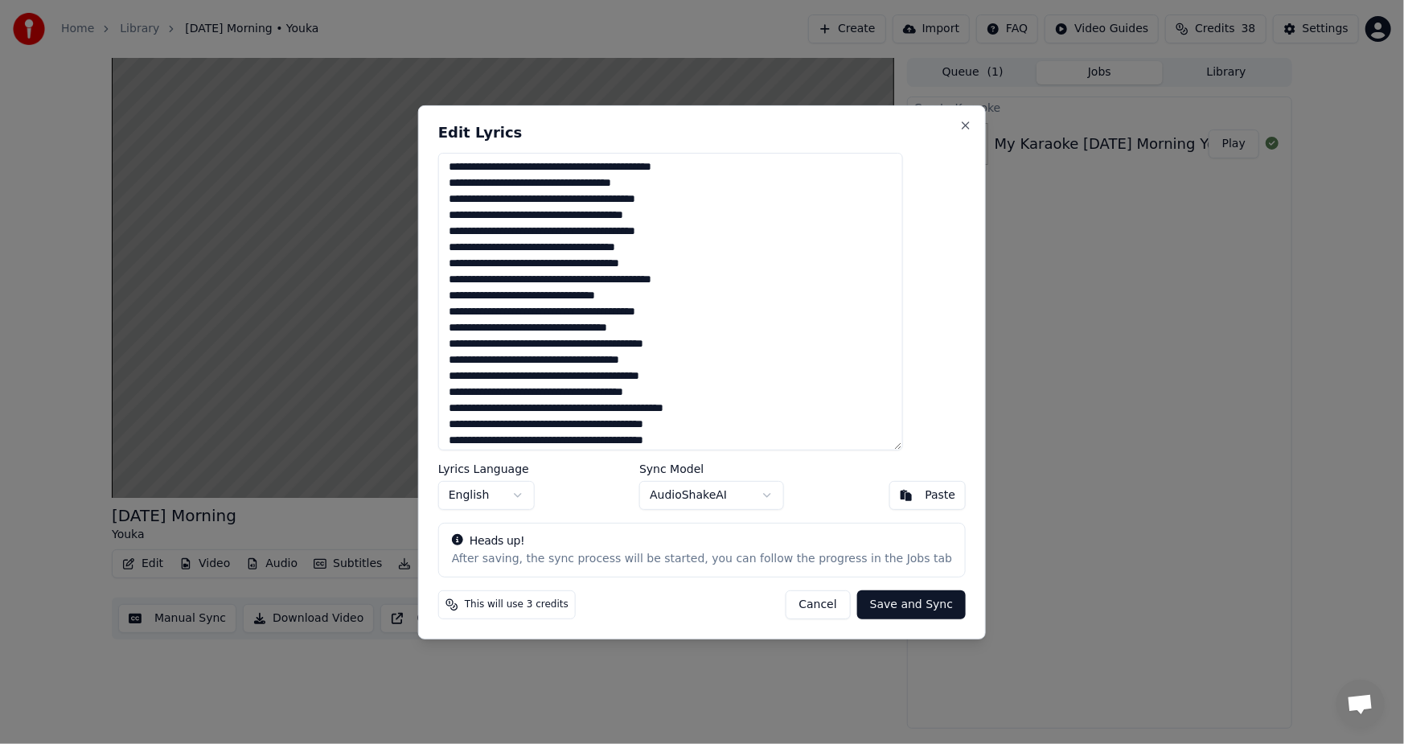
click at [820, 359] on textarea at bounding box center [670, 301] width 465 height 298
click at [721, 279] on textarea at bounding box center [670, 301] width 465 height 298
click at [816, 351] on textarea at bounding box center [670, 301] width 465 height 298
drag, startPoint x: 633, startPoint y: 170, endPoint x: 692, endPoint y: 169, distance: 59.5
click at [692, 169] on textarea at bounding box center [670, 301] width 465 height 298
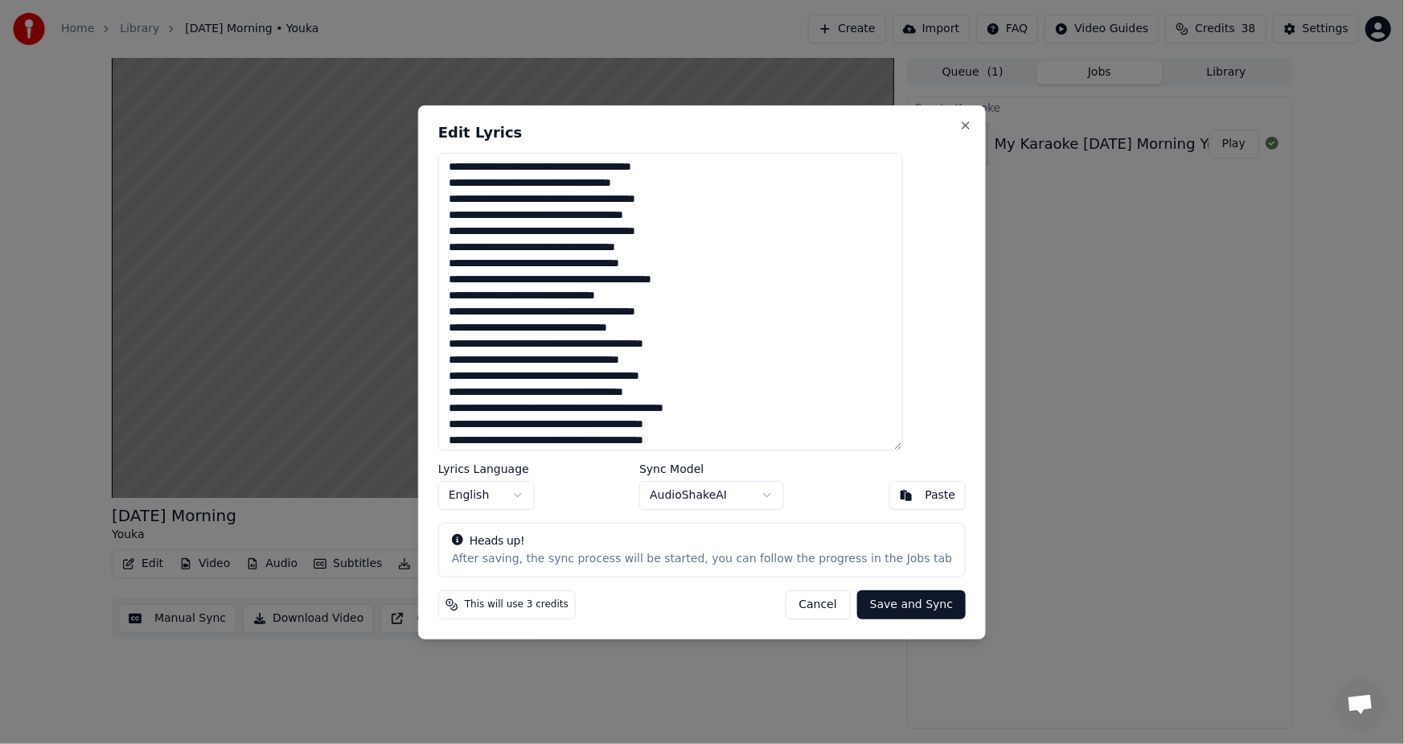
click at [671, 169] on textarea at bounding box center [670, 301] width 465 height 298
click at [745, 170] on textarea at bounding box center [670, 301] width 465 height 298
click at [756, 219] on textarea at bounding box center [670, 301] width 465 height 298
type textarea "**********"
click at [868, 605] on button "Save and Sync" at bounding box center [911, 604] width 109 height 29
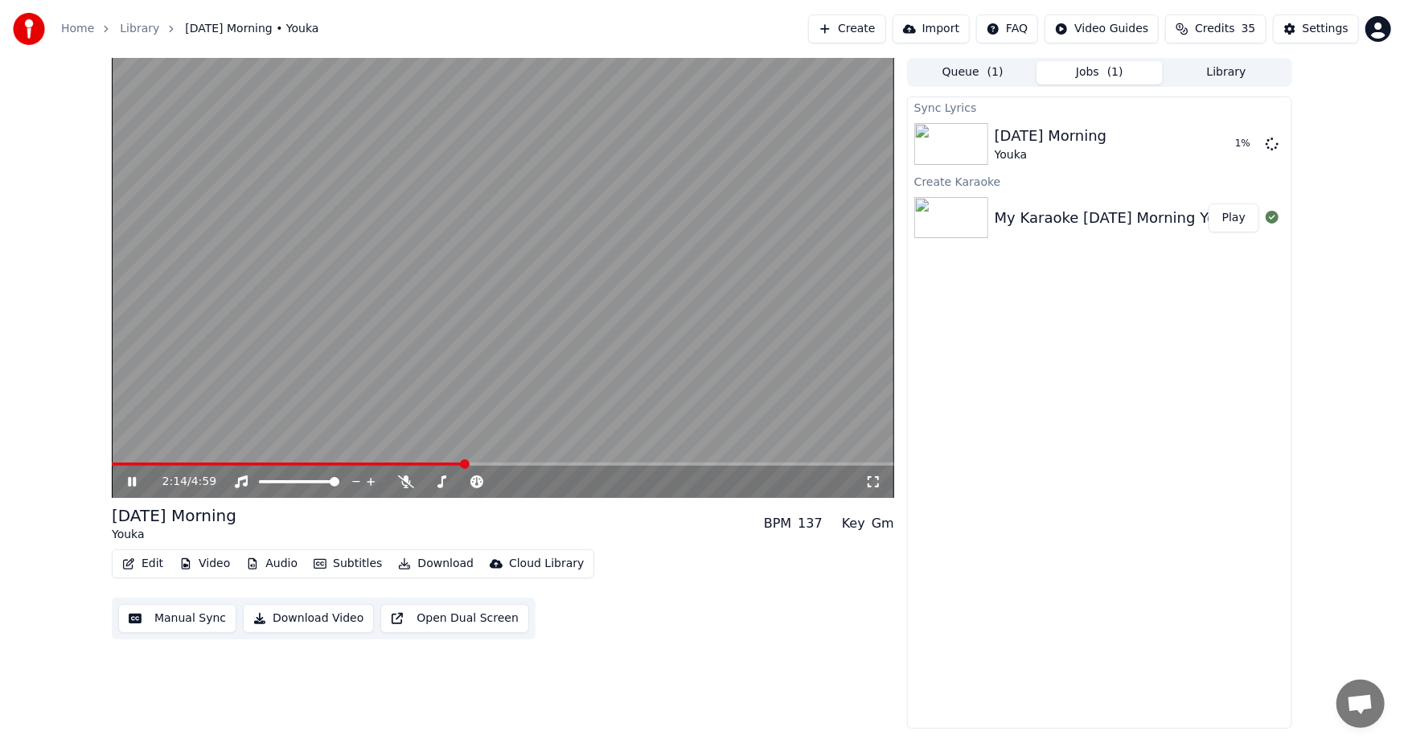
click at [136, 479] on icon at bounding box center [132, 482] width 8 height 10
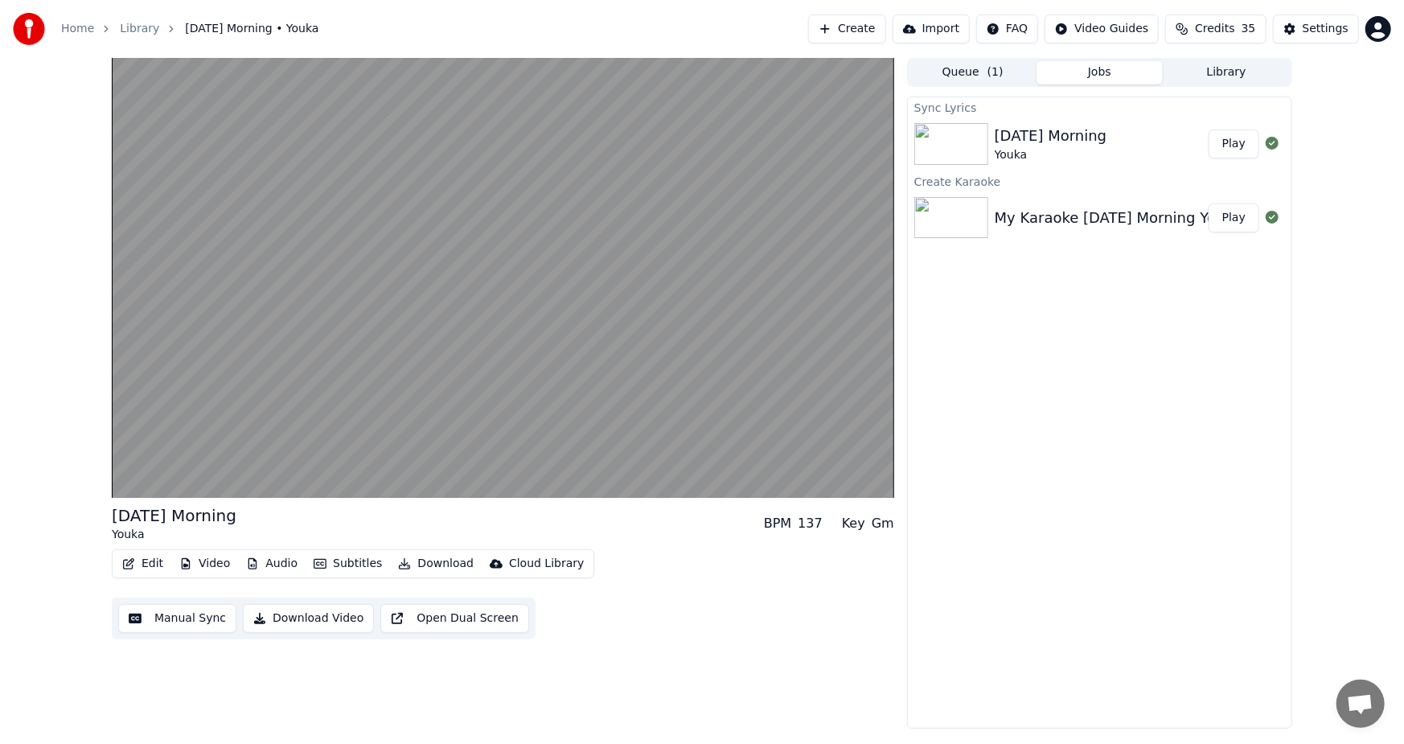
click at [1151, 352] on div "Sync Lyrics [DATE] Morning Youka Play Create Karaoke My Karaoke [DATE] Morning …" at bounding box center [1099, 412] width 385 height 632
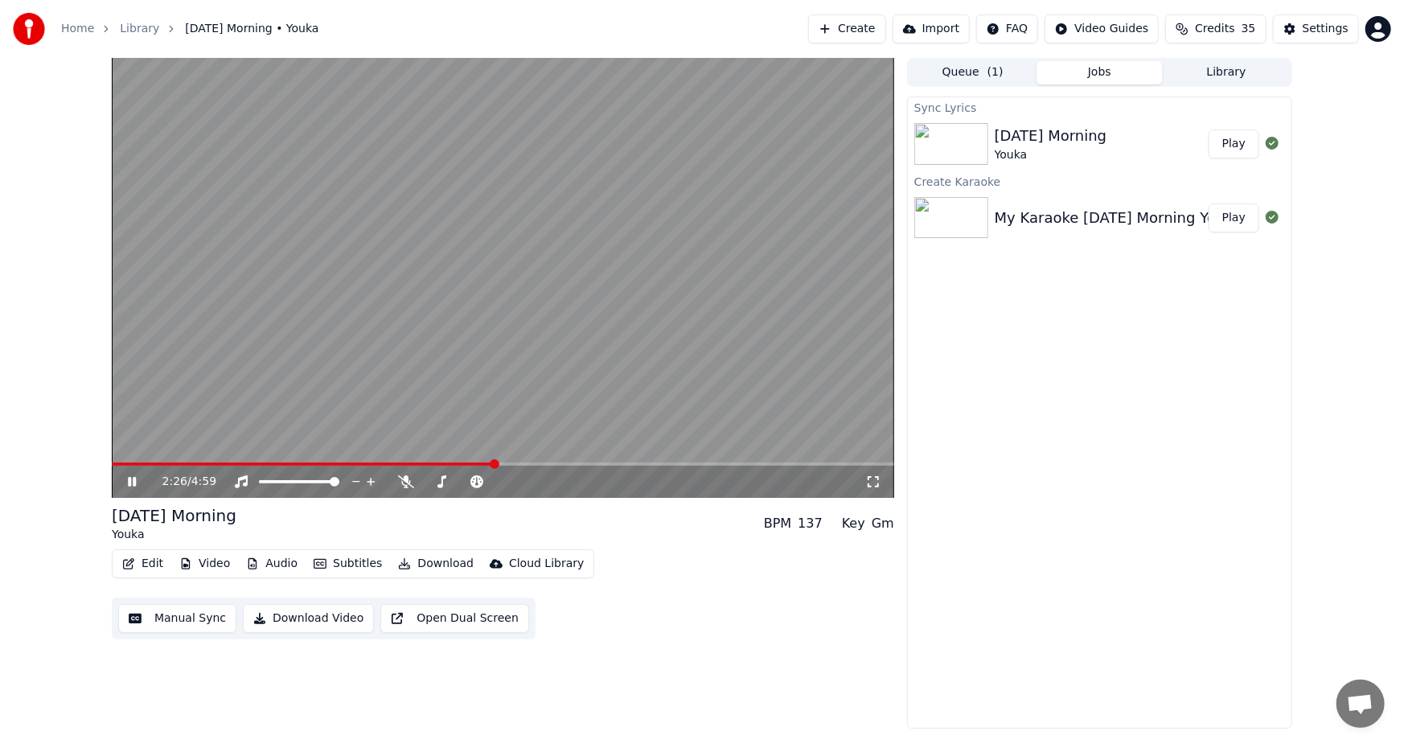
click at [129, 479] on icon at bounding box center [132, 482] width 8 height 10
click at [307, 618] on button "Download Video" at bounding box center [308, 618] width 131 height 29
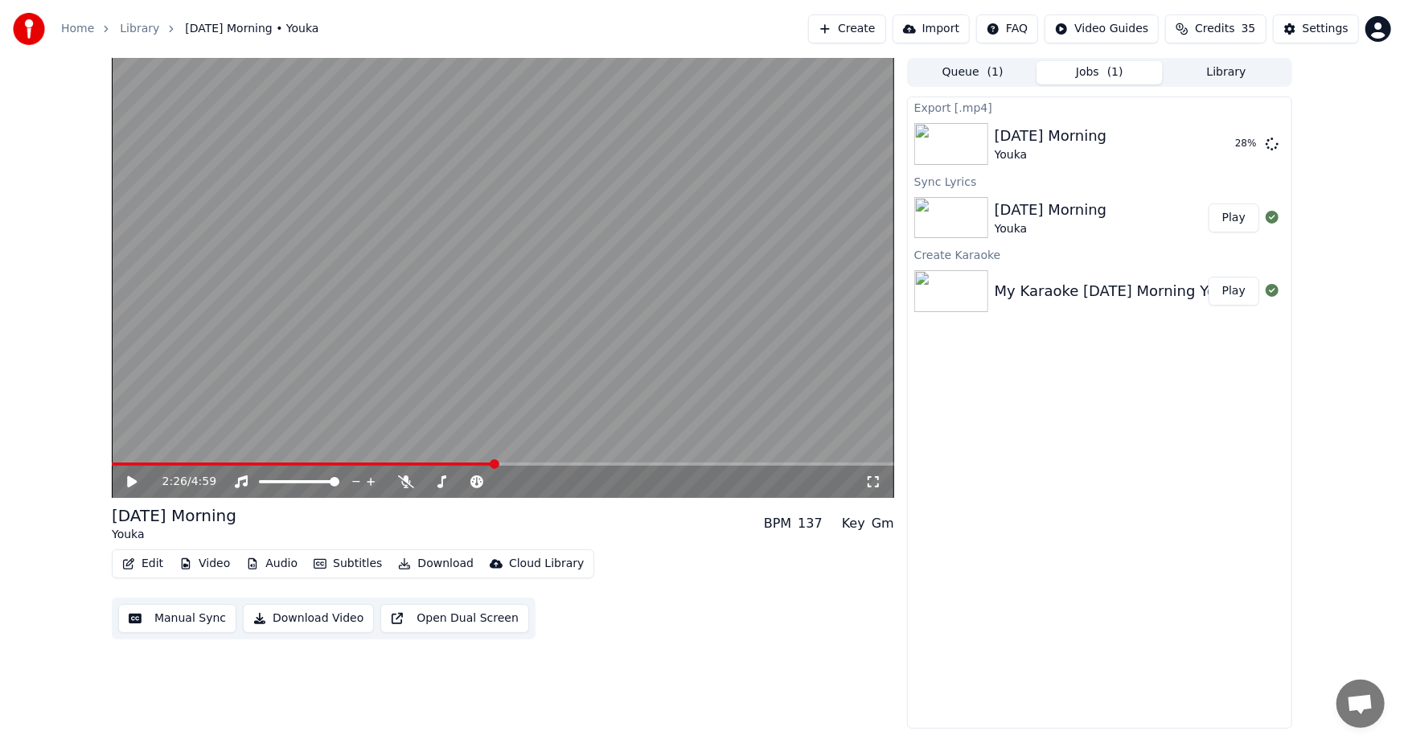
click at [1094, 489] on div "Export [.mp4] [DATE] Morning Youka 28 % Sync Lyrics [DATE] Morning Youka Play C…" at bounding box center [1099, 412] width 385 height 632
click at [1068, 563] on div "Export [.mp4] [DATE] Morning Youka 30 % Sync Lyrics [DATE] Morning Youka Play C…" at bounding box center [1099, 412] width 385 height 632
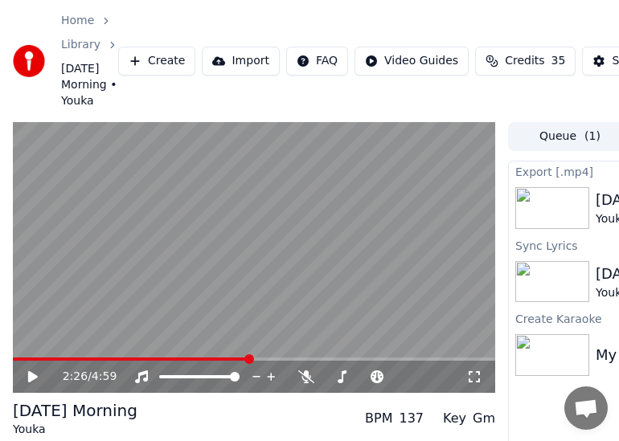
click at [355, 0] on div "Home Library [DATE] Morning • Youka Create Import FAQ Video Guides Credits 35 S…" at bounding box center [309, 61] width 619 height 122
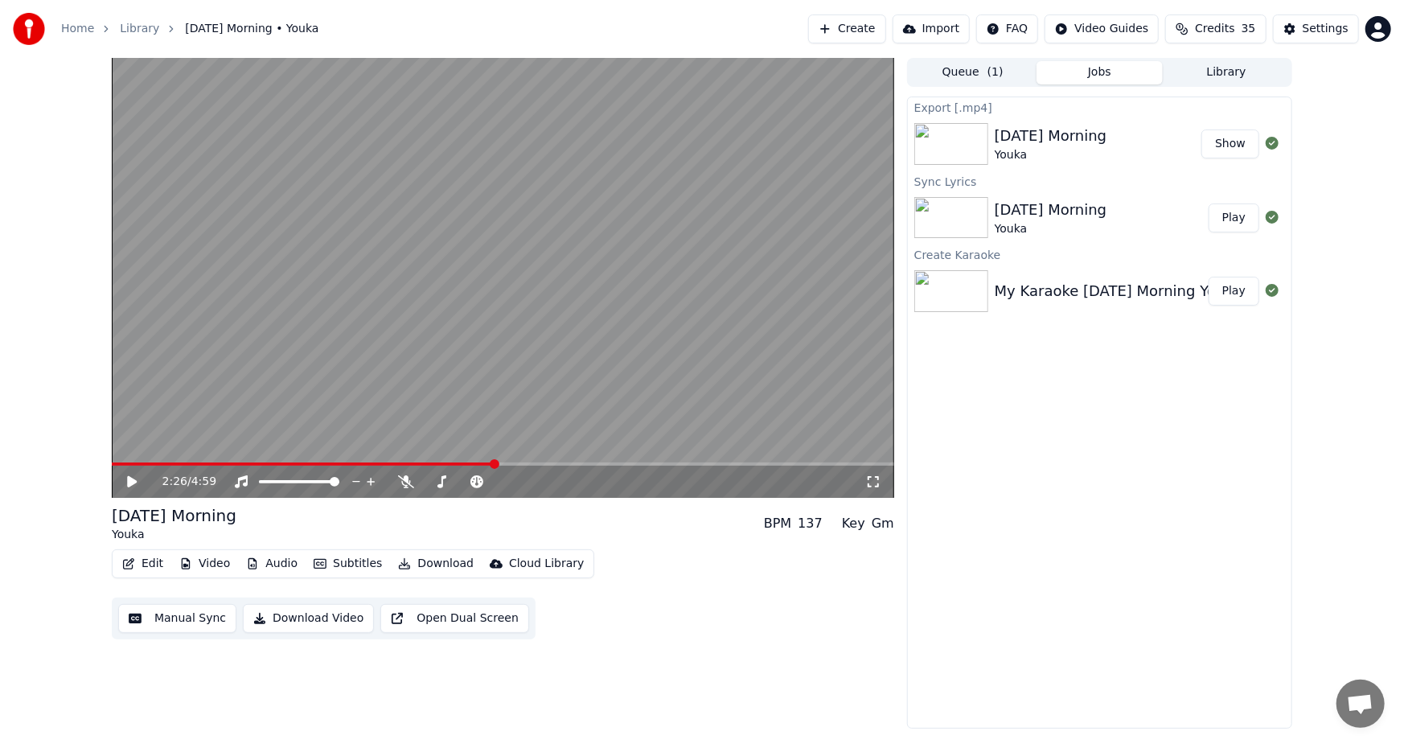
click at [1224, 142] on button "Show" at bounding box center [1230, 143] width 58 height 29
click at [1236, 144] on button "Show" at bounding box center [1230, 143] width 58 height 29
click at [1246, 142] on button "Show" at bounding box center [1230, 143] width 58 height 29
click at [1226, 144] on button "Show" at bounding box center [1230, 143] width 58 height 29
click at [940, 135] on img at bounding box center [951, 144] width 74 height 42
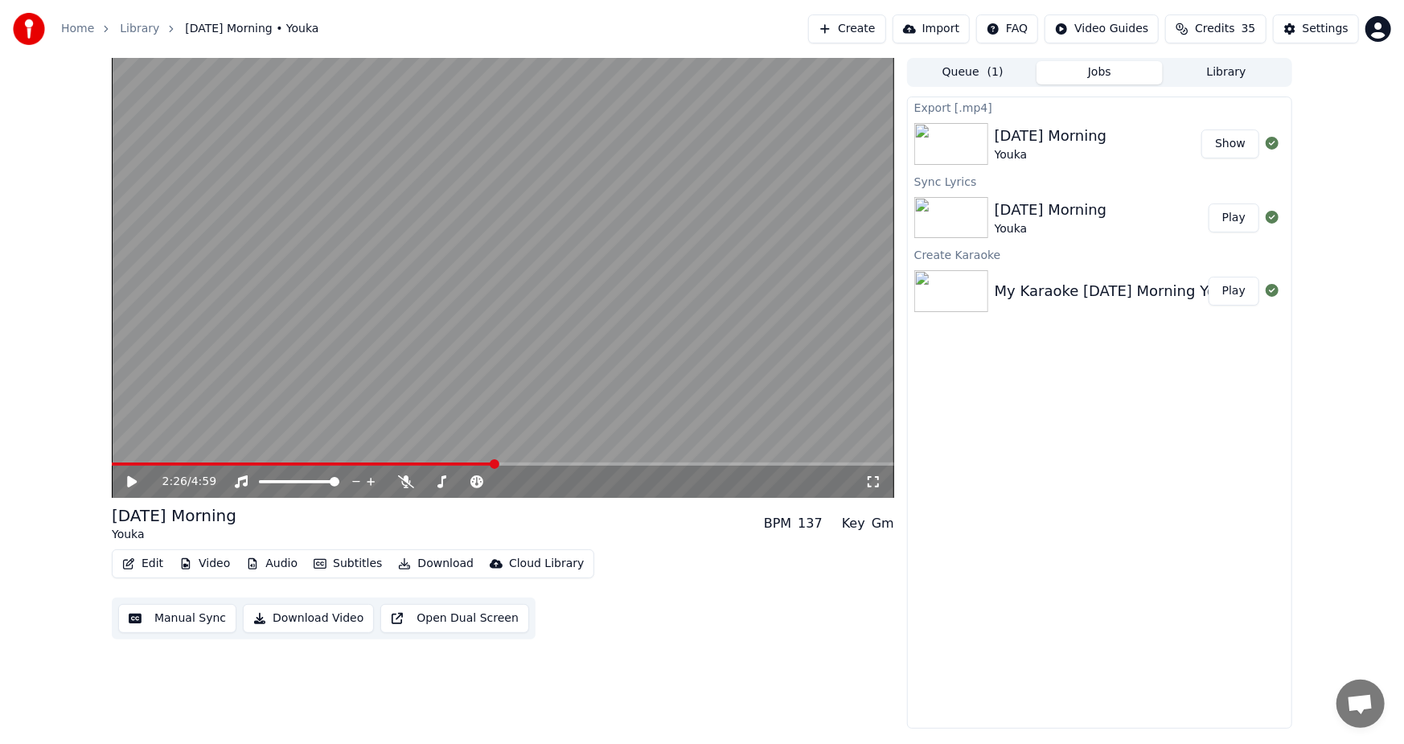
click at [123, 482] on div "2:26 / 4:59" at bounding box center [503, 482] width 770 height 16
click at [129, 479] on icon at bounding box center [132, 481] width 10 height 11
click at [129, 479] on icon at bounding box center [132, 482] width 8 height 10
click at [137, 557] on button "Edit" at bounding box center [143, 563] width 54 height 23
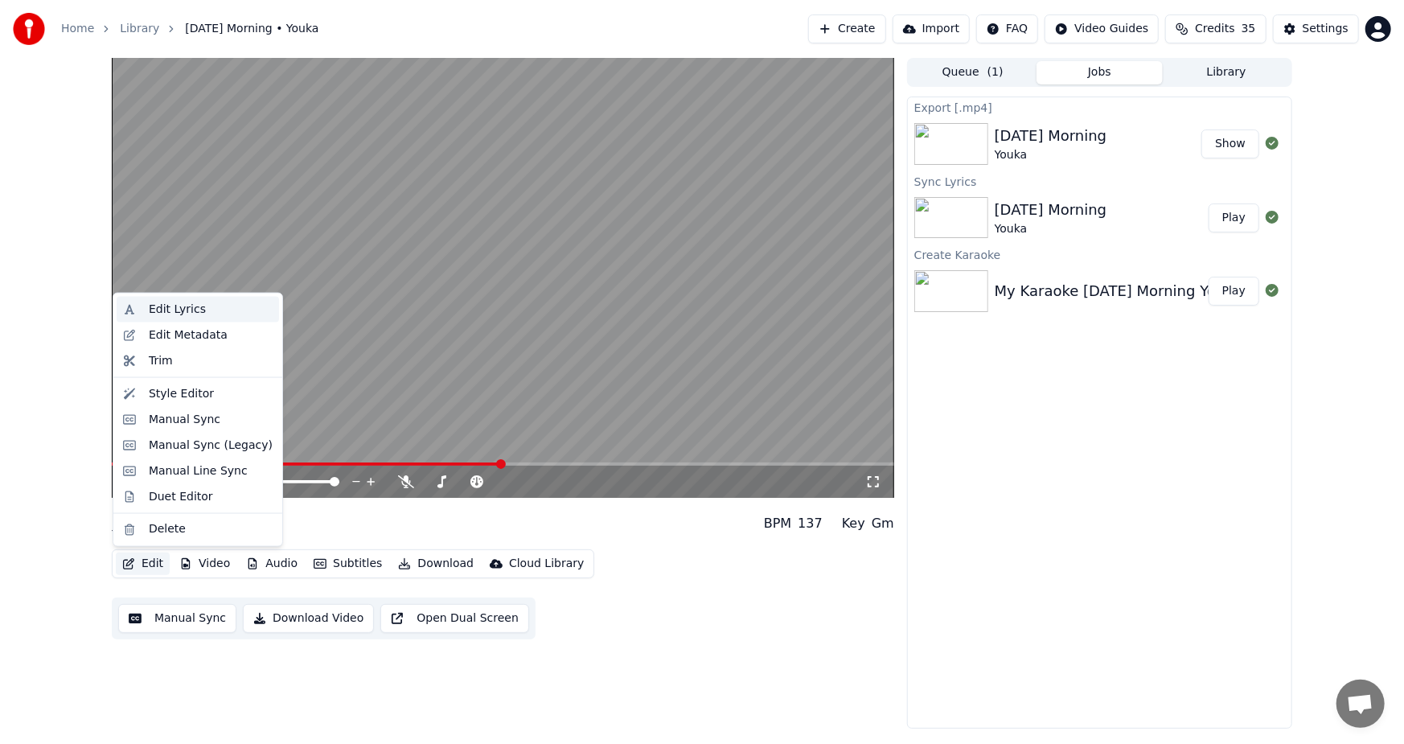
click at [185, 310] on div "Edit Lyrics" at bounding box center [177, 310] width 57 height 16
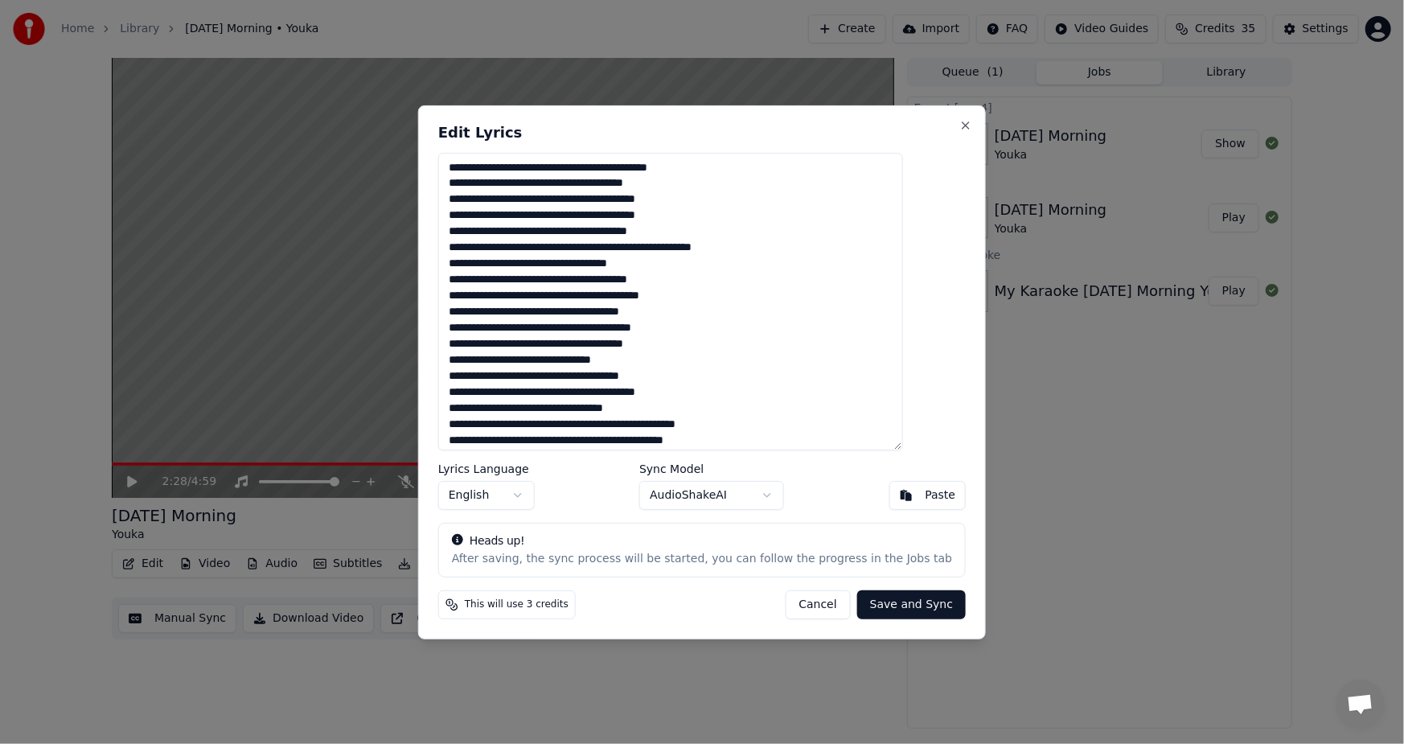
drag, startPoint x: 483, startPoint y: 265, endPoint x: 466, endPoint y: 269, distance: 18.0
click at [466, 269] on div "Edit Lyrics Lyrics Language English Sync Model AudioShakeAI Paste Heads up! Aft…" at bounding box center [702, 372] width 568 height 534
click at [579, 281] on textarea at bounding box center [670, 301] width 465 height 298
click at [635, 281] on textarea at bounding box center [670, 301] width 465 height 298
click at [778, 291] on textarea at bounding box center [670, 301] width 465 height 298
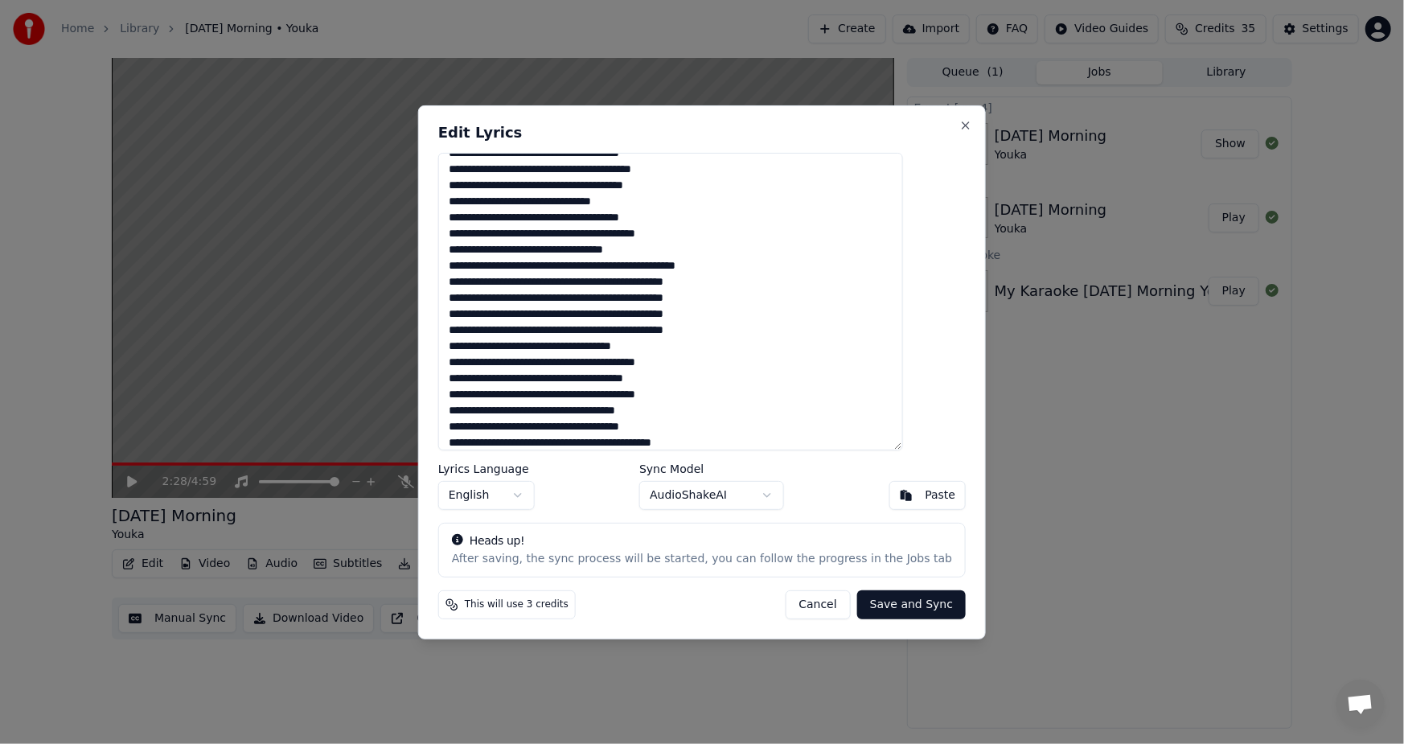
scroll to position [161, 0]
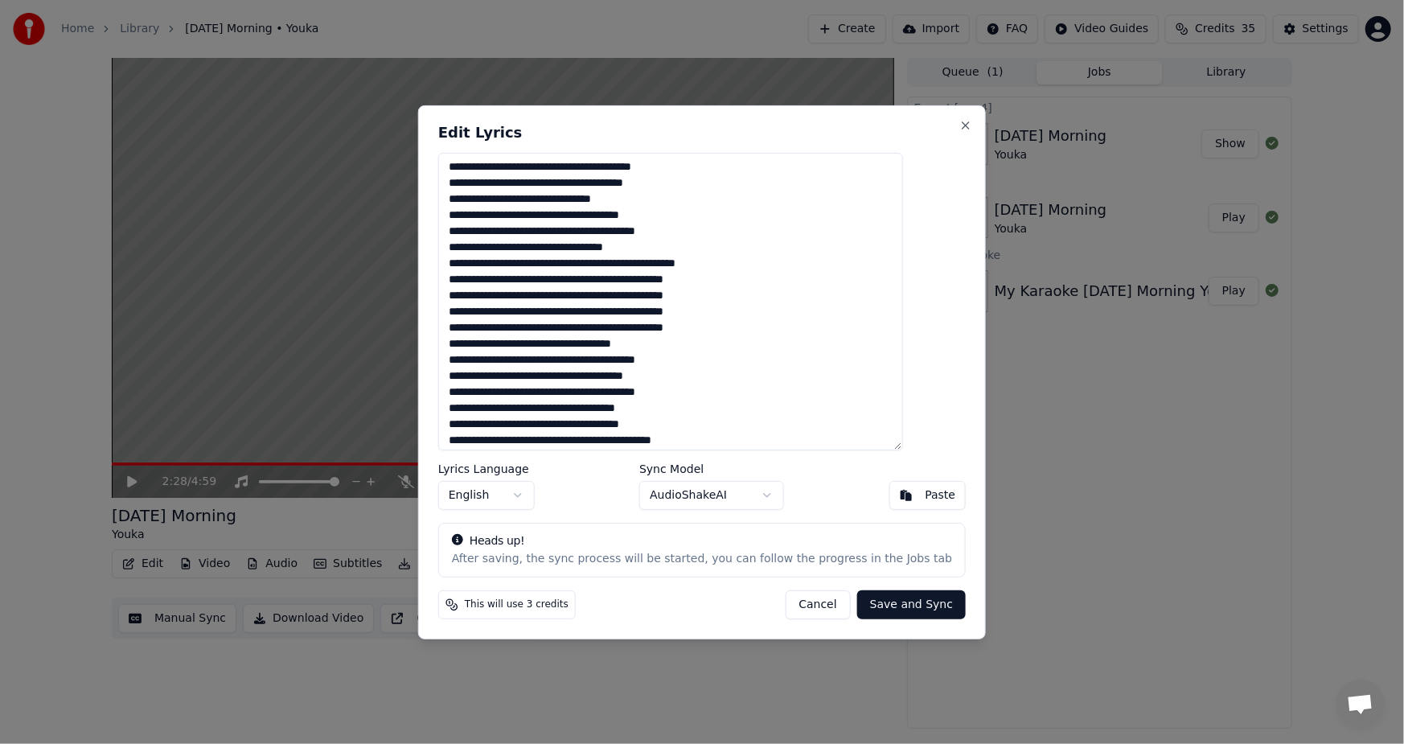
drag, startPoint x: 496, startPoint y: 281, endPoint x: 469, endPoint y: 281, distance: 27.3
click at [469, 281] on textarea at bounding box center [670, 301] width 465 height 298
click at [646, 281] on textarea at bounding box center [670, 301] width 465 height 298
click at [687, 333] on textarea at bounding box center [670, 301] width 465 height 298
click at [775, 415] on textarea at bounding box center [670, 301] width 465 height 298
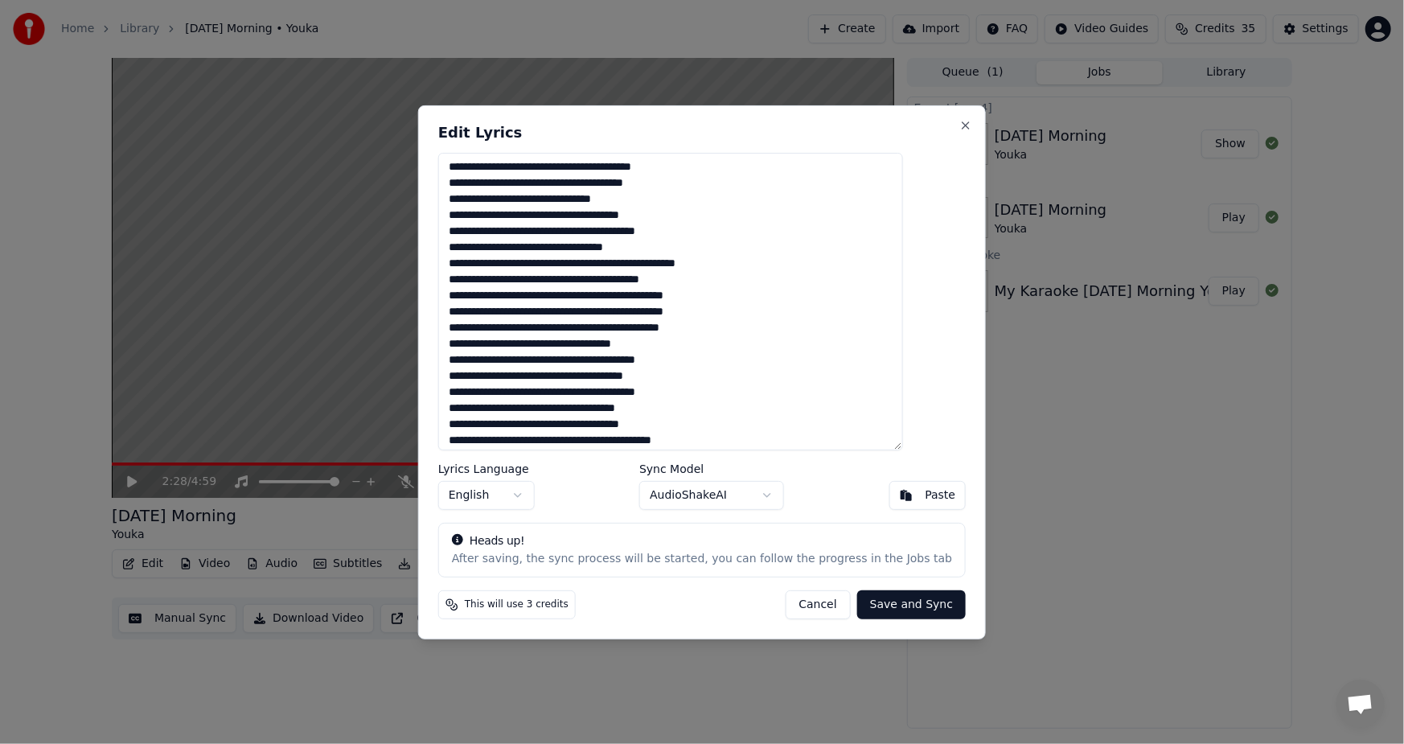
click at [687, 333] on textarea at bounding box center [670, 301] width 465 height 298
click at [766, 363] on textarea at bounding box center [670, 301] width 465 height 298
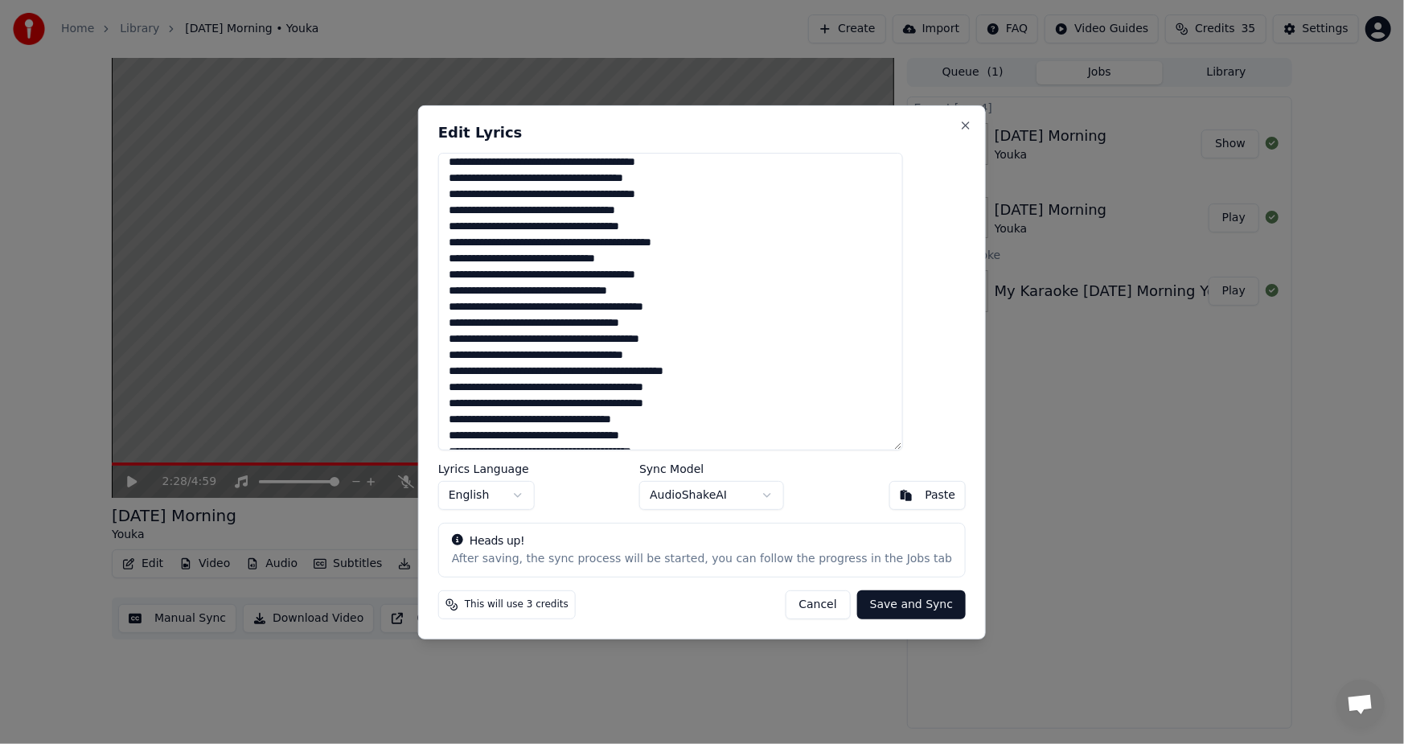
scroll to position [376, 0]
click at [717, 438] on textarea at bounding box center [670, 301] width 465 height 298
type textarea "**********"
click at [891, 604] on button "Save and Sync" at bounding box center [911, 604] width 109 height 29
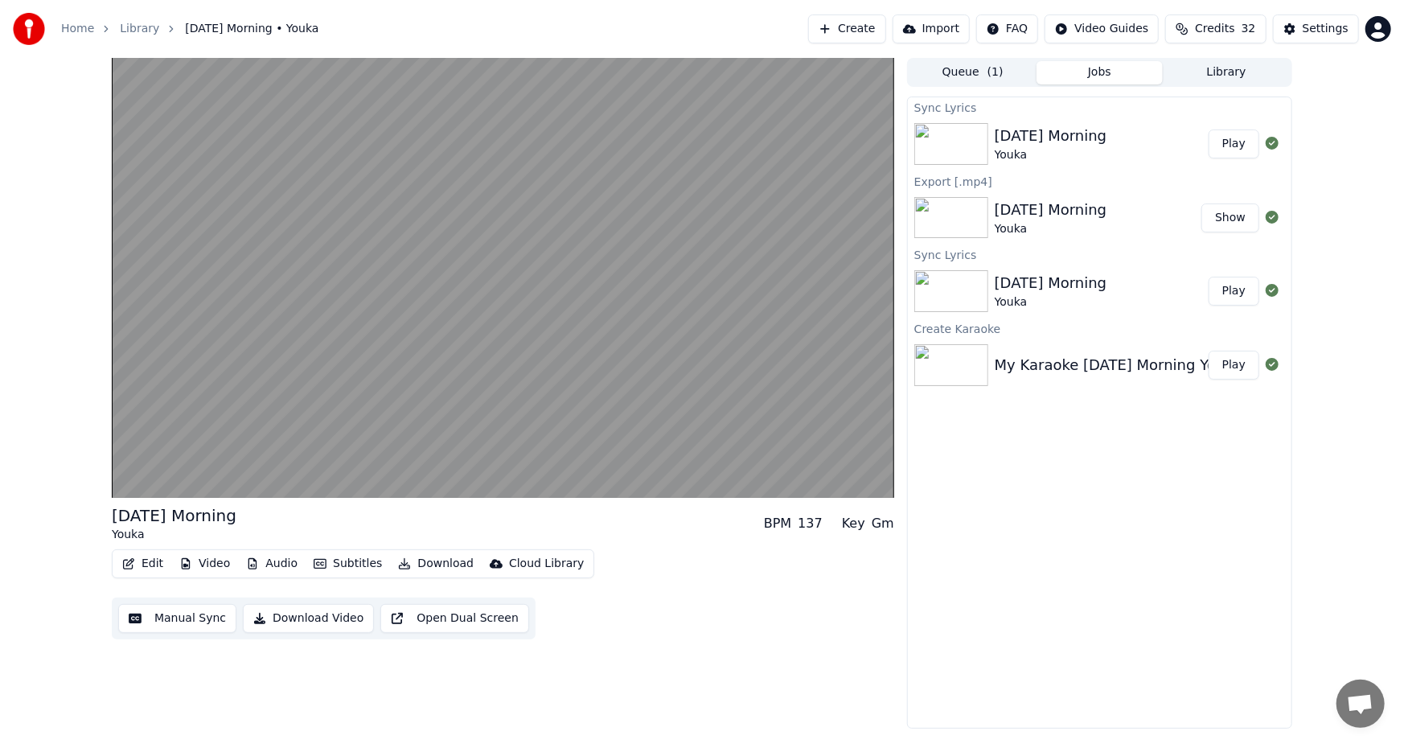
click at [288, 622] on button "Download Video" at bounding box center [308, 618] width 131 height 29
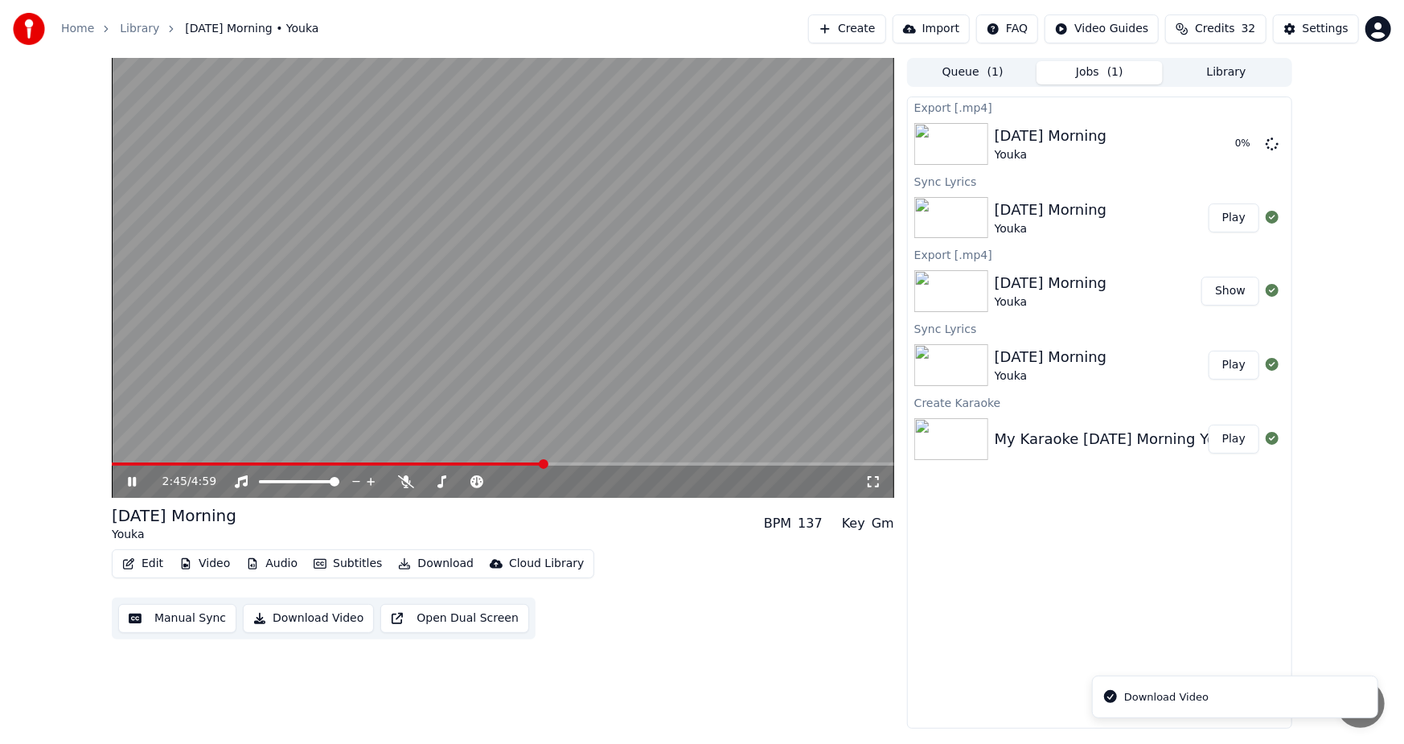
click at [456, 252] on video at bounding box center [503, 278] width 782 height 440
click at [1228, 141] on button "Show" at bounding box center [1230, 143] width 58 height 29
click at [1232, 145] on button "Show" at bounding box center [1230, 143] width 58 height 29
click at [228, 462] on span at bounding box center [328, 463] width 433 height 3
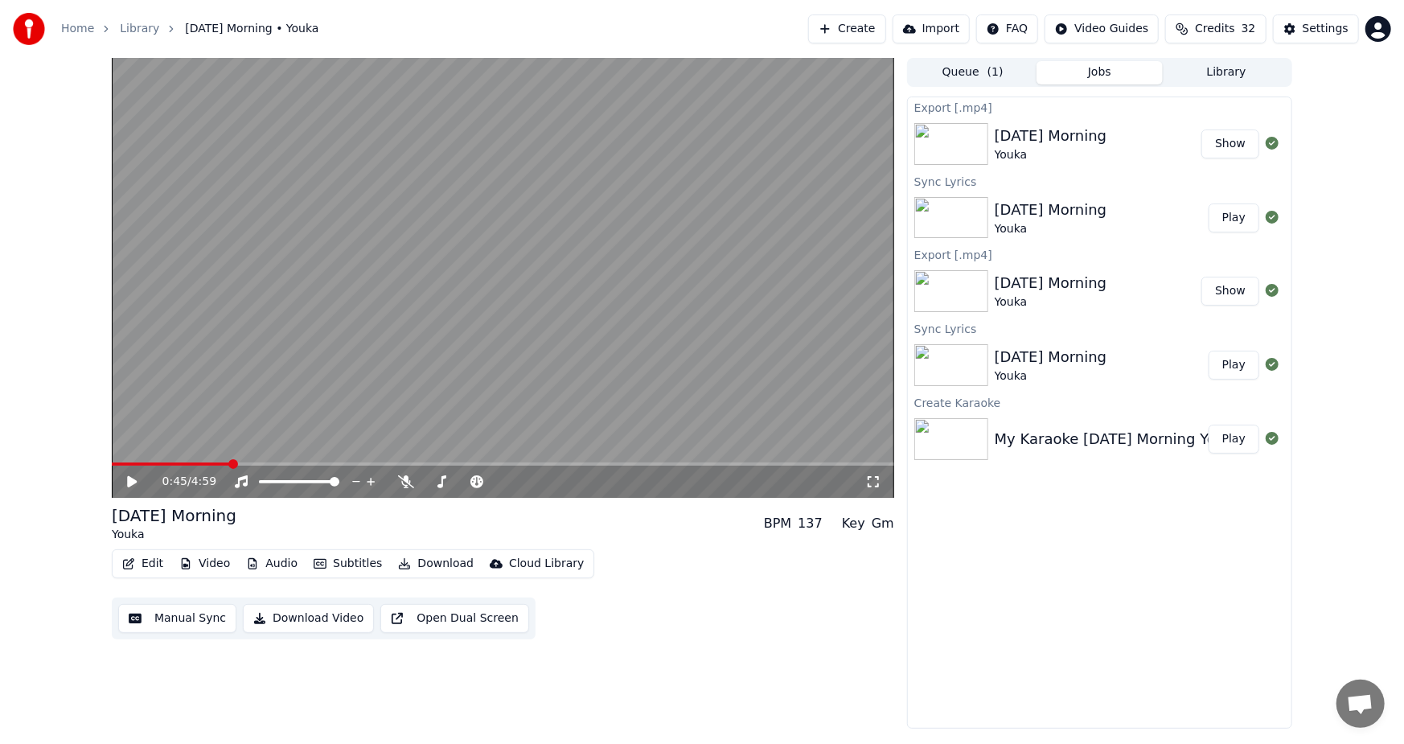
click at [125, 479] on icon at bounding box center [144, 481] width 38 height 13
click at [819, 655] on div "0:56 / 4:59 [DATE] Morning Youka BPM 137 Key Gm Edit Video Audio Subtitles Down…" at bounding box center [503, 393] width 782 height 671
click at [129, 483] on icon at bounding box center [132, 482] width 8 height 10
click at [482, 336] on video at bounding box center [503, 278] width 782 height 440
click at [478, 338] on video at bounding box center [503, 278] width 782 height 440
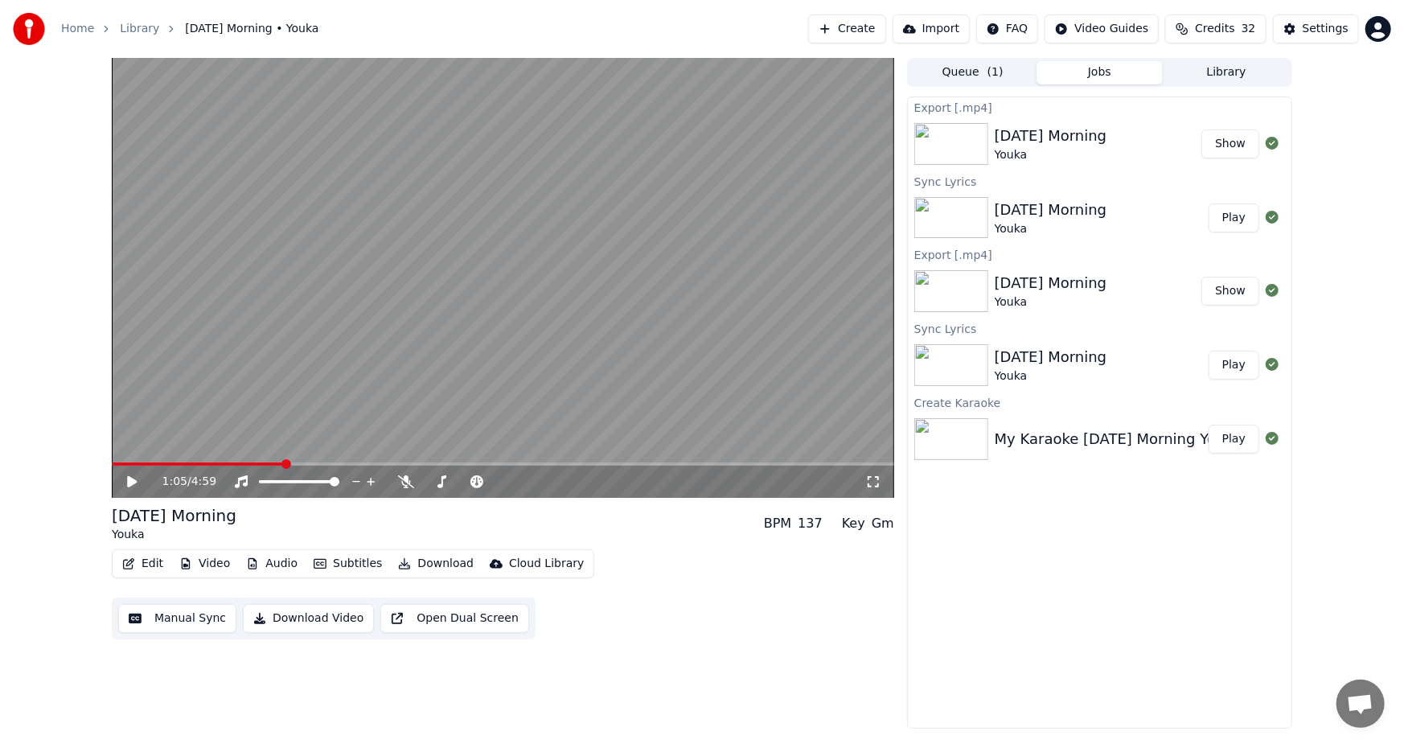
click at [306, 620] on button "Download Video" at bounding box center [308, 618] width 131 height 29
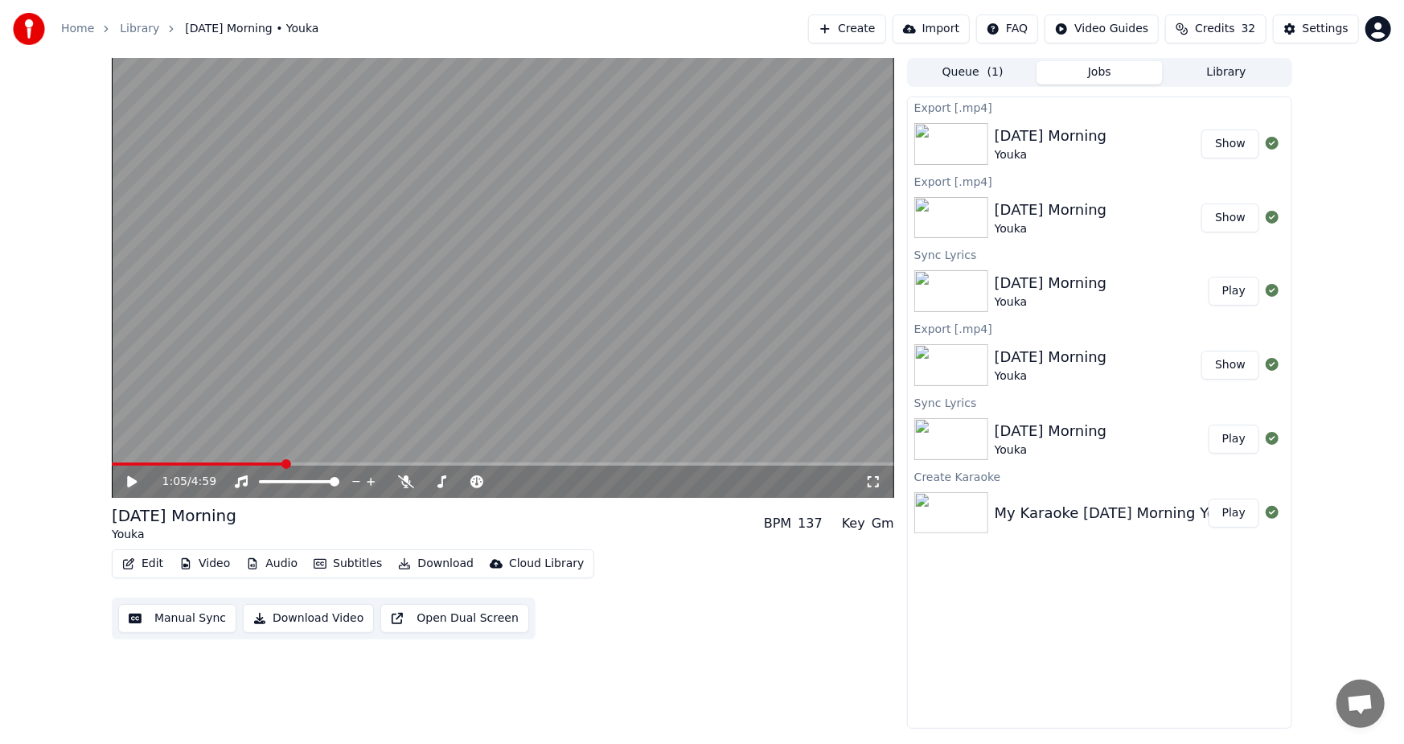
click at [1228, 136] on button "Show" at bounding box center [1230, 143] width 58 height 29
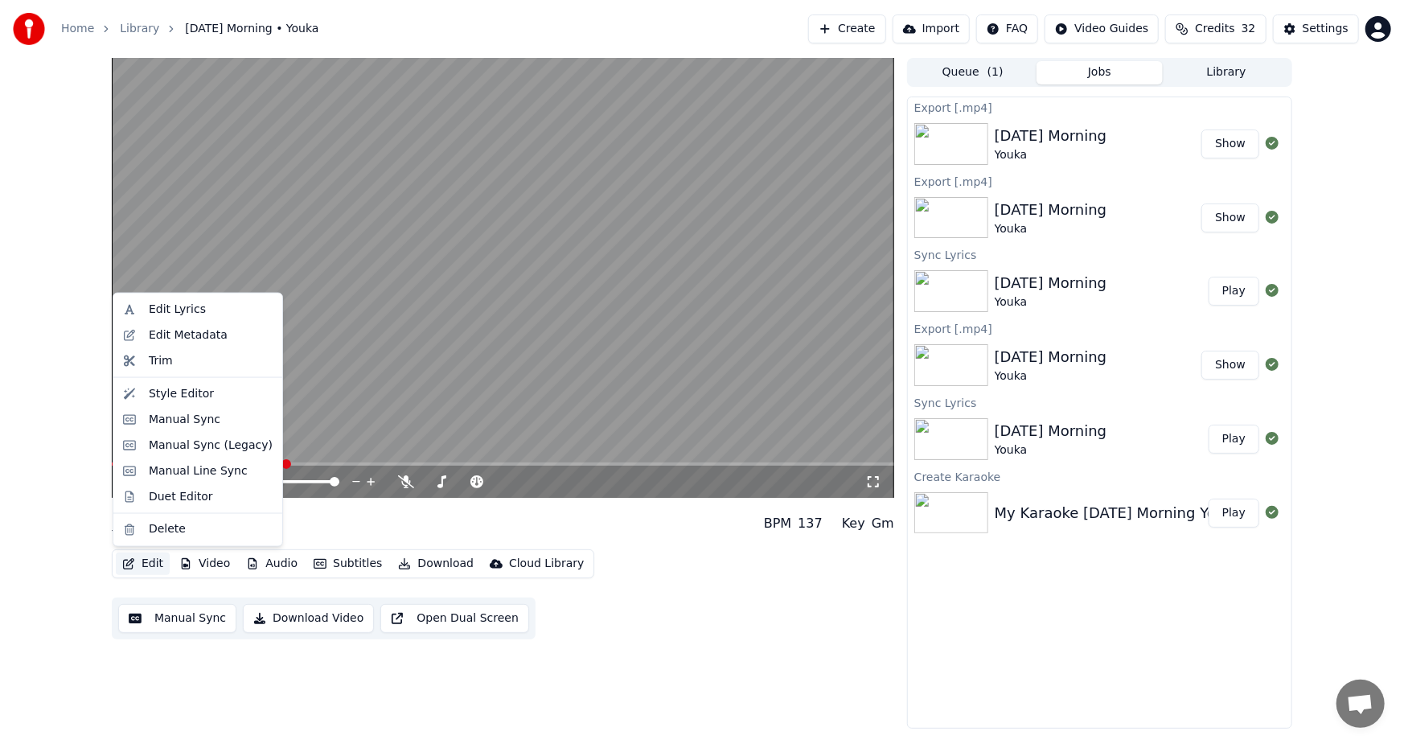
click at [145, 561] on button "Edit" at bounding box center [143, 563] width 54 height 23
click at [165, 306] on div "Edit Lyrics" at bounding box center [177, 310] width 57 height 16
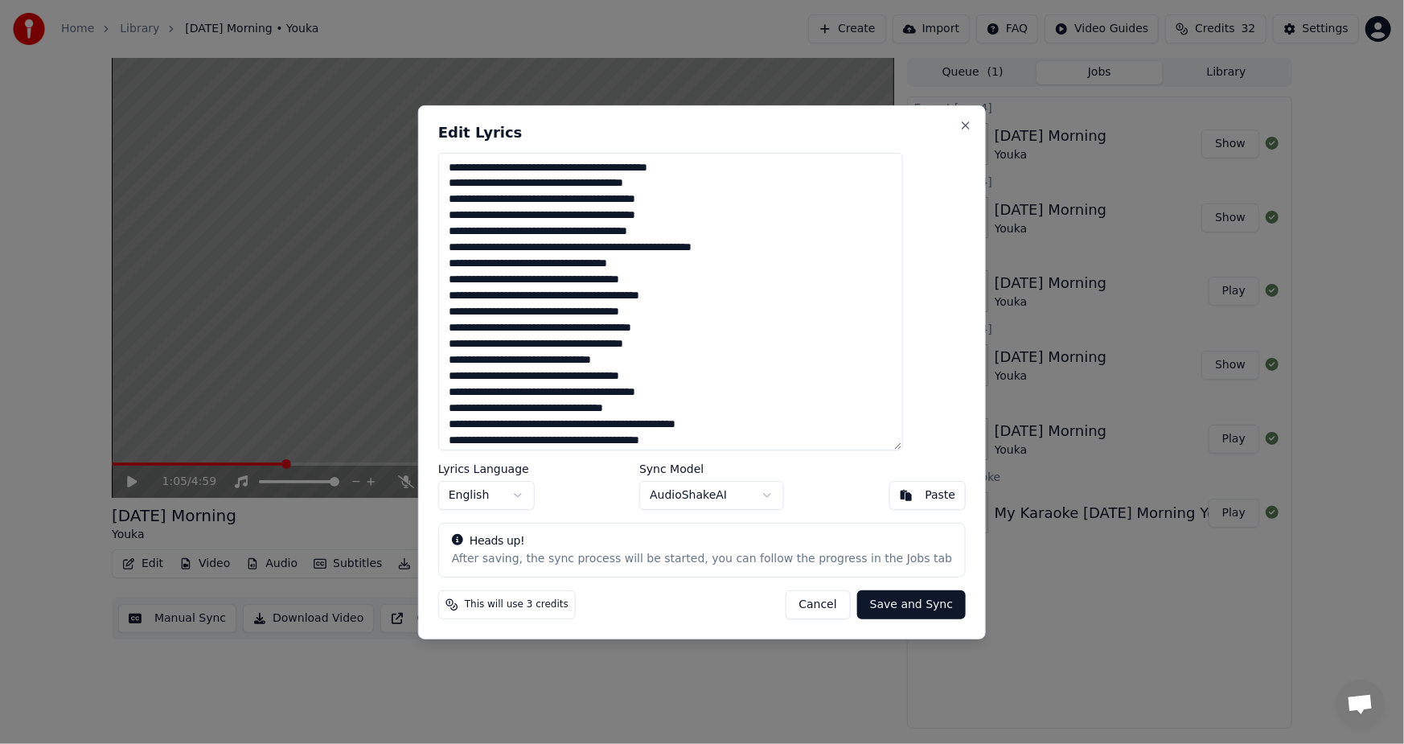
click at [512, 265] on textarea at bounding box center [670, 301] width 465 height 298
click at [716, 314] on textarea at bounding box center [670, 301] width 465 height 298
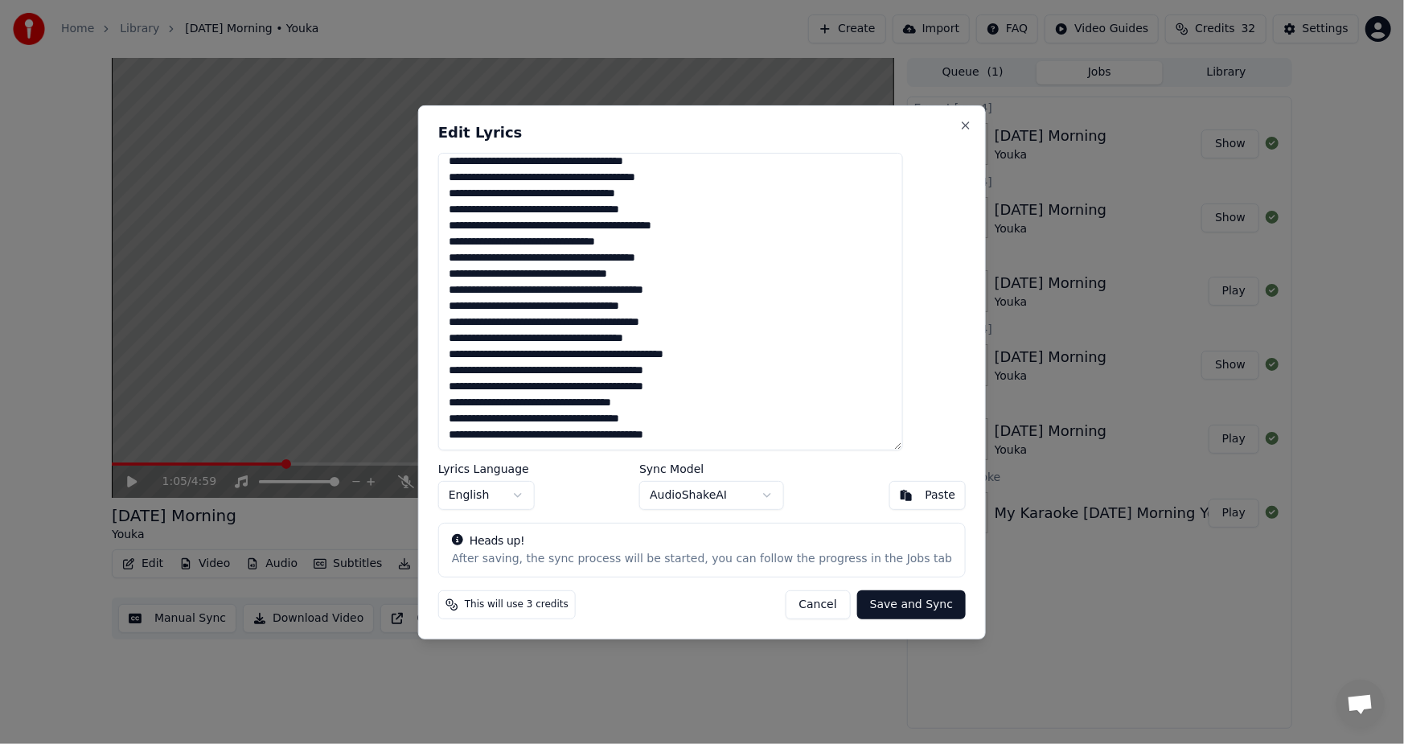
scroll to position [376, 0]
click at [499, 358] on textarea at bounding box center [670, 301] width 465 height 298
click at [585, 354] on textarea at bounding box center [670, 301] width 465 height 298
click at [617, 356] on textarea at bounding box center [670, 301] width 465 height 298
type textarea "**********"
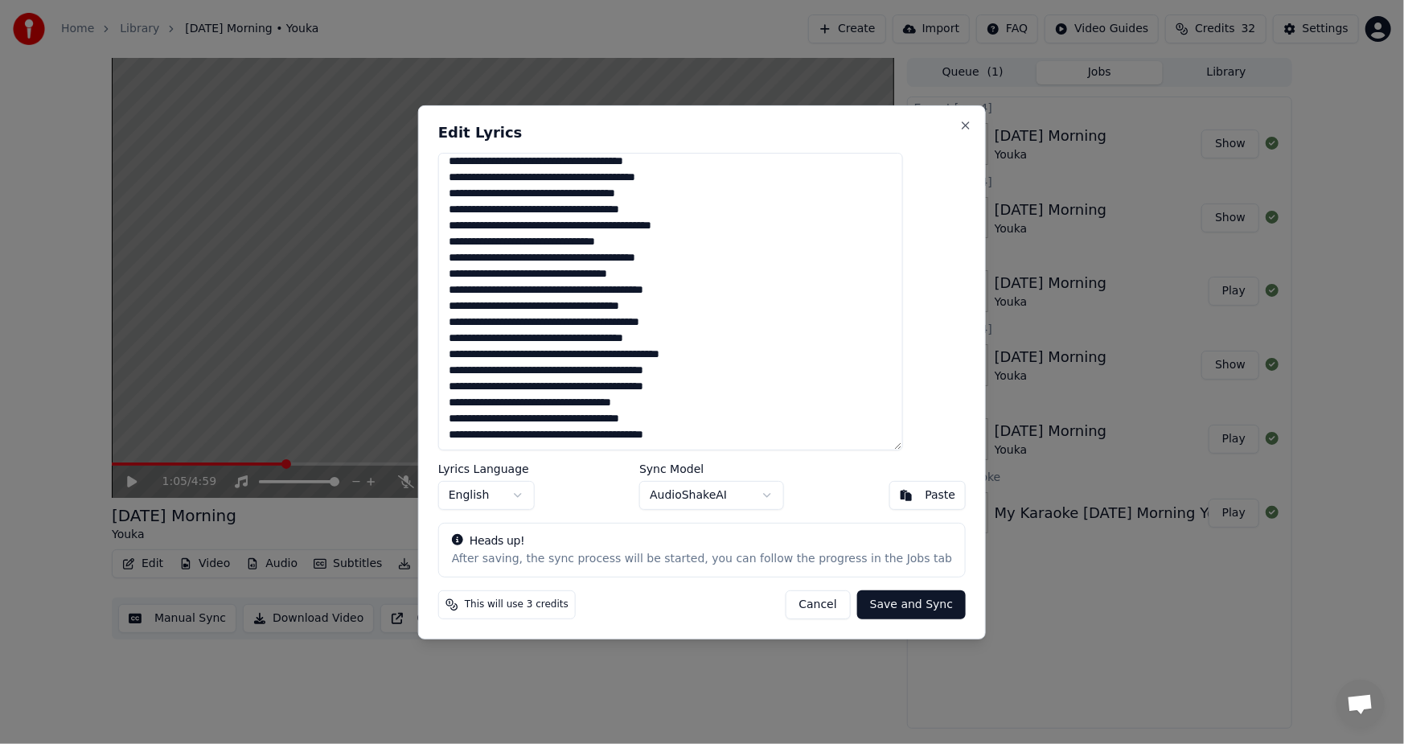
click at [883, 603] on button "Save and Sync" at bounding box center [911, 604] width 109 height 29
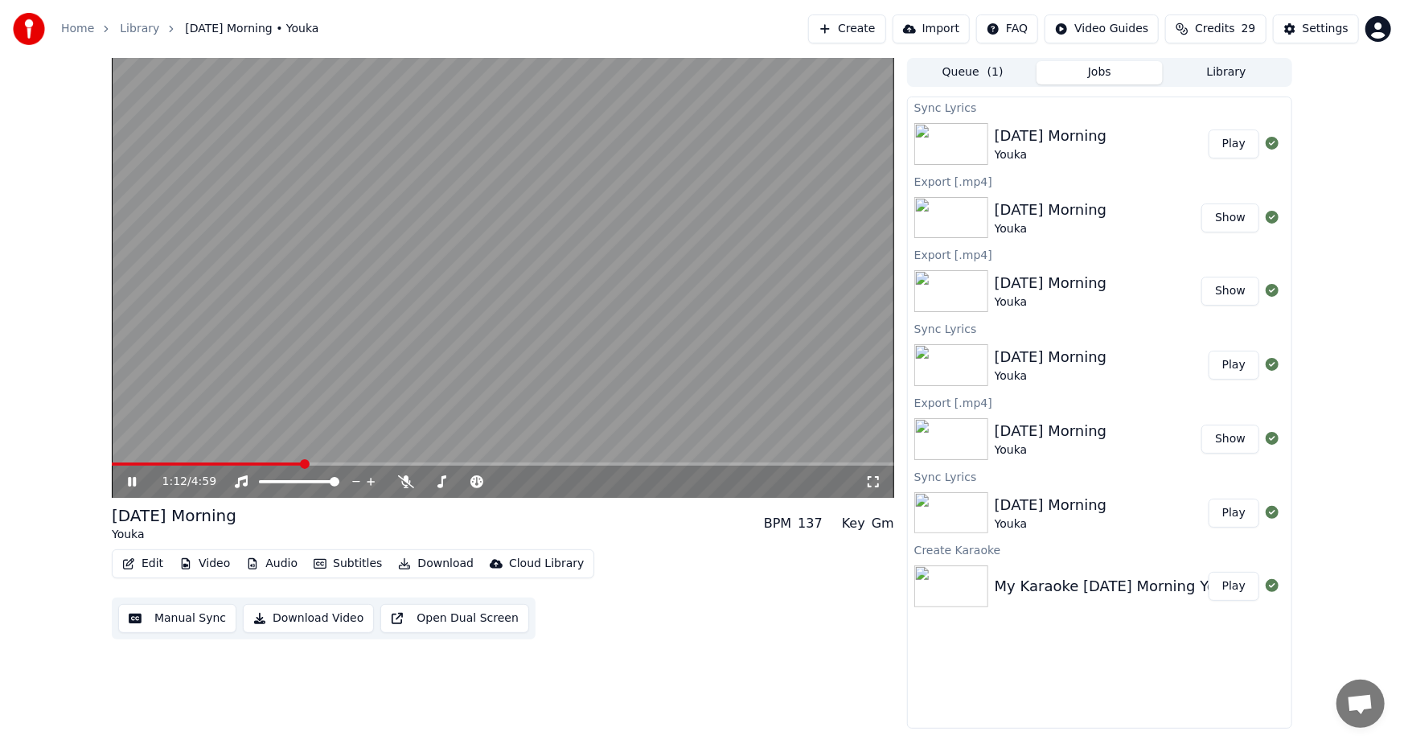
click at [216, 462] on span at bounding box center [207, 463] width 191 height 3
click at [167, 460] on video at bounding box center [503, 278] width 782 height 440
click at [170, 462] on span at bounding box center [141, 463] width 58 height 3
click at [125, 485] on icon at bounding box center [144, 481] width 38 height 13
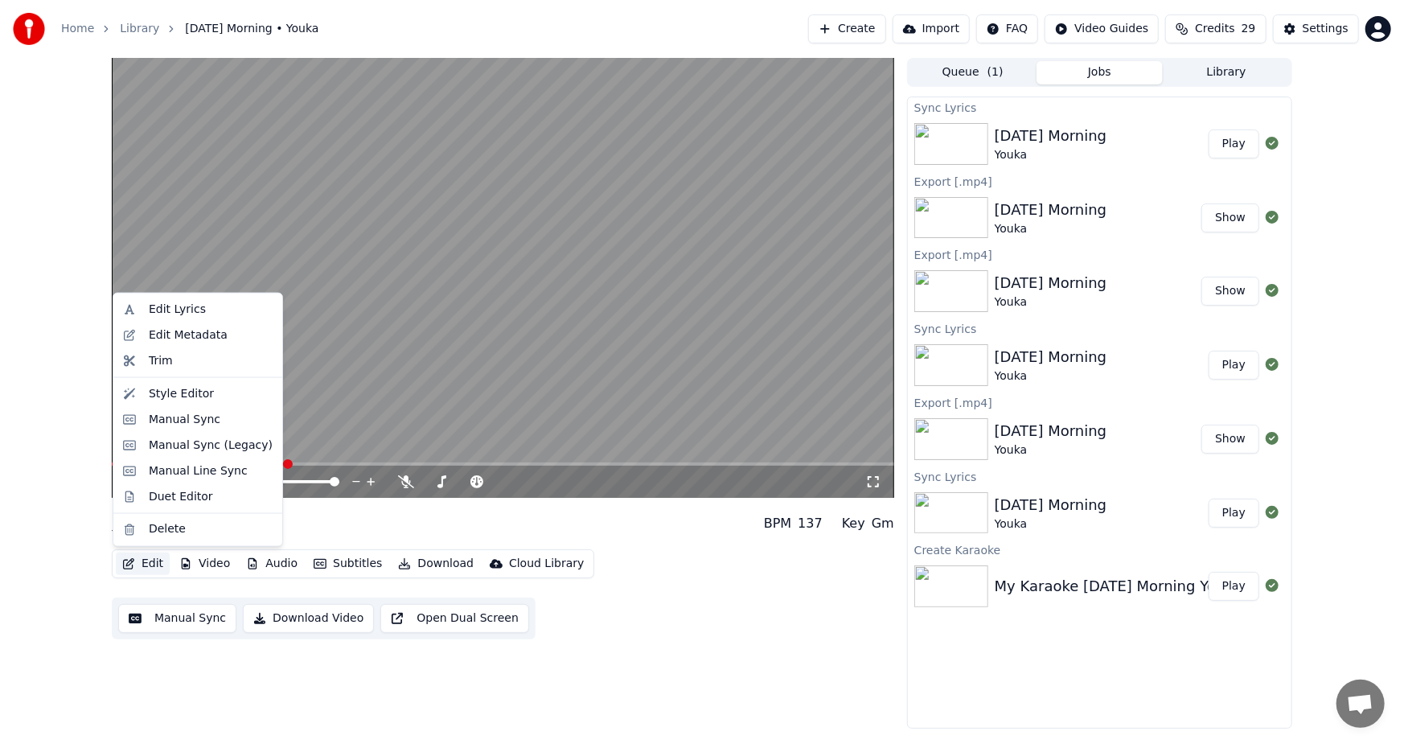
click at [142, 560] on button "Edit" at bounding box center [143, 563] width 54 height 23
click at [170, 308] on div "Edit Lyrics" at bounding box center [177, 310] width 57 height 16
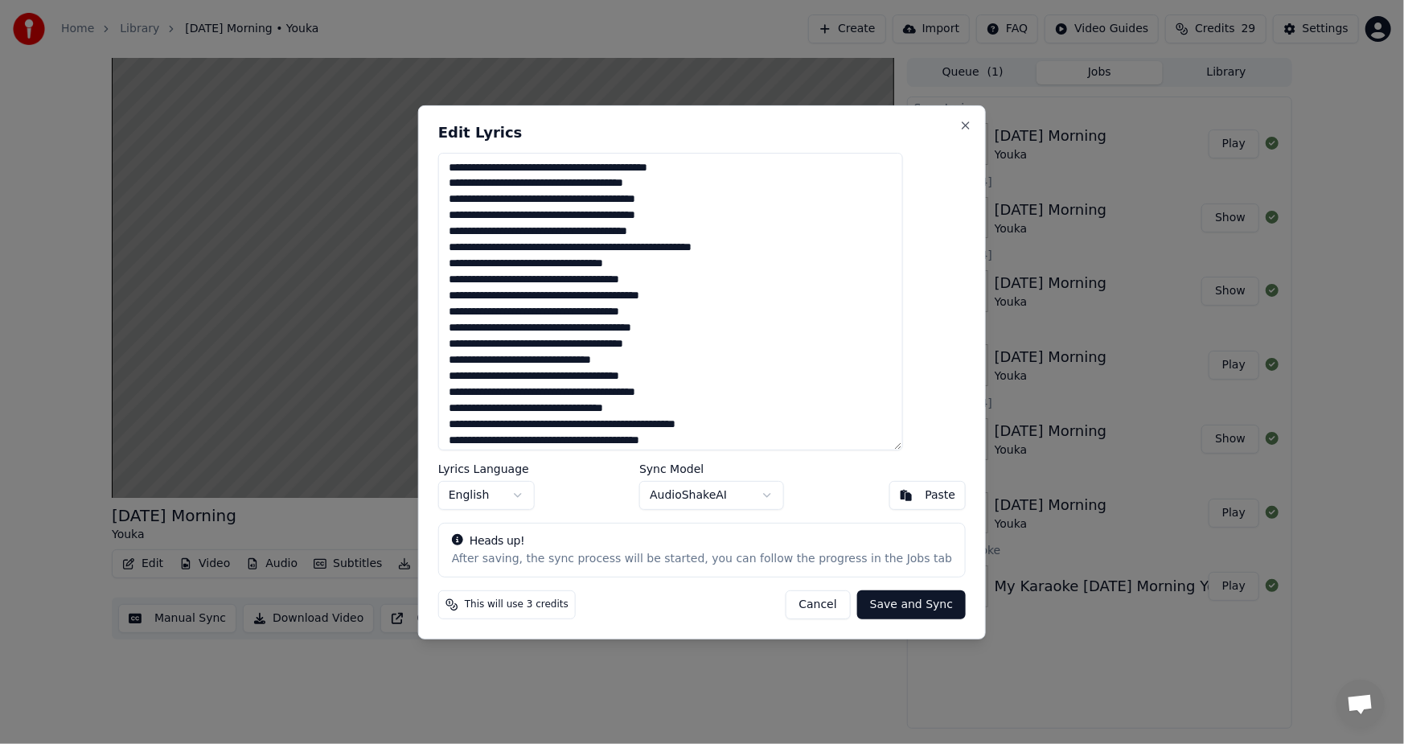
click at [587, 265] on textarea at bounding box center [670, 301] width 465 height 298
click at [801, 350] on textarea at bounding box center [670, 301] width 465 height 298
type textarea "**********"
click at [863, 603] on button "Save and Sync" at bounding box center [911, 604] width 109 height 29
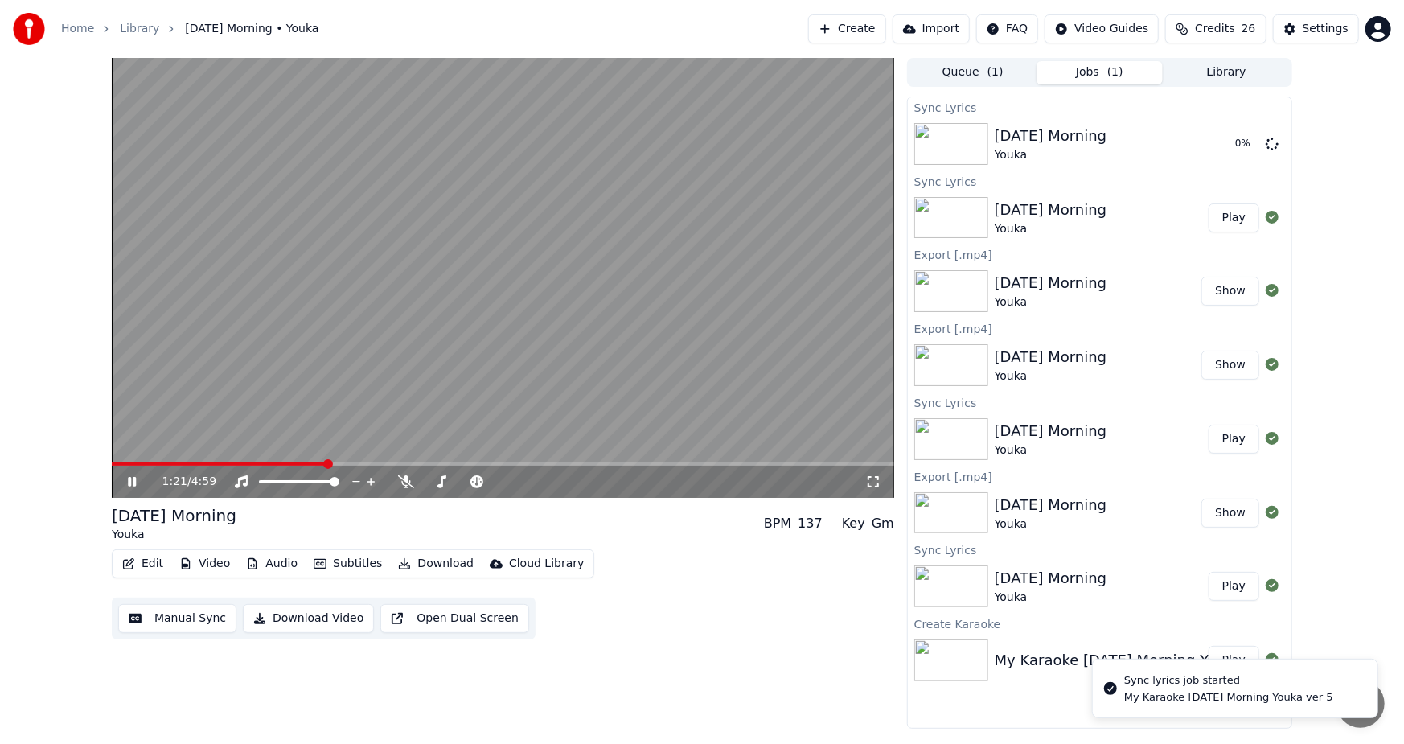
click at [126, 481] on icon at bounding box center [144, 481] width 38 height 13
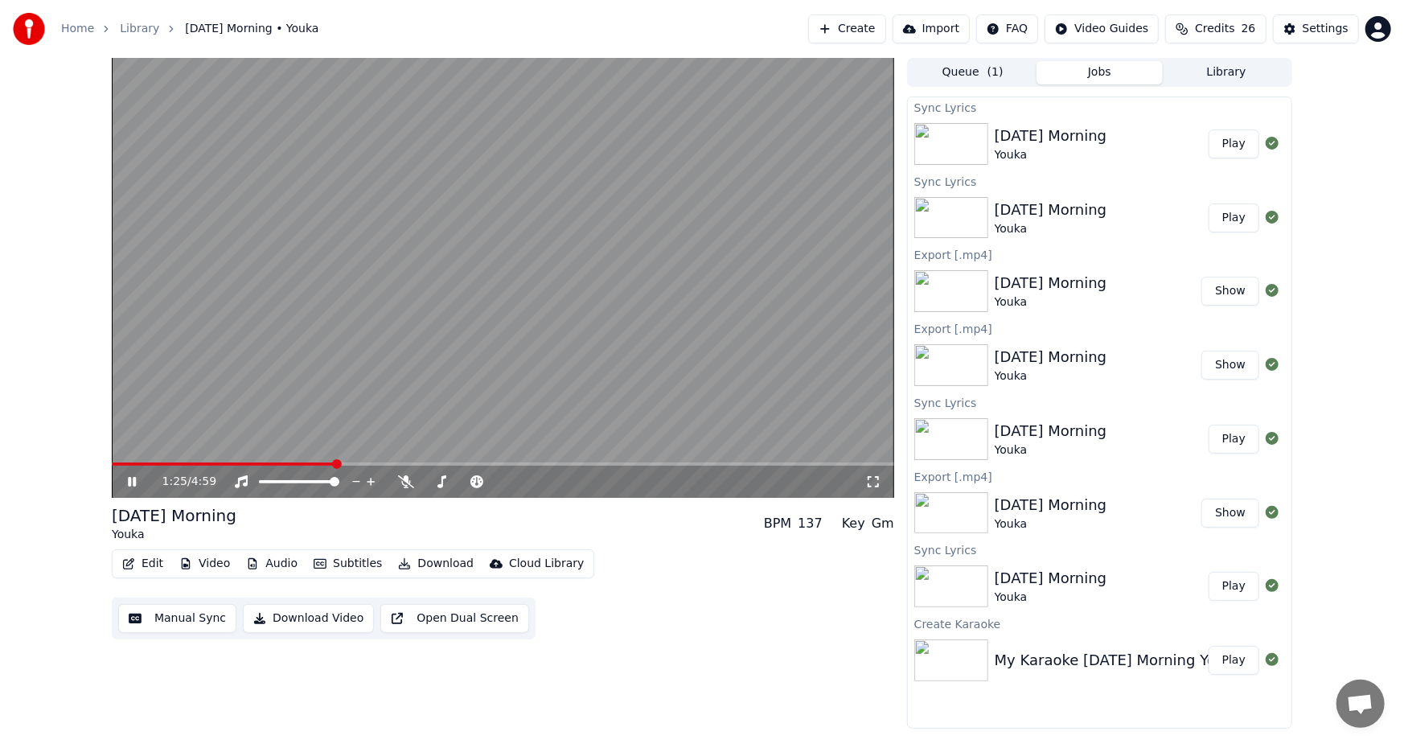
click at [265, 460] on video at bounding box center [503, 278] width 782 height 440
click at [269, 462] on span at bounding box center [224, 463] width 224 height 3
click at [257, 462] on span at bounding box center [185, 463] width 146 height 3
click at [131, 482] on icon at bounding box center [132, 481] width 10 height 11
click at [132, 479] on icon at bounding box center [144, 481] width 38 height 13
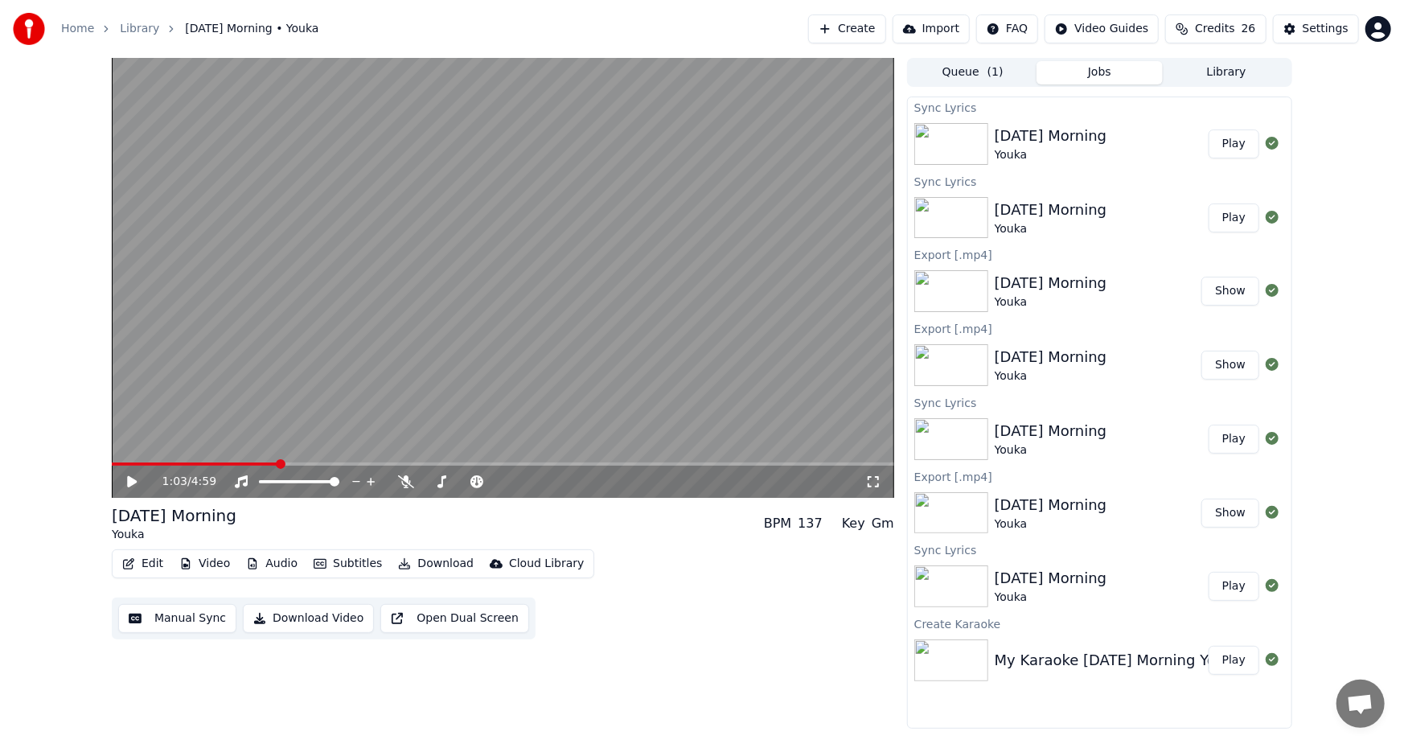
click at [306, 623] on button "Download Video" at bounding box center [308, 618] width 131 height 29
click at [1214, 142] on button "Show" at bounding box center [1230, 143] width 58 height 29
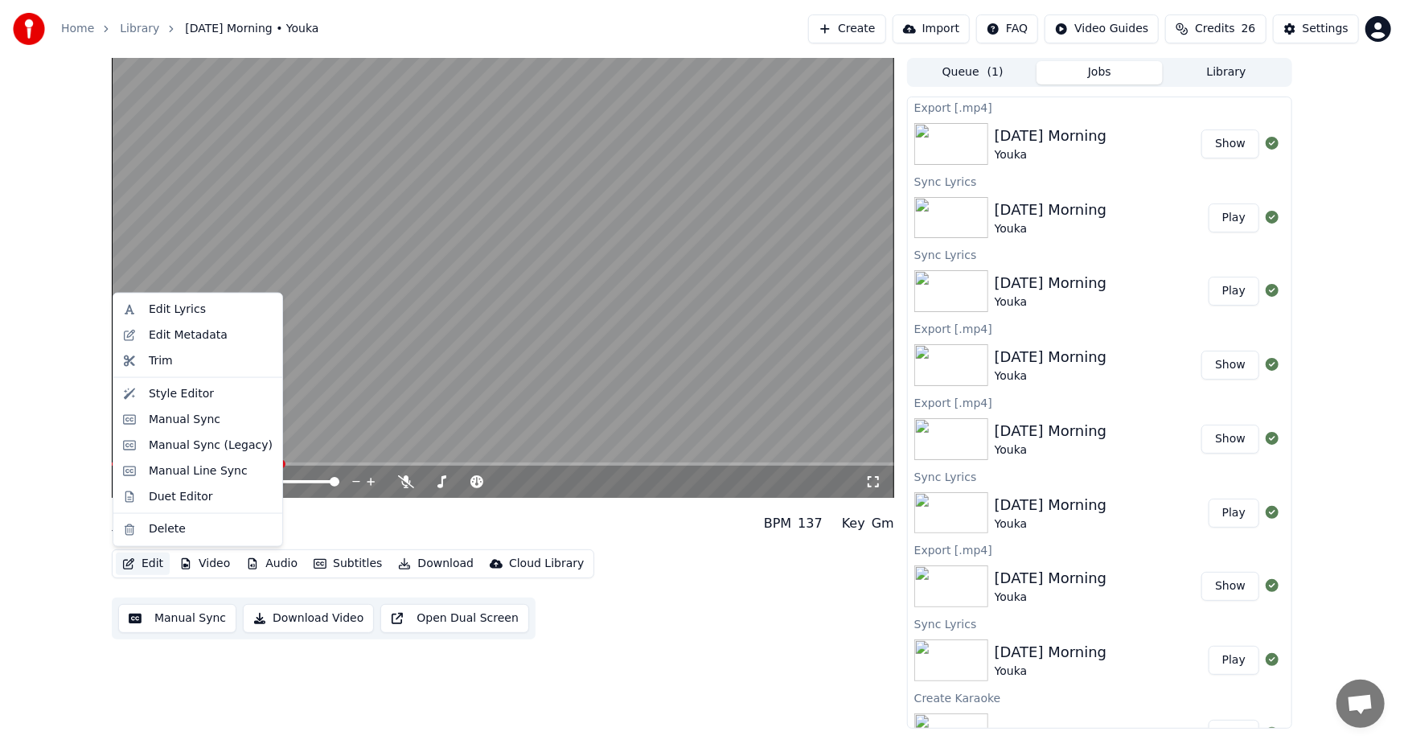
click at [136, 563] on button "Edit" at bounding box center [143, 563] width 54 height 23
click at [178, 306] on div "Edit Lyrics" at bounding box center [177, 310] width 57 height 16
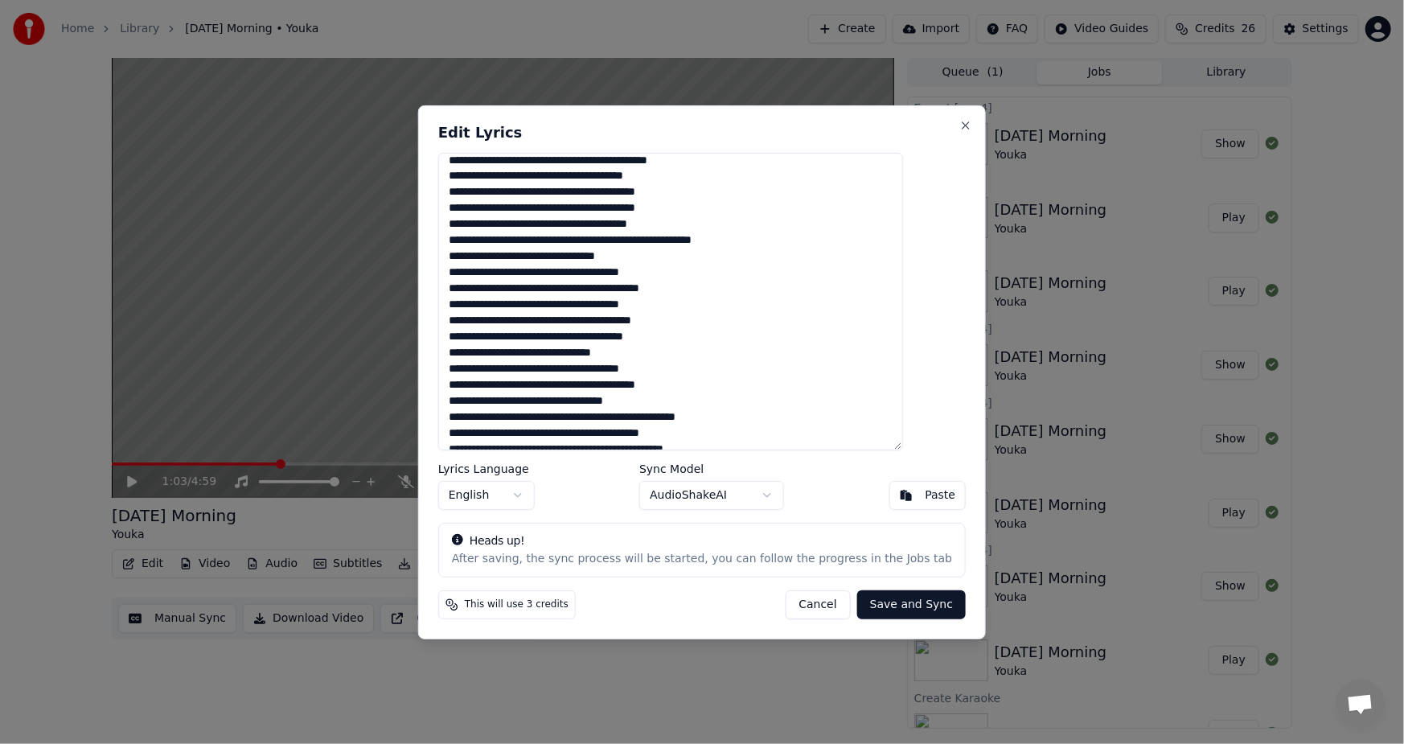
scroll to position [0, 0]
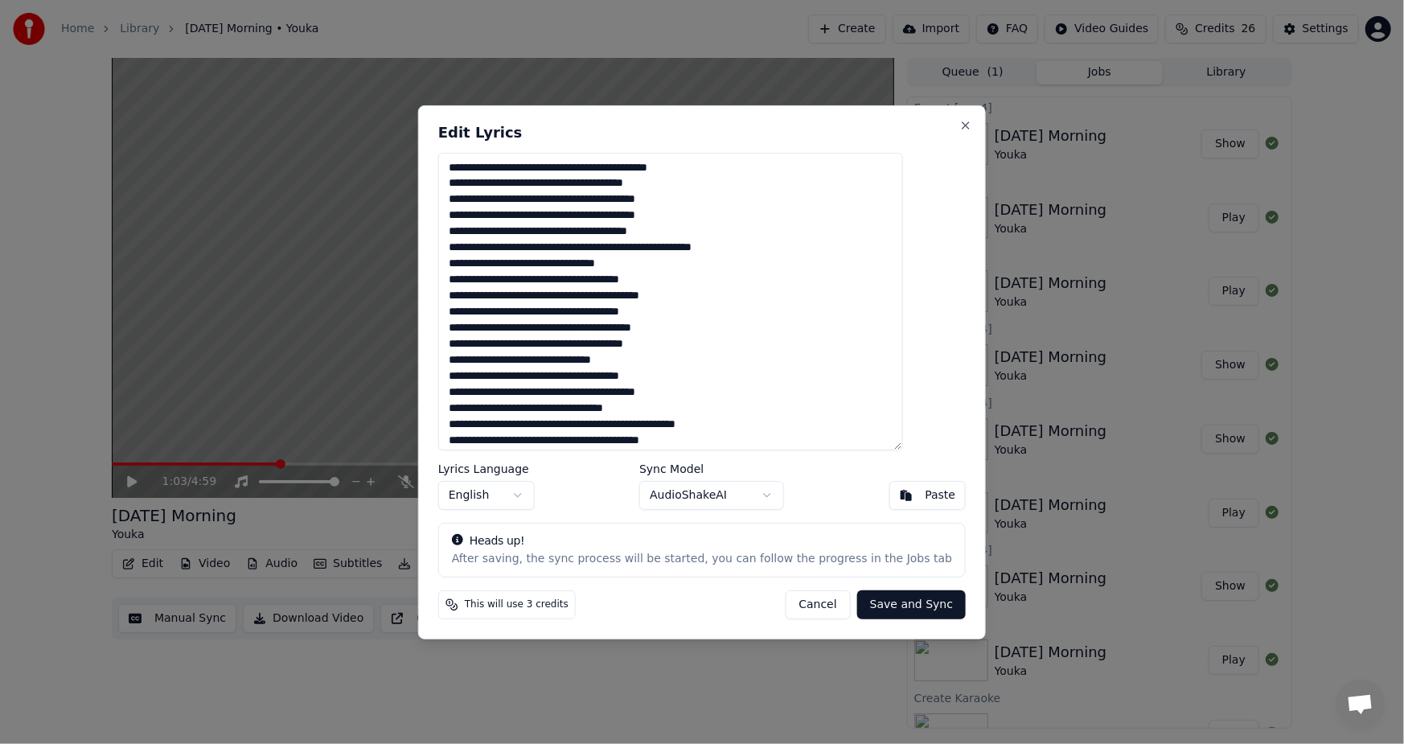
click at [792, 604] on button "Cancel" at bounding box center [817, 604] width 65 height 29
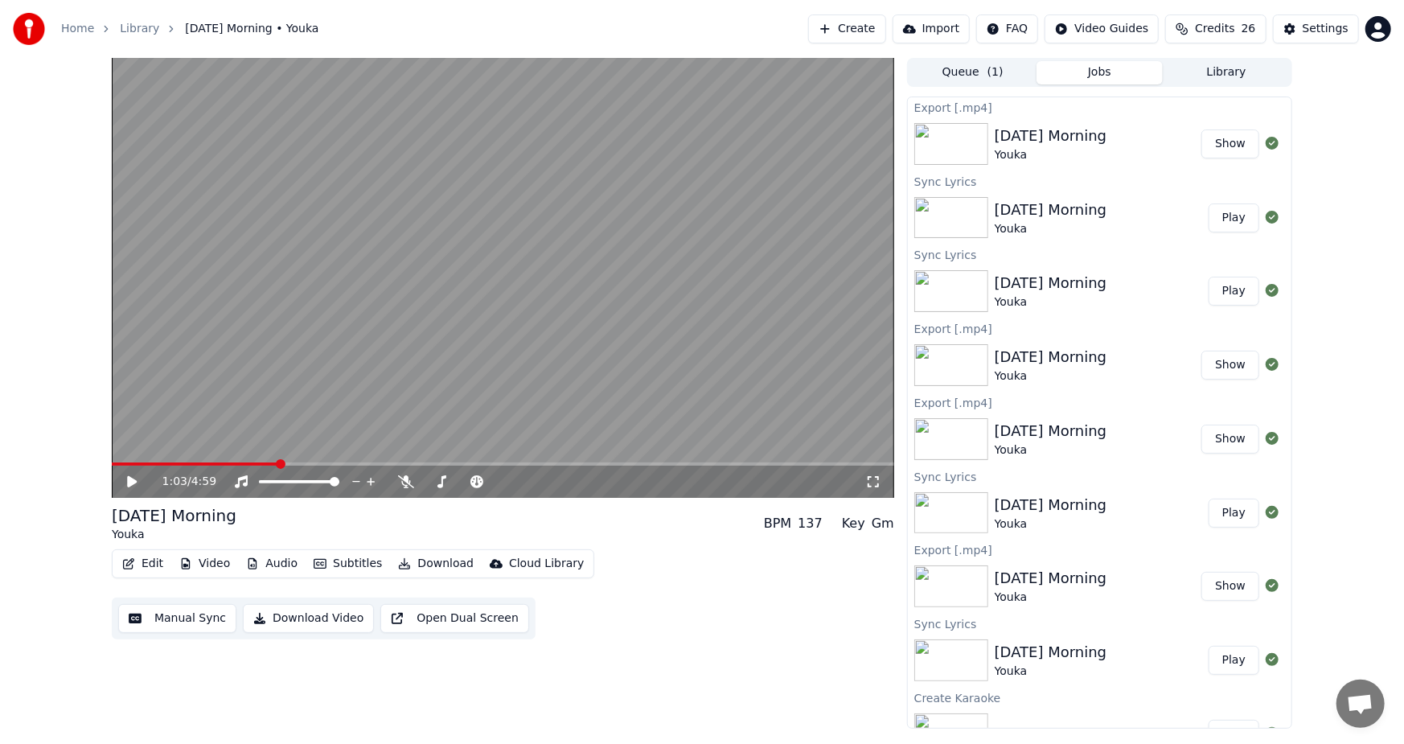
click at [1226, 72] on button "Library" at bounding box center [1226, 72] width 127 height 23
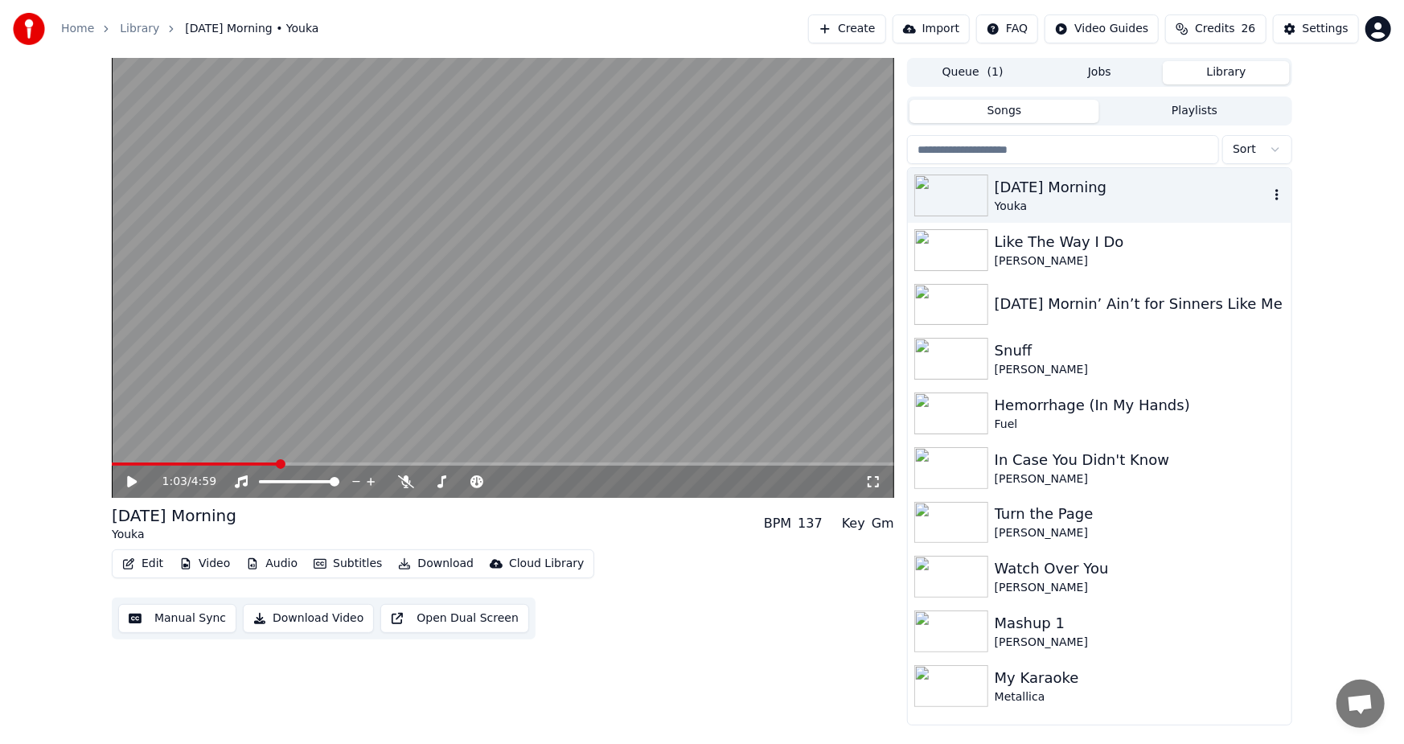
click at [1277, 194] on icon "button" at bounding box center [1276, 194] width 3 height 11
click at [1277, 193] on icon "button" at bounding box center [1277, 194] width 16 height 13
click at [1262, 330] on div "Delete" at bounding box center [1282, 328] width 124 height 26
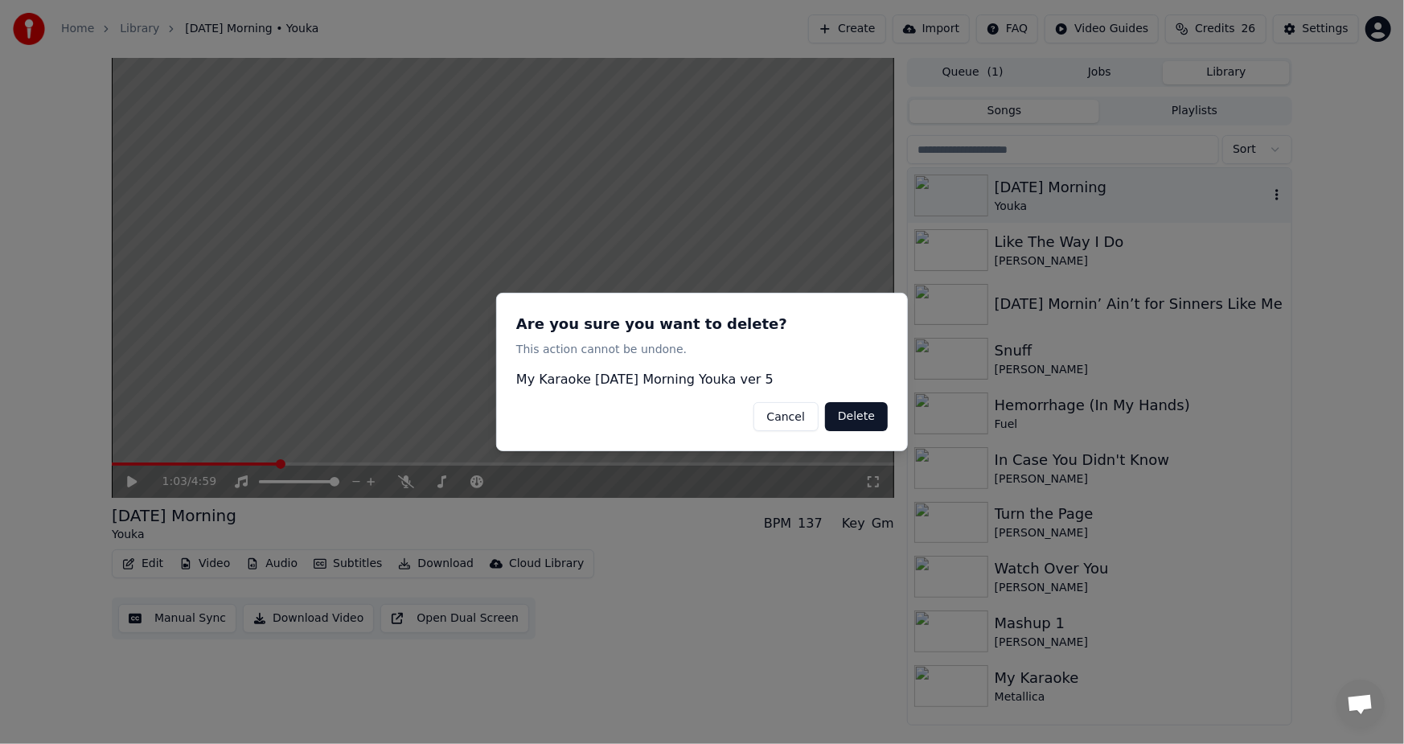
click at [856, 416] on button "Delete" at bounding box center [856, 416] width 63 height 29
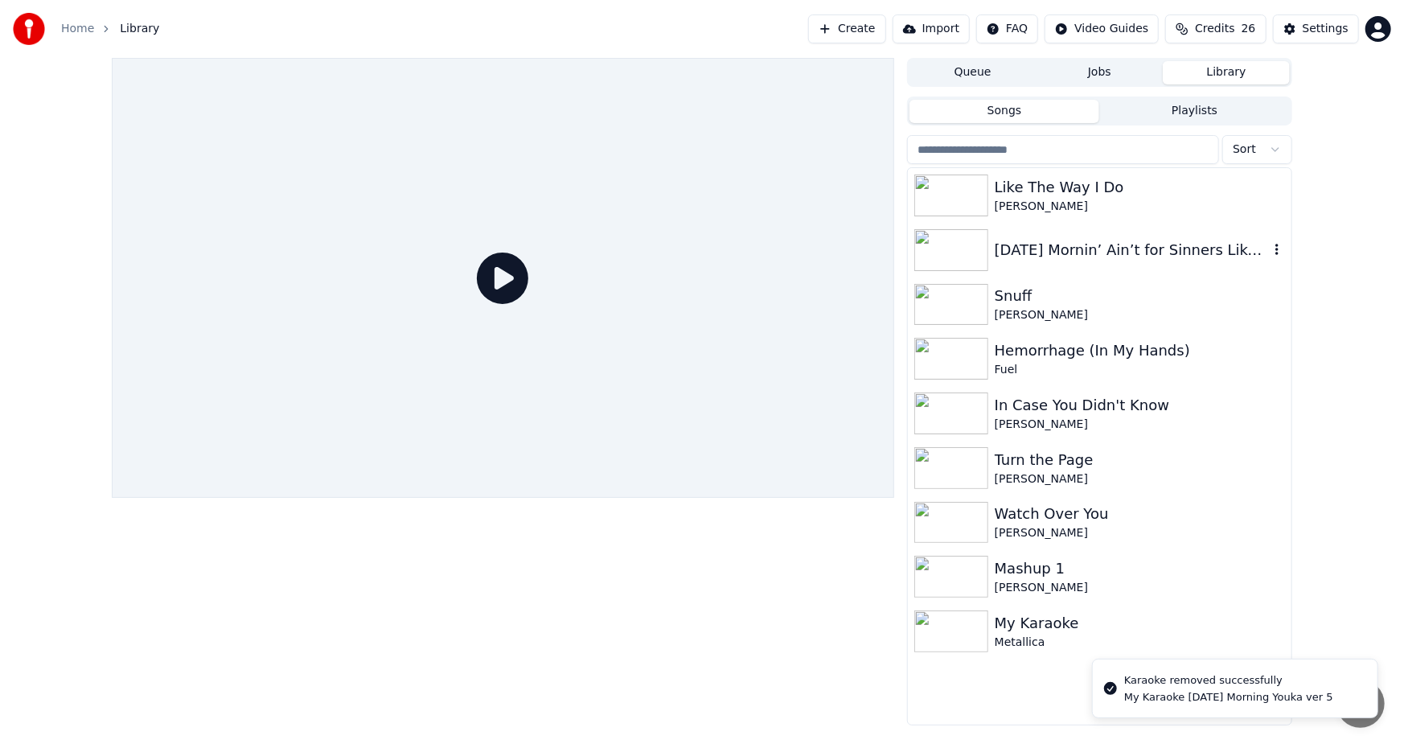
click at [1277, 247] on icon "button" at bounding box center [1276, 249] width 3 height 11
click at [1274, 379] on div "Delete" at bounding box center [1282, 382] width 124 height 26
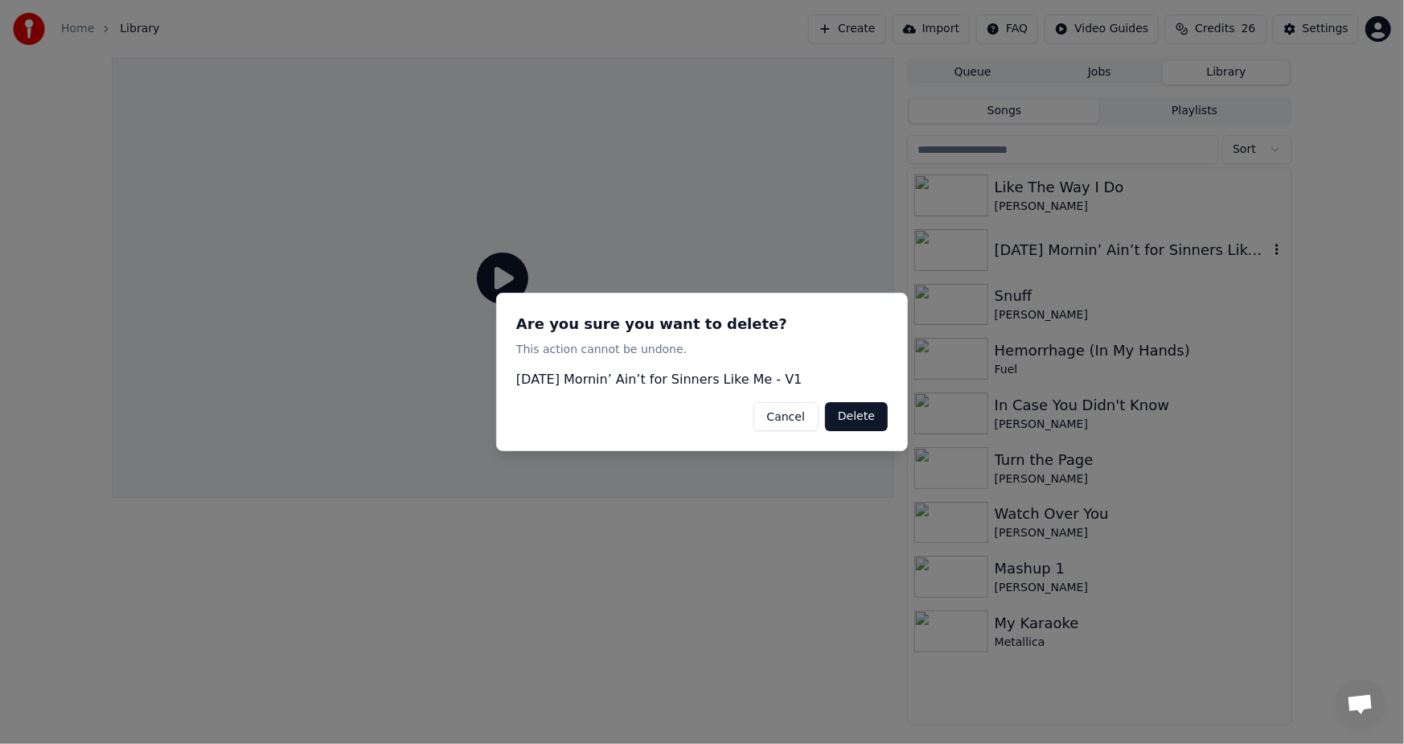
click at [856, 421] on button "Delete" at bounding box center [856, 416] width 63 height 29
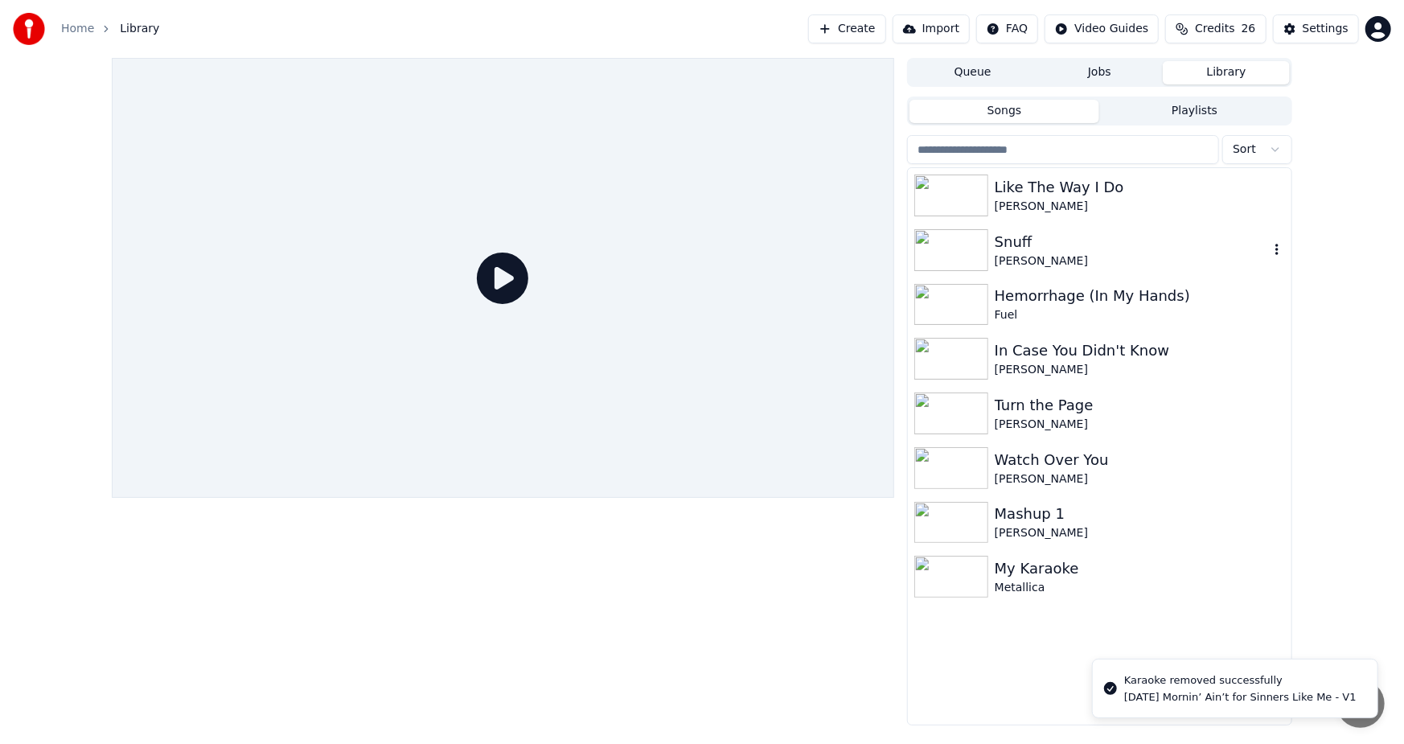
click at [1274, 248] on icon "button" at bounding box center [1277, 249] width 16 height 13
click at [1270, 383] on div "Delete" at bounding box center [1282, 382] width 124 height 26
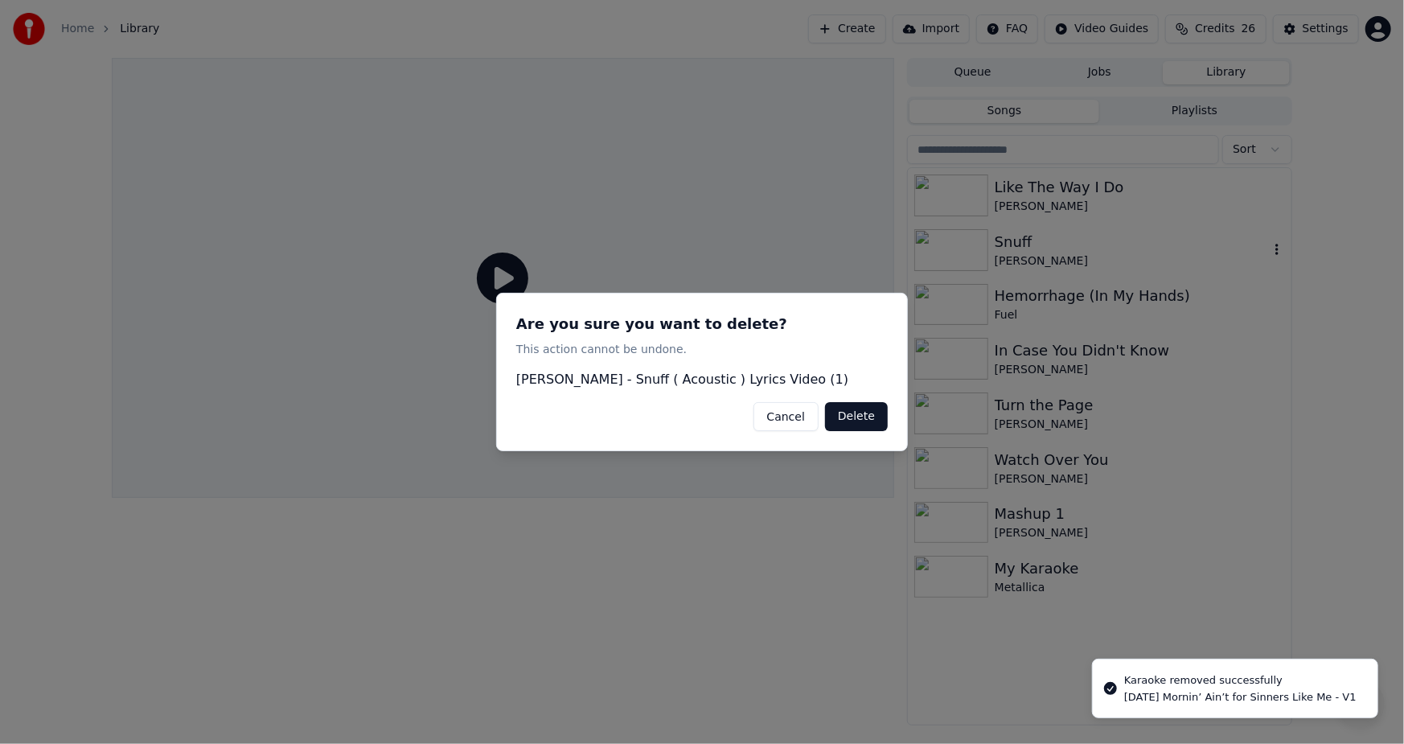
click at [844, 417] on button "Delete" at bounding box center [856, 416] width 63 height 29
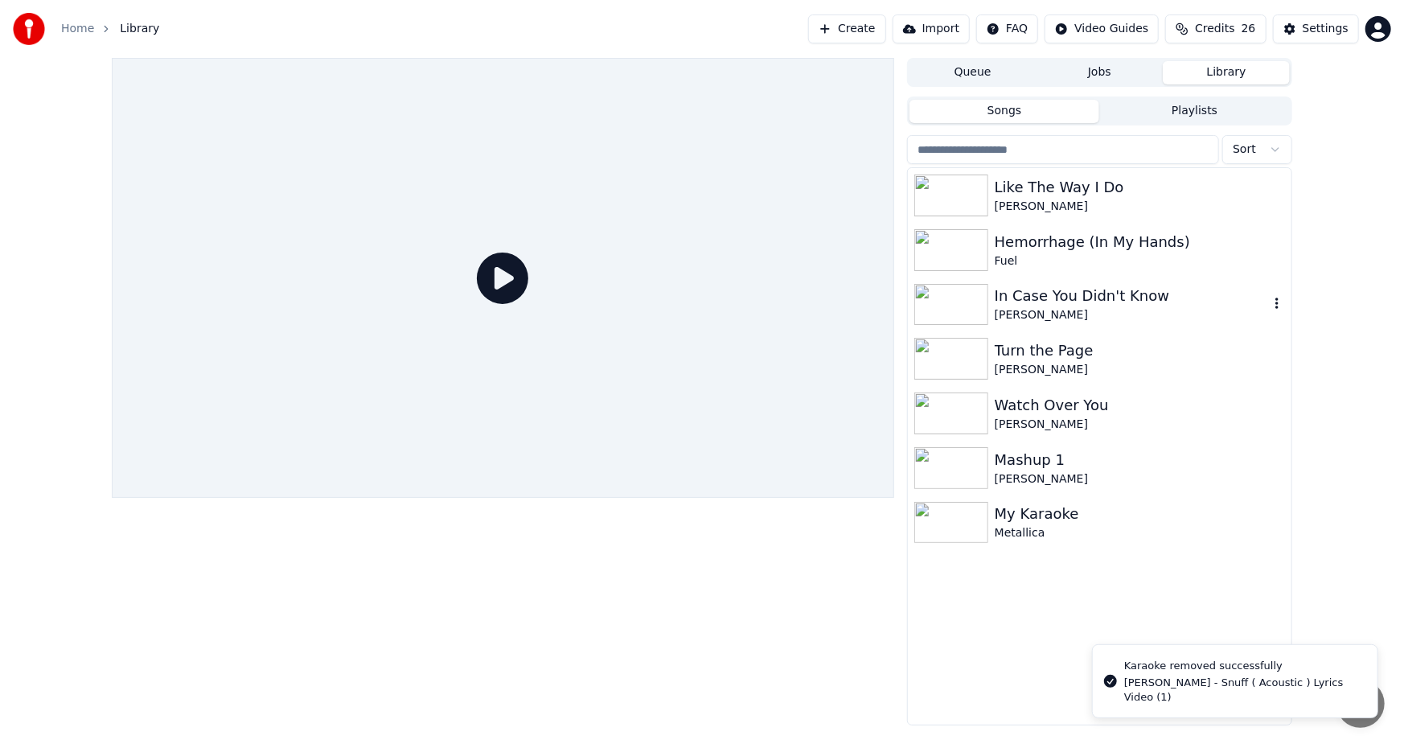
click at [1267, 298] on div "In Case You Didn't Know" at bounding box center [1132, 296] width 274 height 23
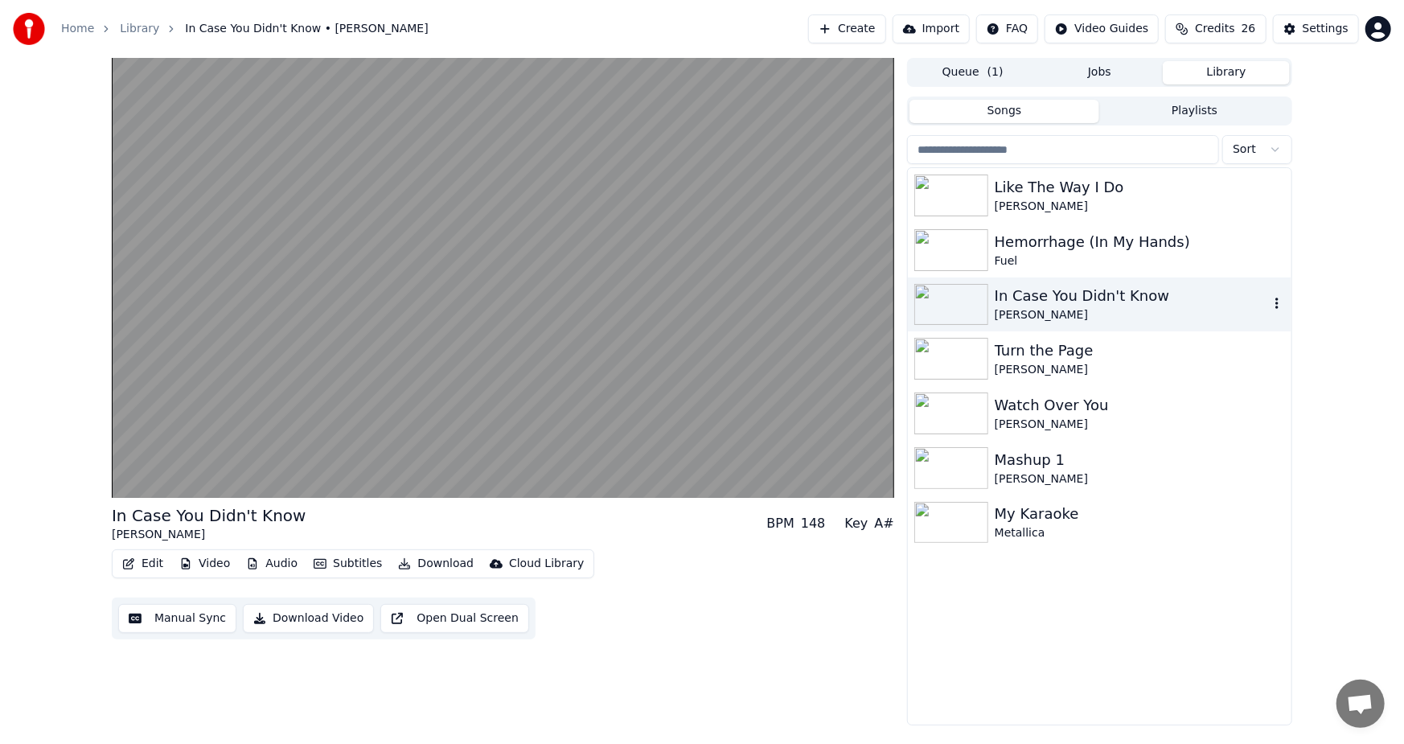
click at [1278, 306] on icon "button" at bounding box center [1277, 303] width 16 height 13
click at [1280, 439] on div "Delete" at bounding box center [1282, 437] width 124 height 26
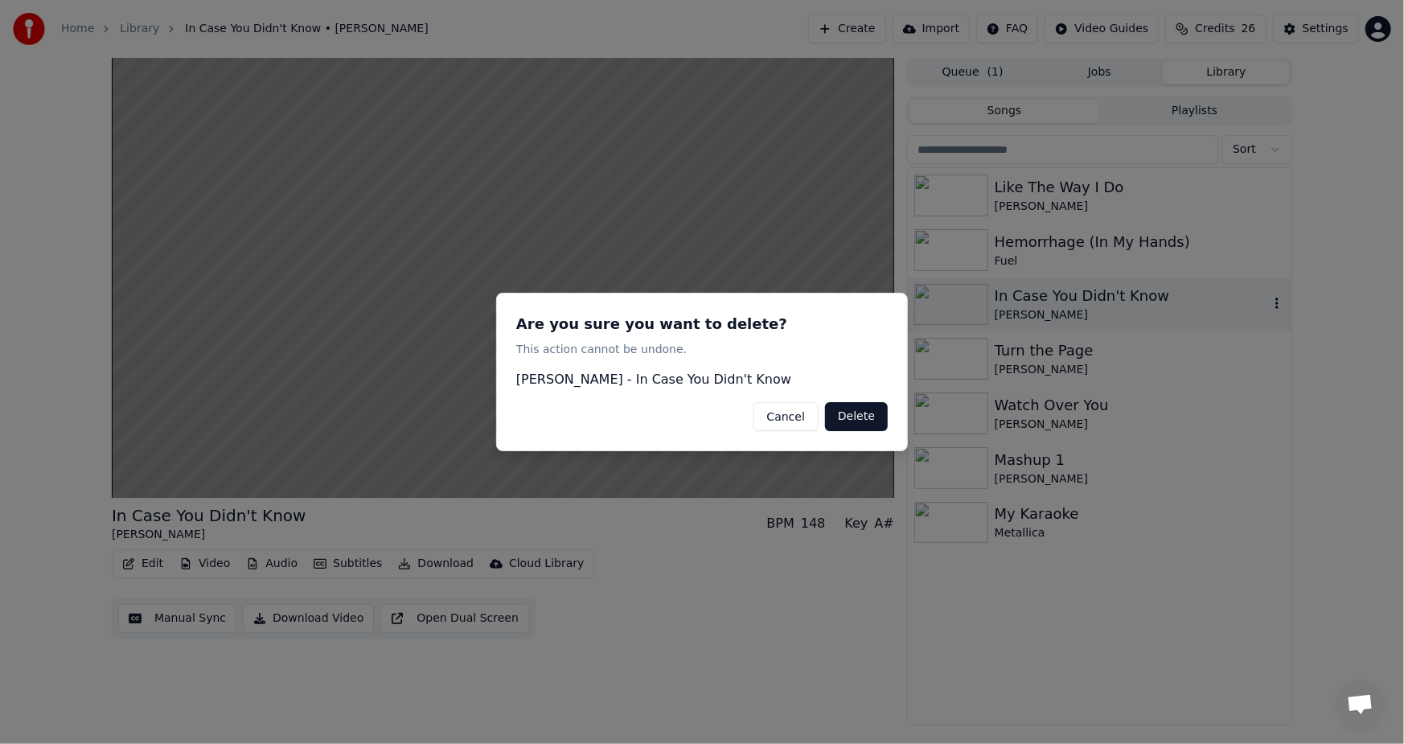
click at [864, 419] on button "Delete" at bounding box center [856, 416] width 63 height 29
